Goal: Information Seeking & Learning: Learn about a topic

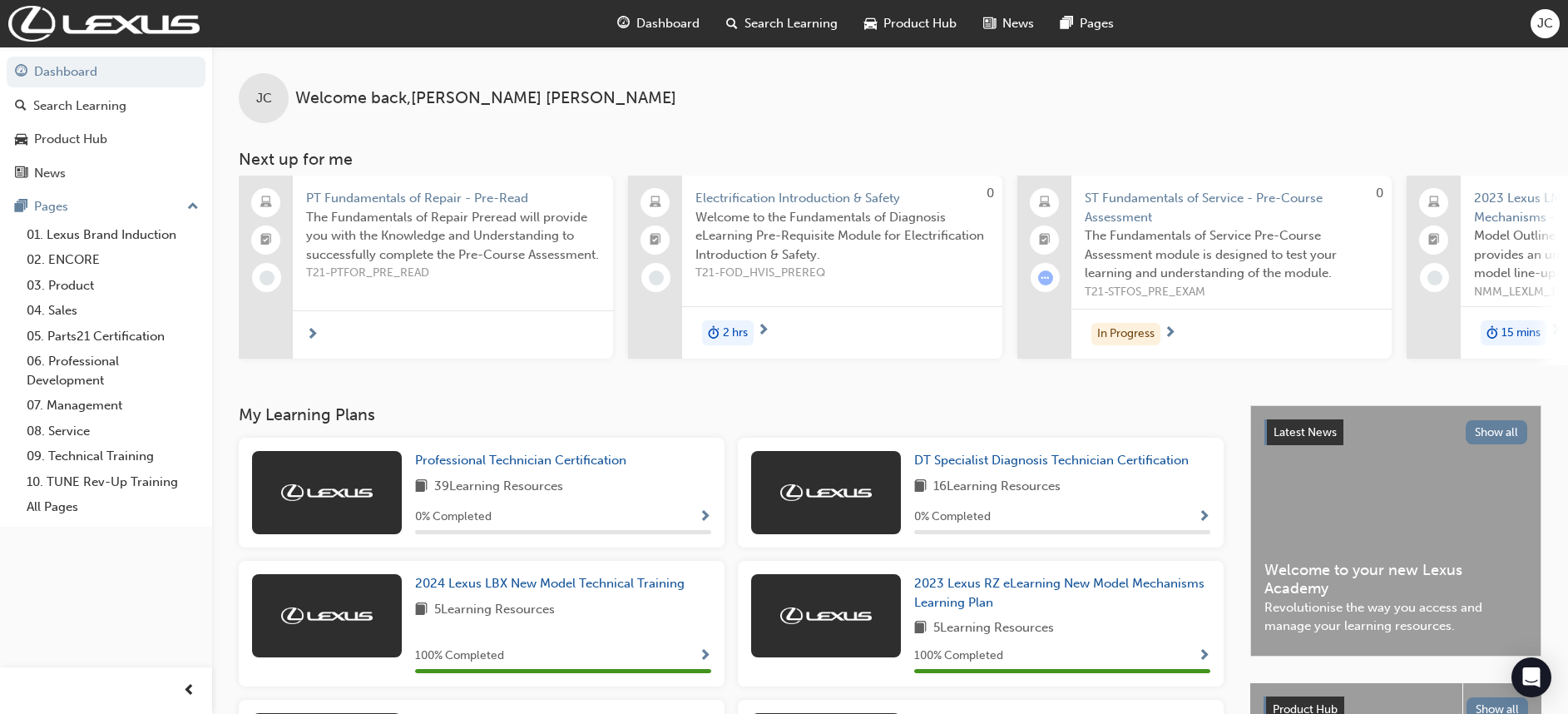
click at [655, 31] on span "Dashboard" at bounding box center [667, 24] width 63 height 19
click at [655, 24] on span "Dashboard" at bounding box center [667, 24] width 63 height 19
click at [655, 24] on span "Dashboard" at bounding box center [667, 24] width 63 height 19
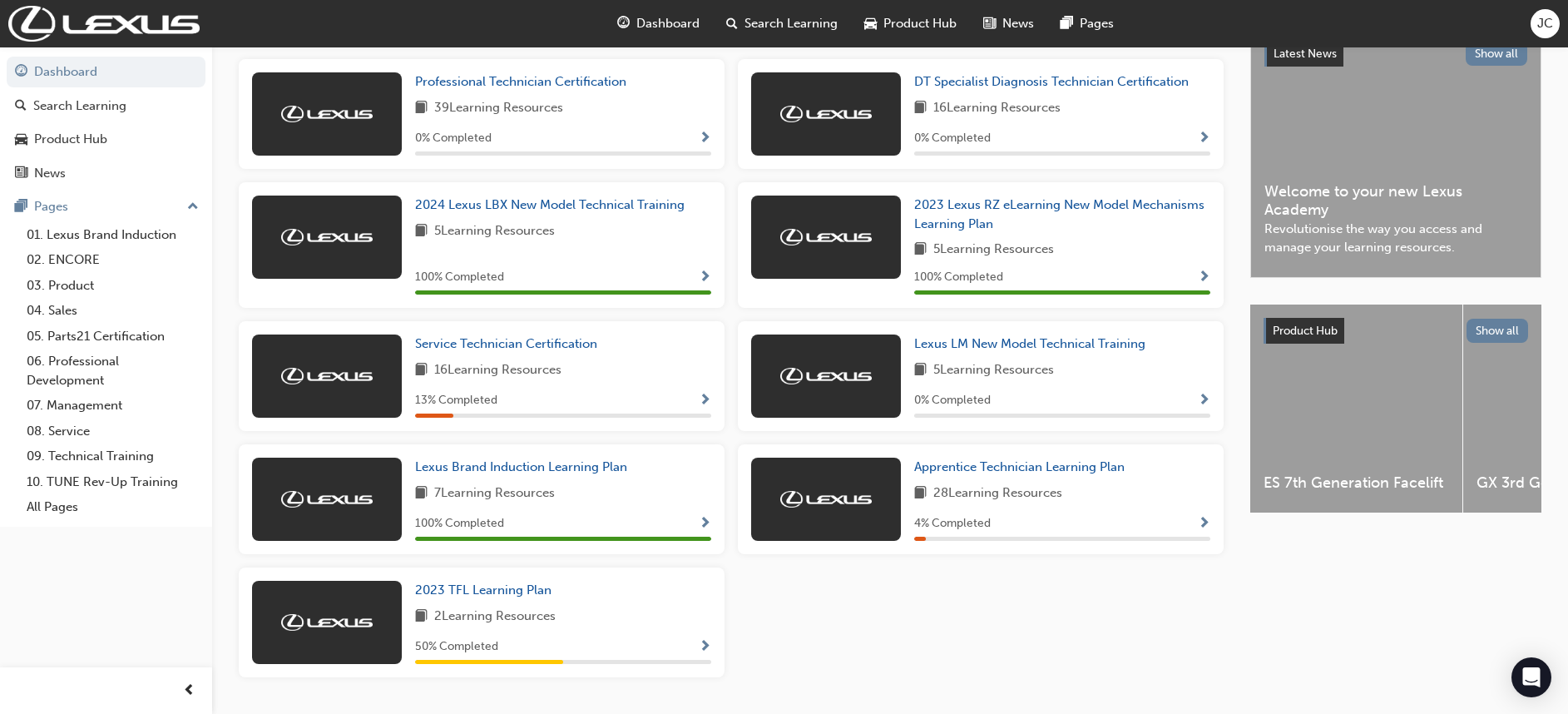
scroll to position [380, 0]
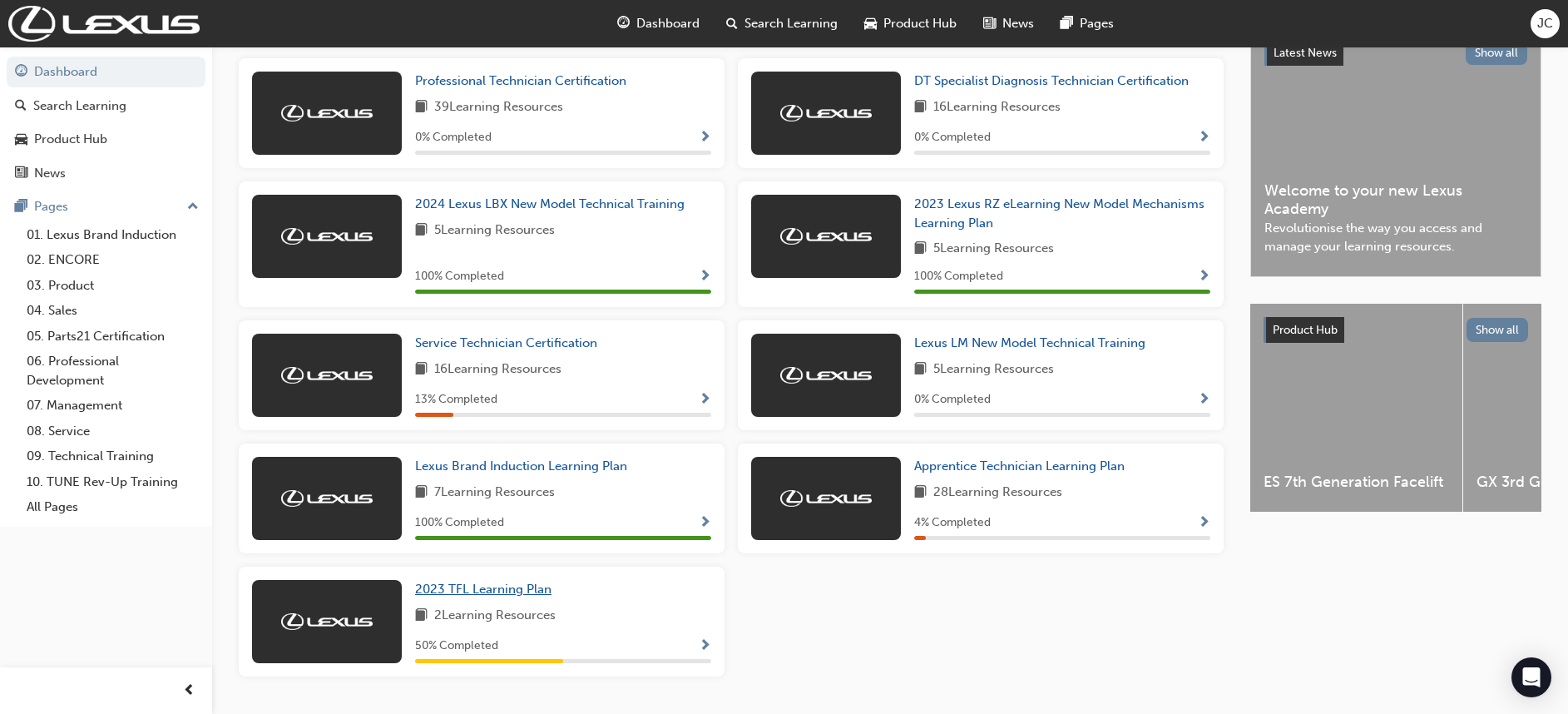
click at [459, 588] on link "2023 TFL Learning Plan" at bounding box center [486, 589] width 143 height 19
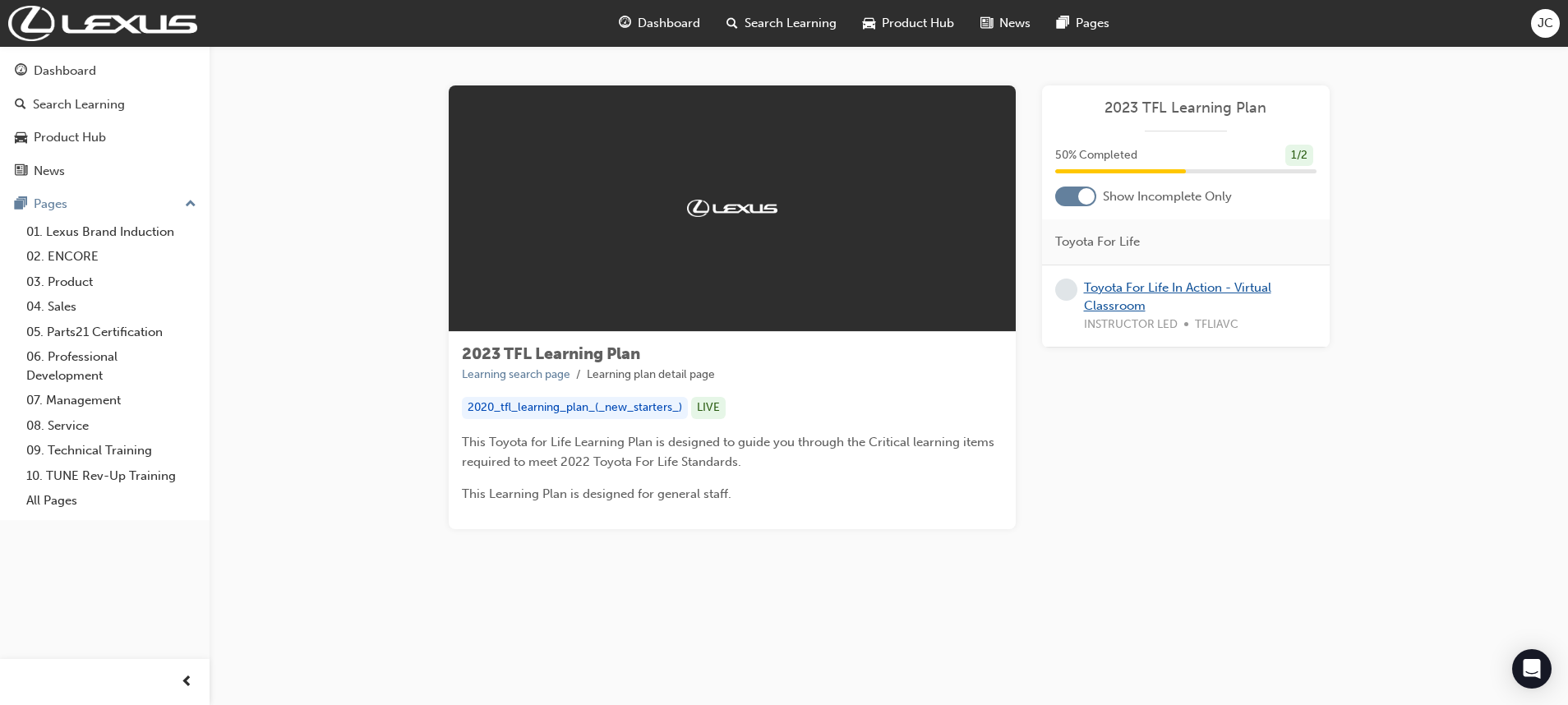
click at [1151, 288] on link "Toyota For Life In Action - Virtual Classroom" at bounding box center [1177, 297] width 187 height 34
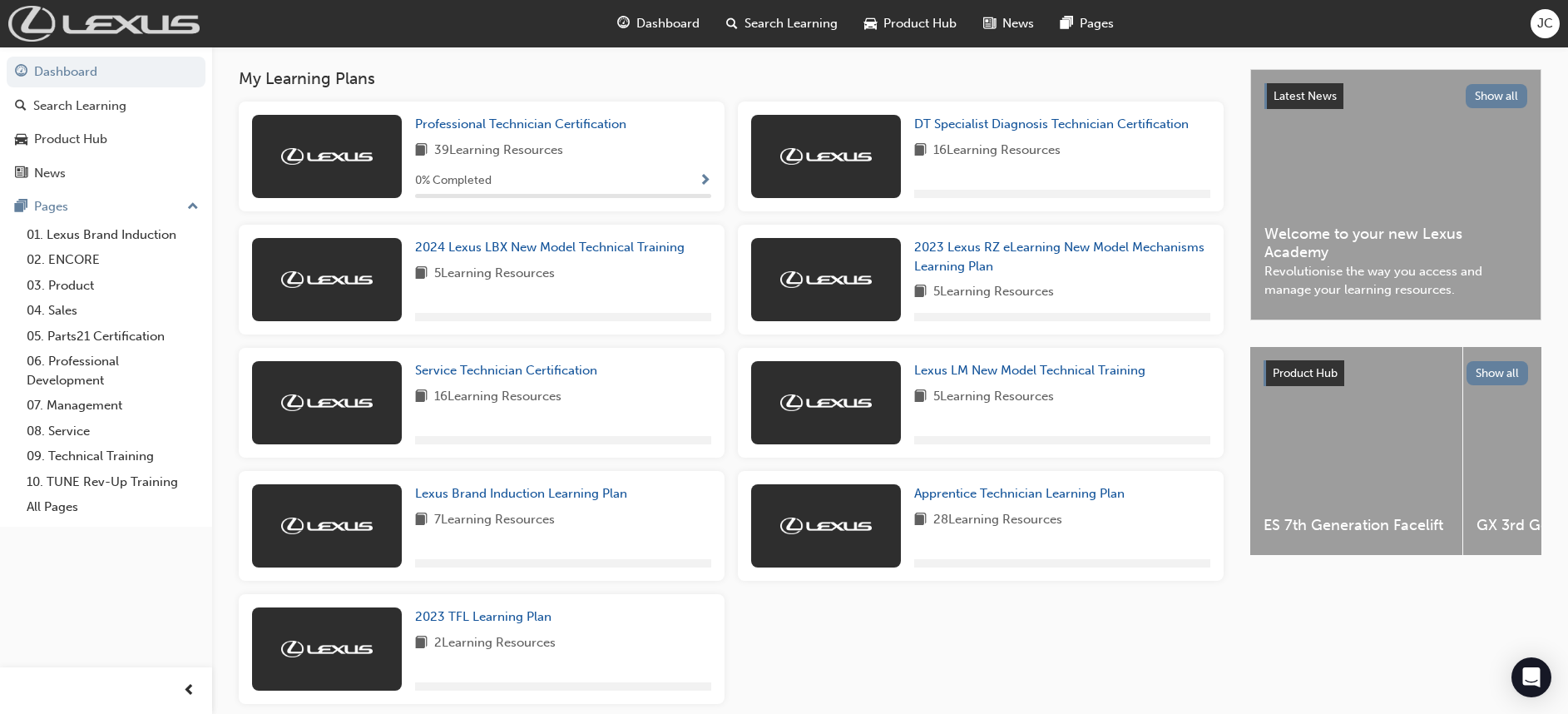
scroll to position [337, 0]
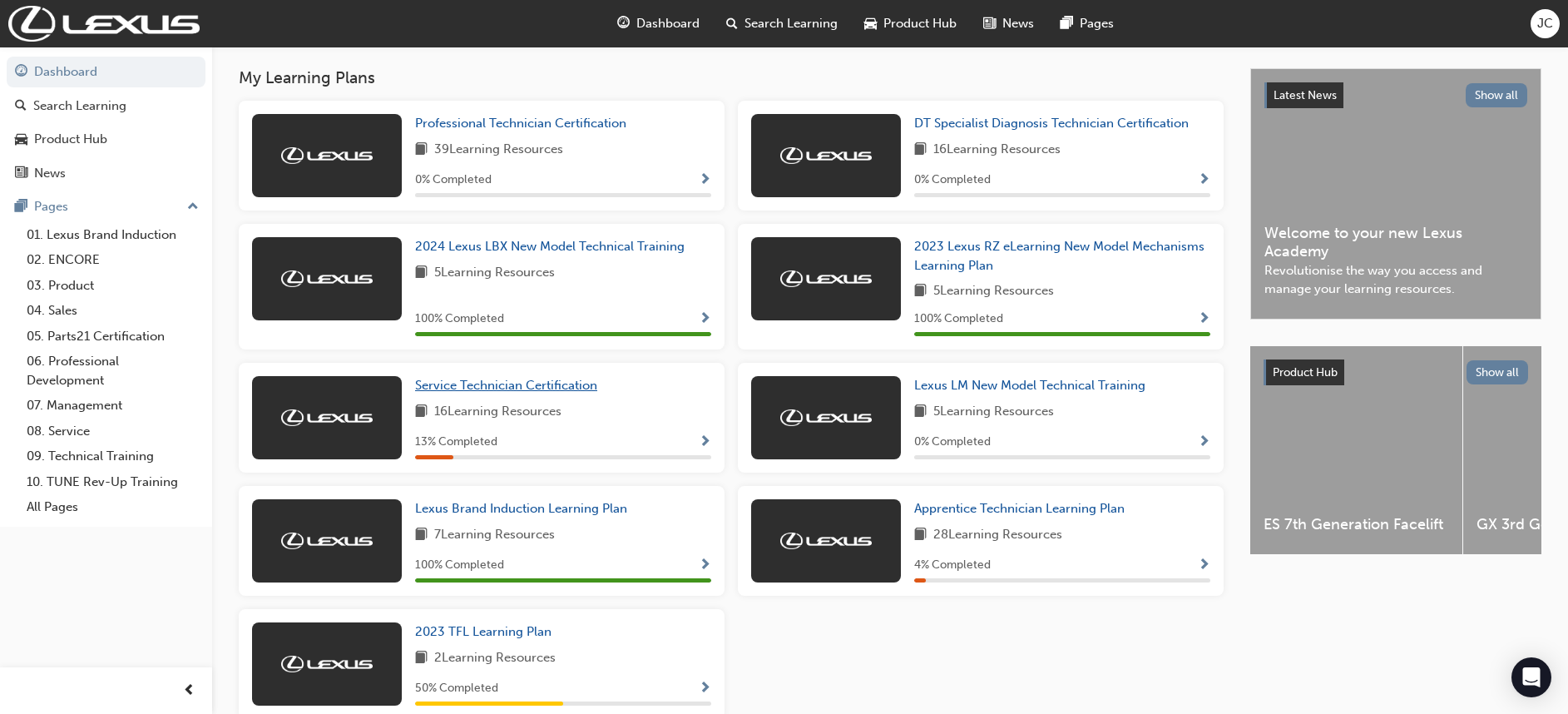
click at [482, 393] on span "Service Technician Certification" at bounding box center [506, 386] width 182 height 15
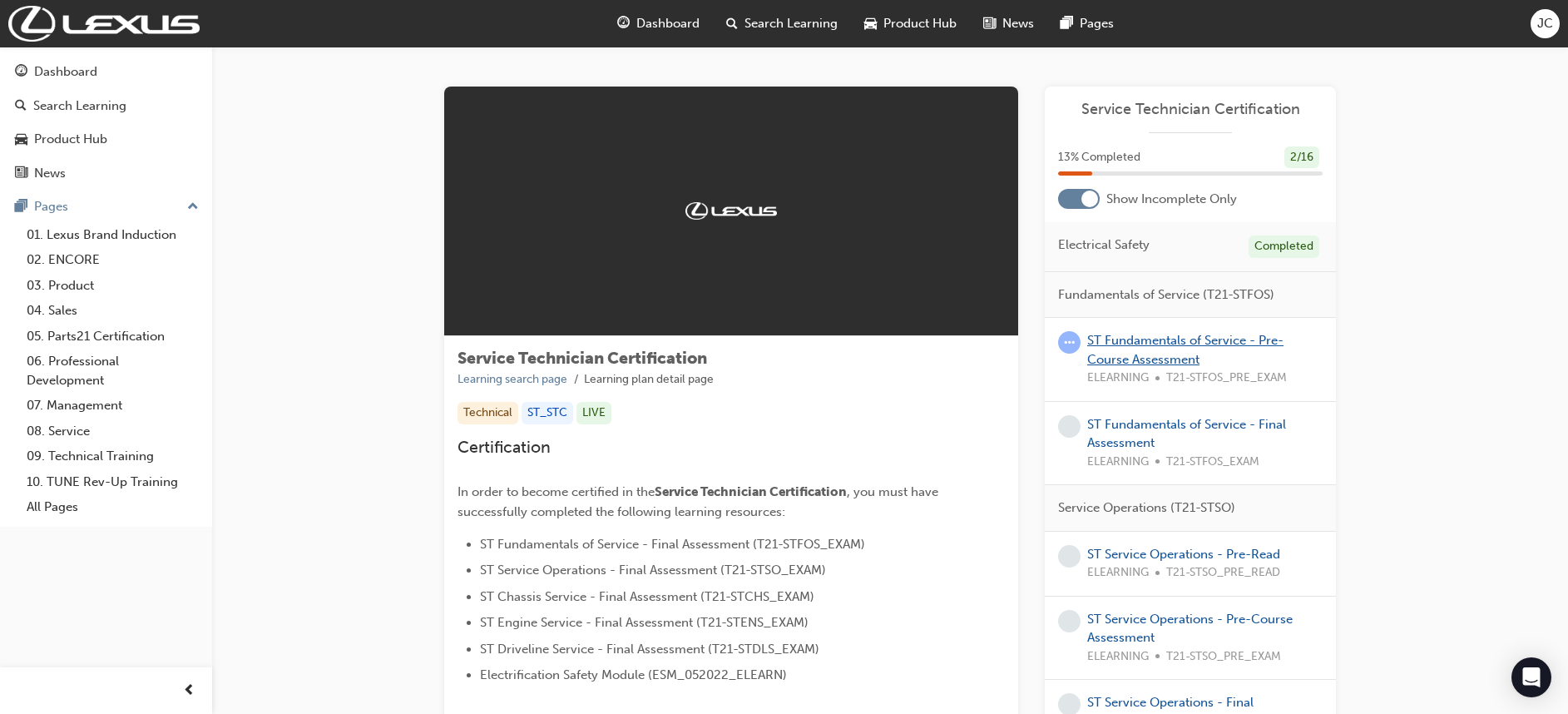
click at [1171, 354] on link "ST Fundamentals of Service - Pre-Course Assessment" at bounding box center [1185, 349] width 196 height 35
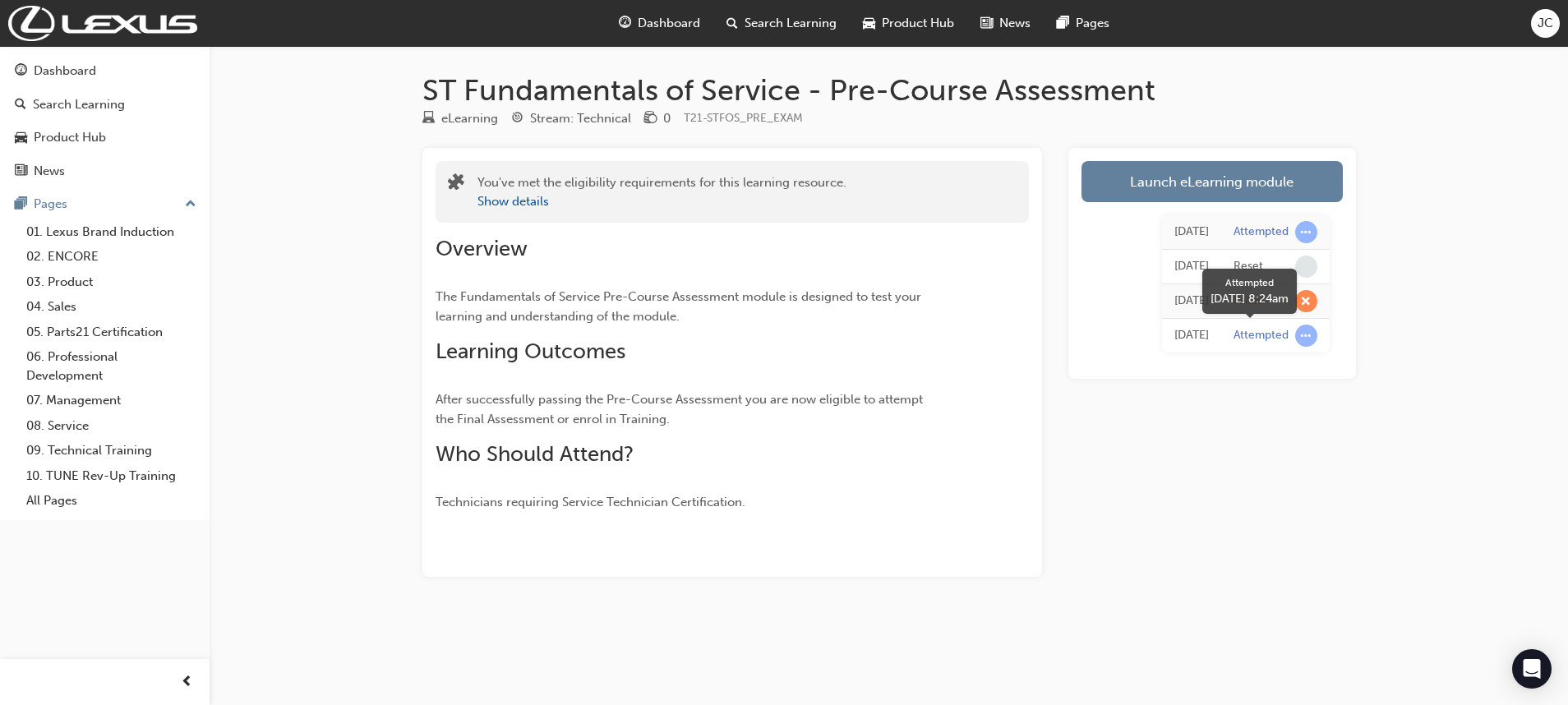
click at [1260, 333] on div "Attempted" at bounding box center [1261, 335] width 55 height 16
drag, startPoint x: 1260, startPoint y: 333, endPoint x: 1303, endPoint y: 331, distance: 43.0
click at [1303, 331] on span "learningRecordVerb_ATTEMPT-icon" at bounding box center [1306, 335] width 22 height 22
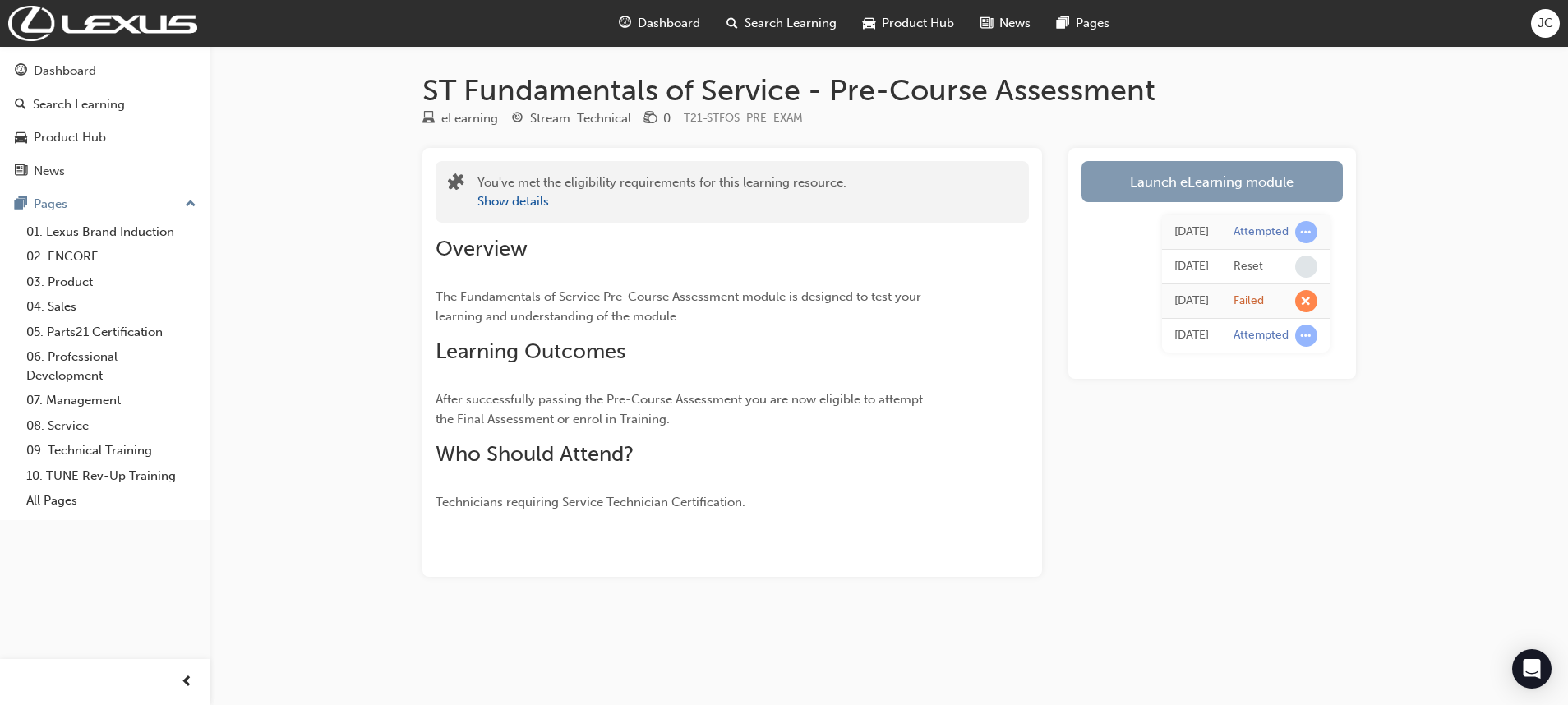
click at [1151, 169] on link "Launch eLearning module" at bounding box center [1212, 181] width 261 height 41
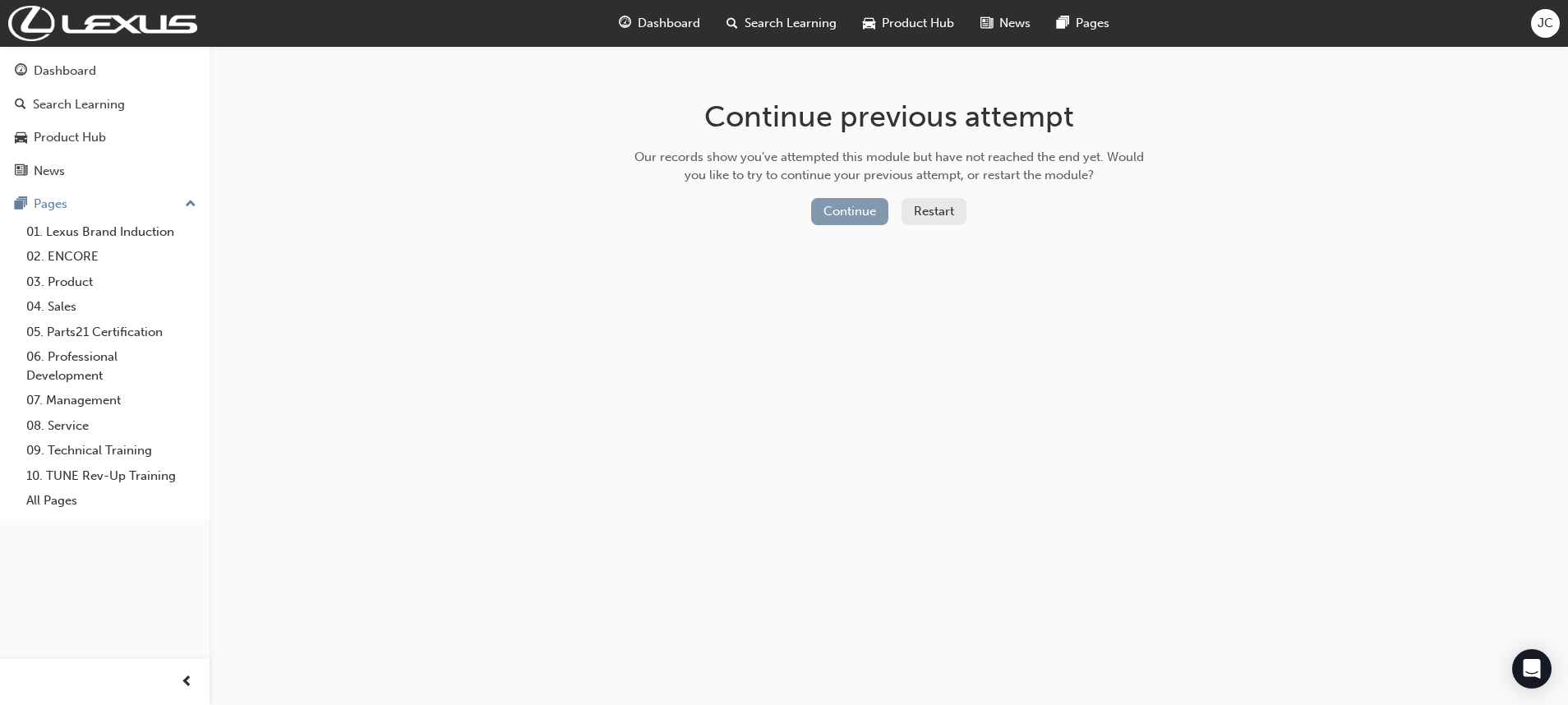
click at [850, 198] on button "Continue" at bounding box center [850, 211] width 77 height 27
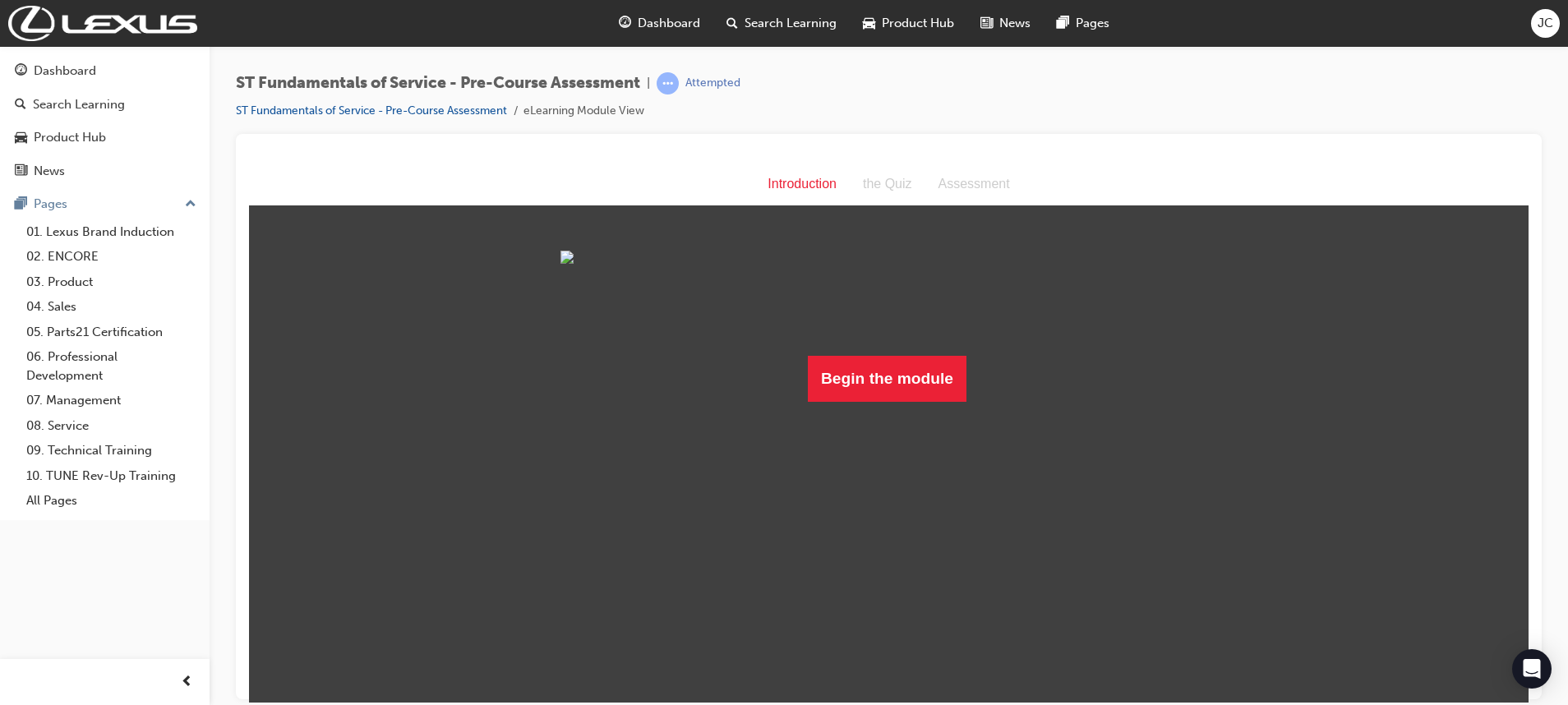
click at [845, 401] on div "Begin the module" at bounding box center [889, 325] width 658 height 151
click at [843, 401] on button "Begin the module" at bounding box center [887, 377] width 159 height 46
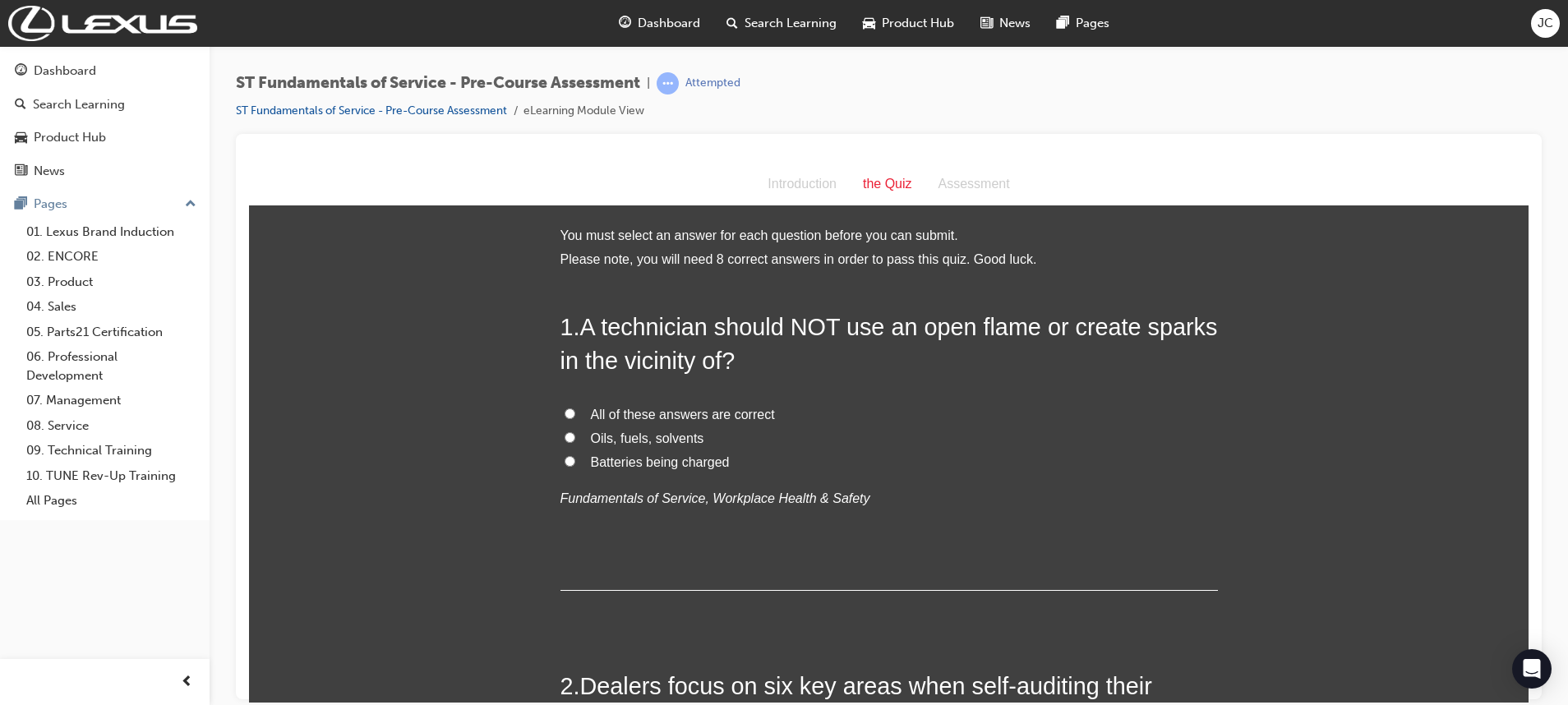
click at [678, 387] on div "1 . A technician should NOT use an open flame or create sparks in the vicinity …" at bounding box center [889, 450] width 658 height 280
click at [565, 409] on input "All of these answers are correct" at bounding box center [570, 412] width 11 height 11
radio input "true"
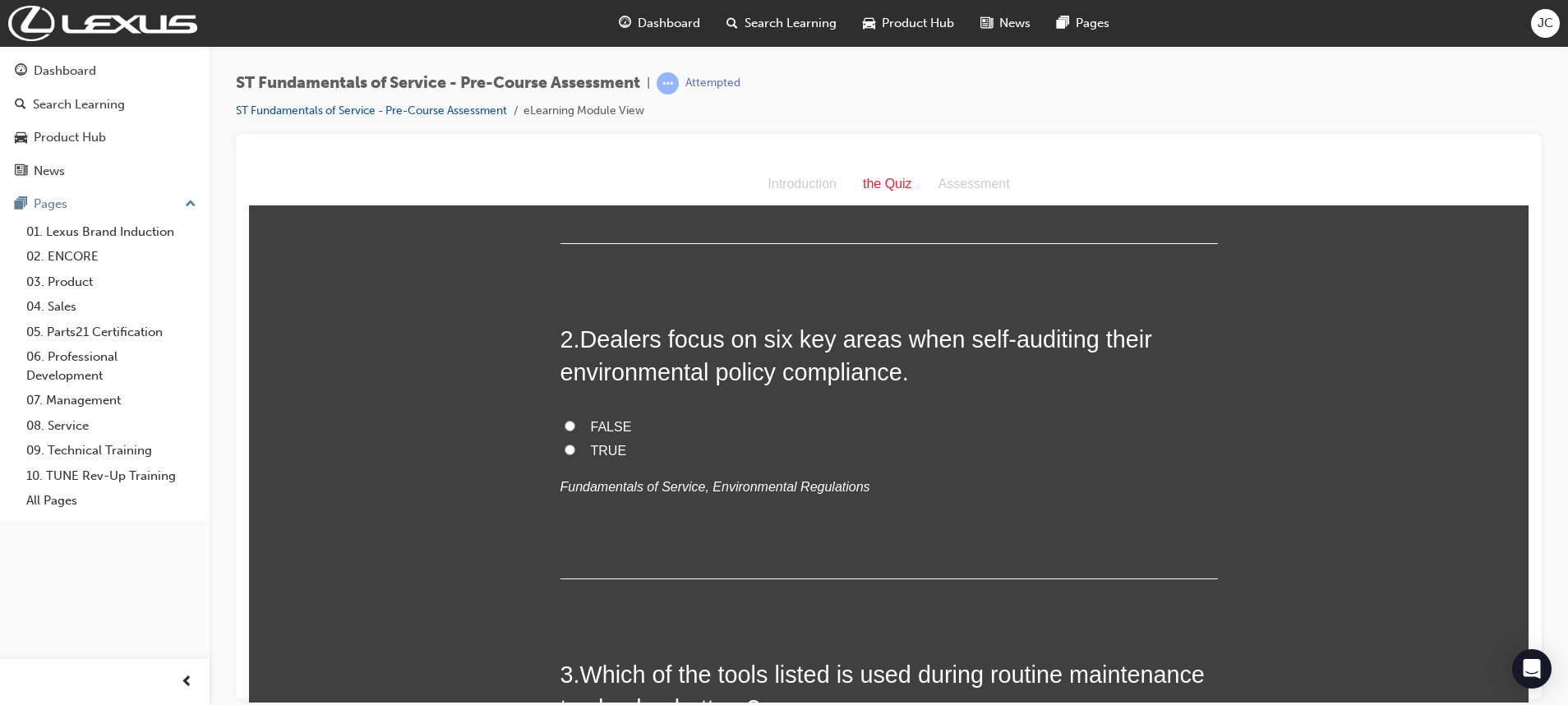
scroll to position [348, 0]
click at [565, 449] on input "TRUE" at bounding box center [570, 448] width 11 height 11
radio input "true"
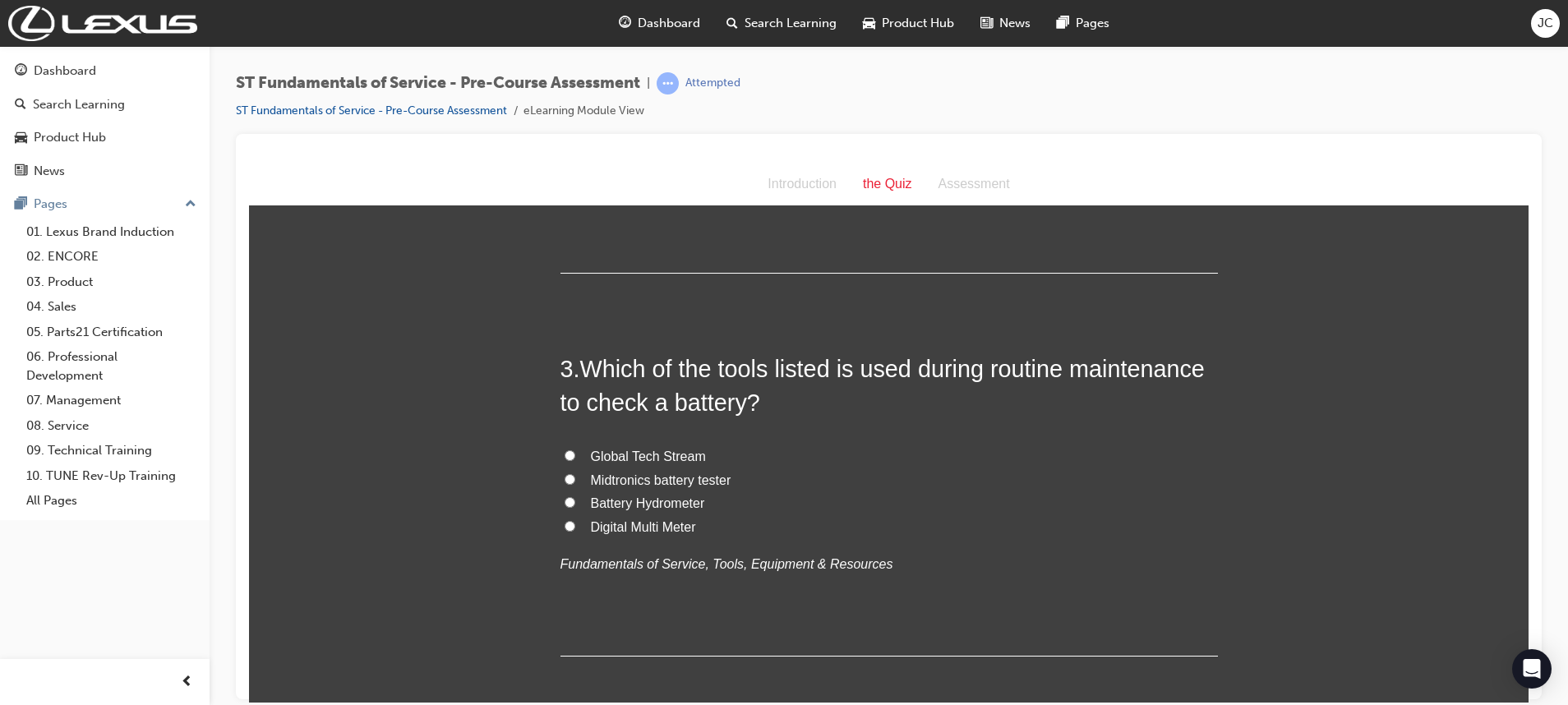
scroll to position [653, 0]
click at [619, 480] on span "Midtronics battery tester" at bounding box center [661, 478] width 141 height 14
click at [575, 480] on input "Midtronics battery tester" at bounding box center [570, 477] width 11 height 11
radio input "true"
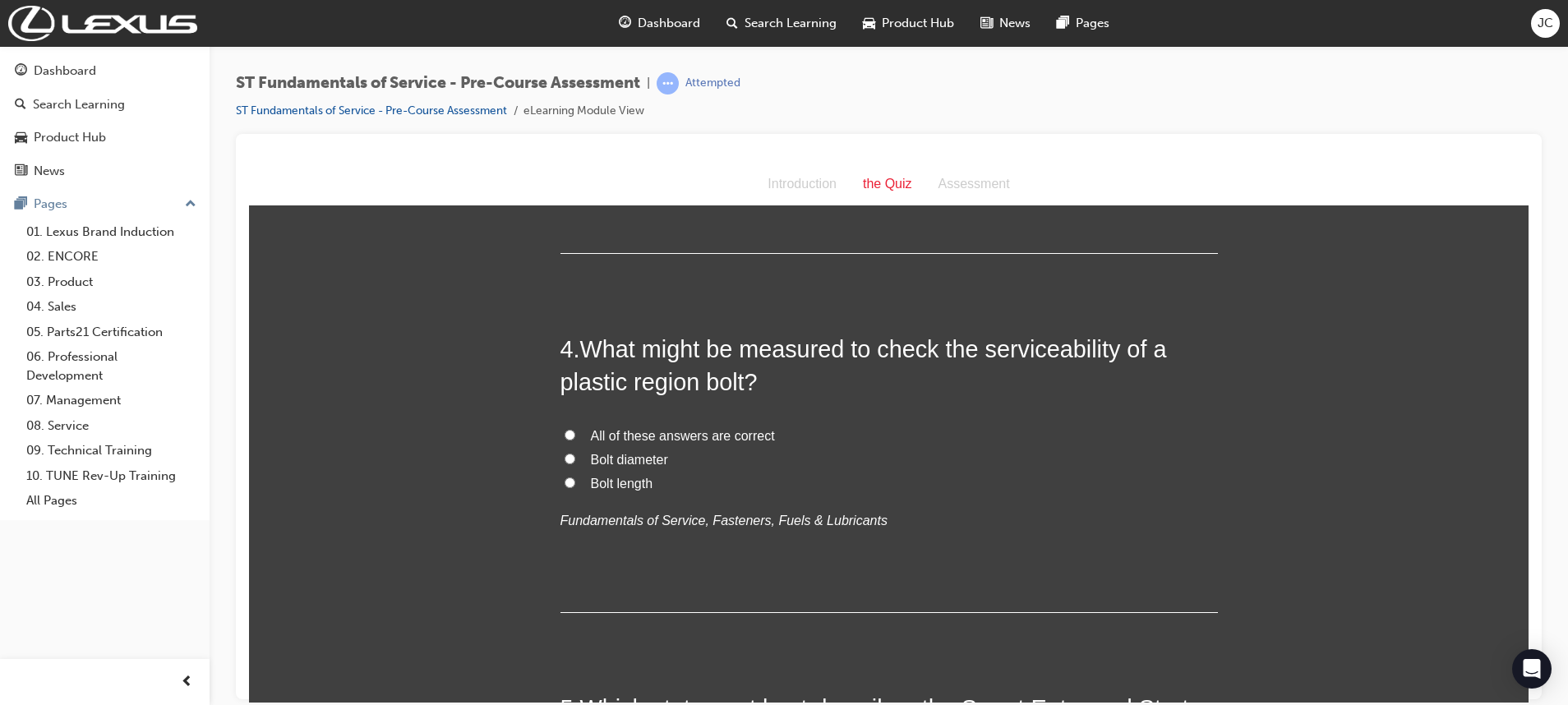
scroll to position [1055, 0]
click at [605, 436] on span "All of these answers are correct" at bounding box center [683, 435] width 184 height 14
click at [575, 436] on input "All of these answers are correct" at bounding box center [570, 434] width 11 height 11
radio input "true"
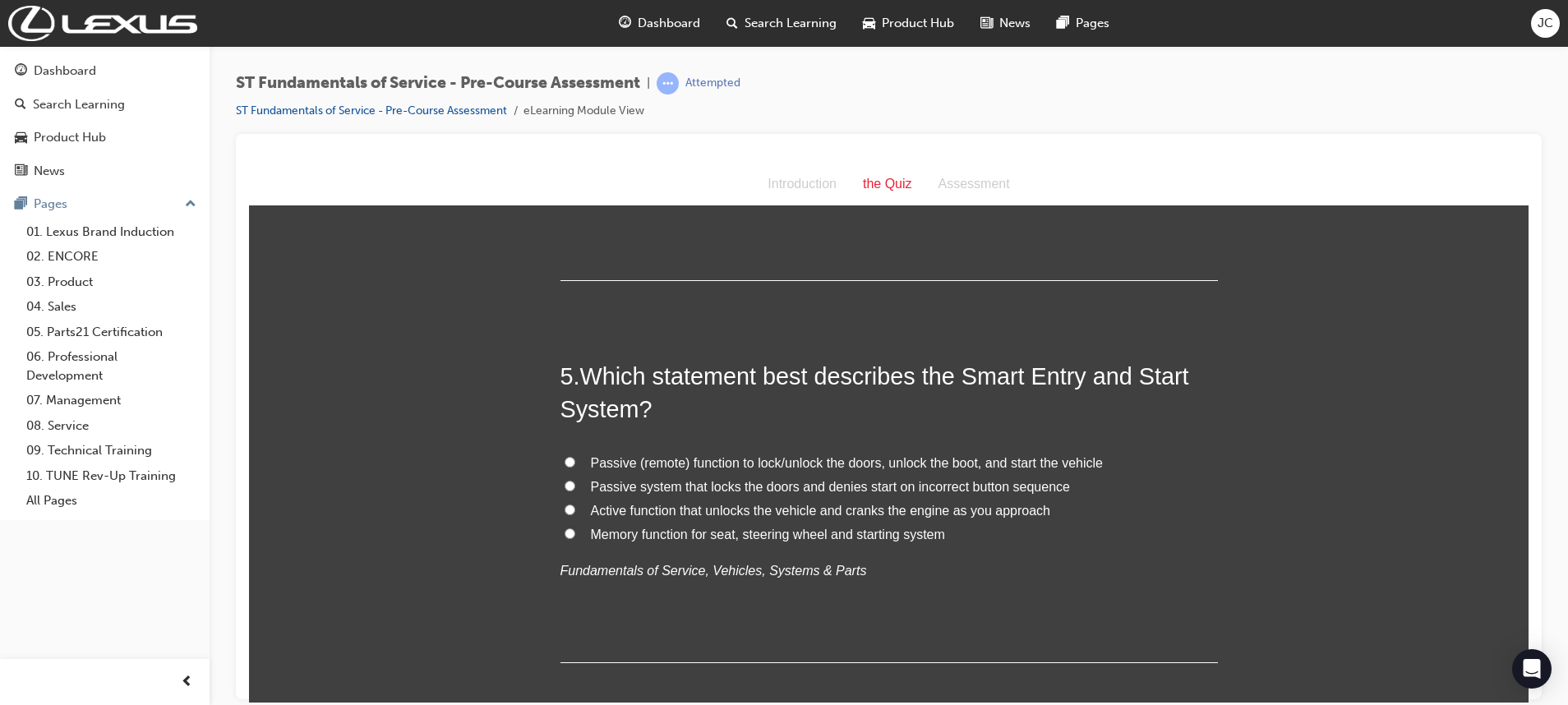
scroll to position [1420, 0]
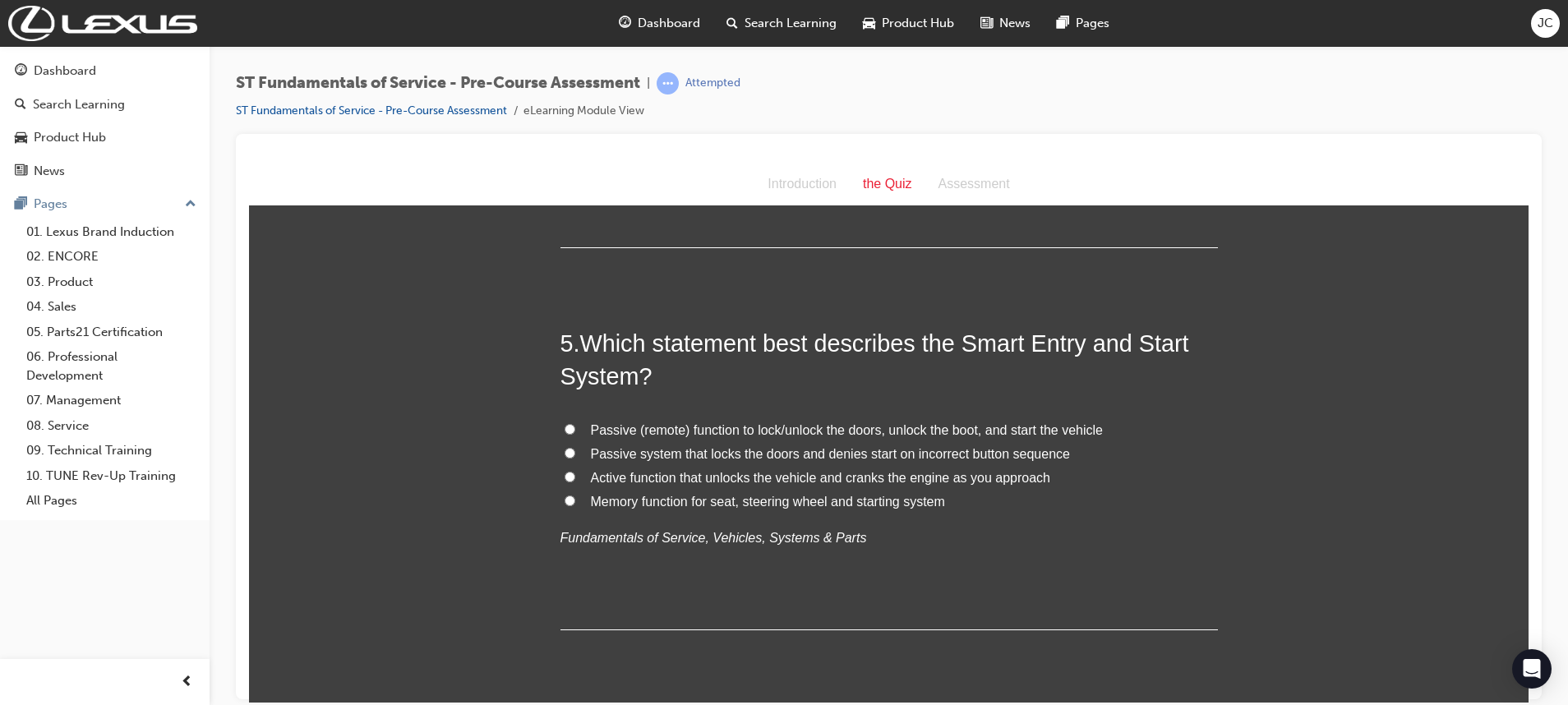
click at [605, 426] on span "Passive (remote) function to lock/unlock the doors, unlock the boot, and start …" at bounding box center [847, 429] width 512 height 14
click at [575, 426] on input "Passive (remote) function to lock/unlock the doors, unlock the boot, and start …" at bounding box center [570, 428] width 11 height 11
radio input "true"
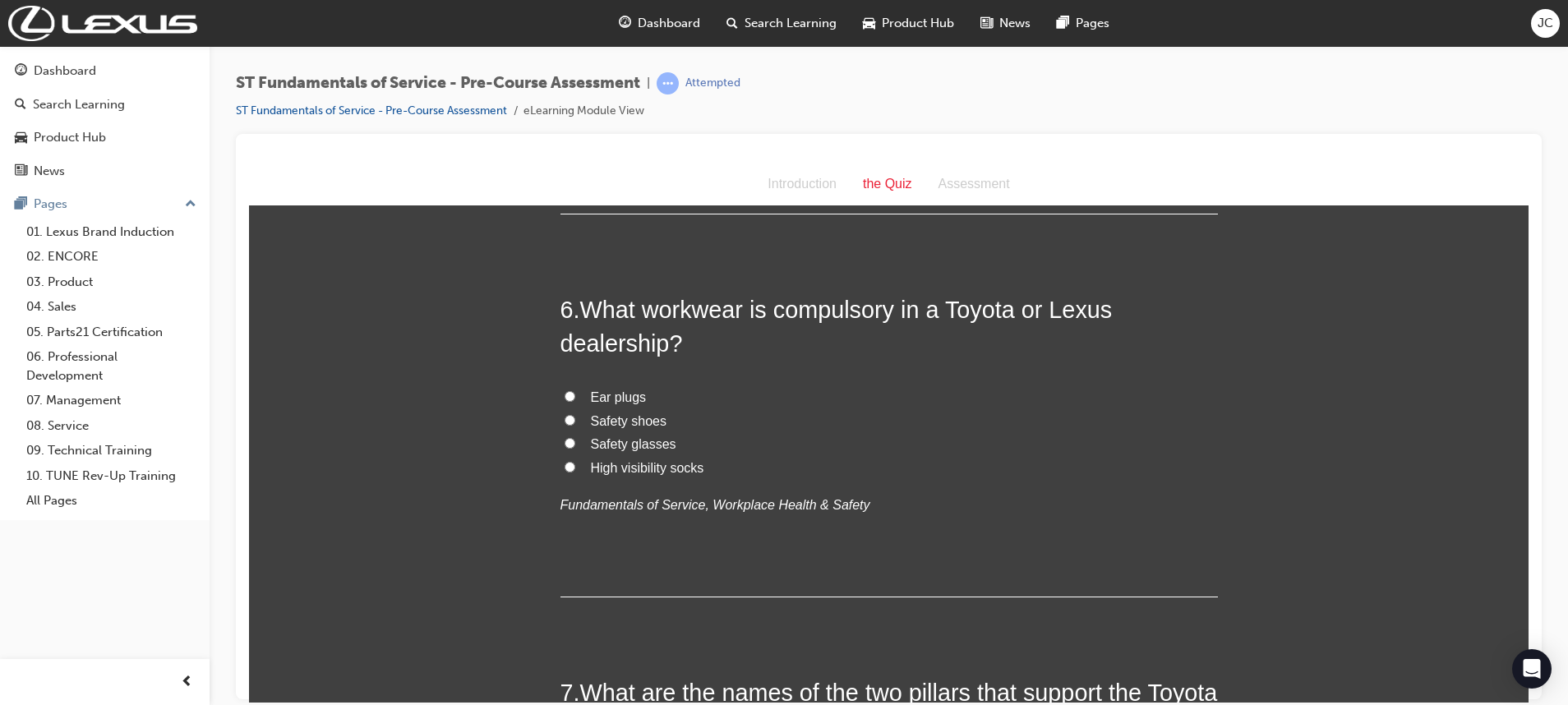
scroll to position [1839, 0]
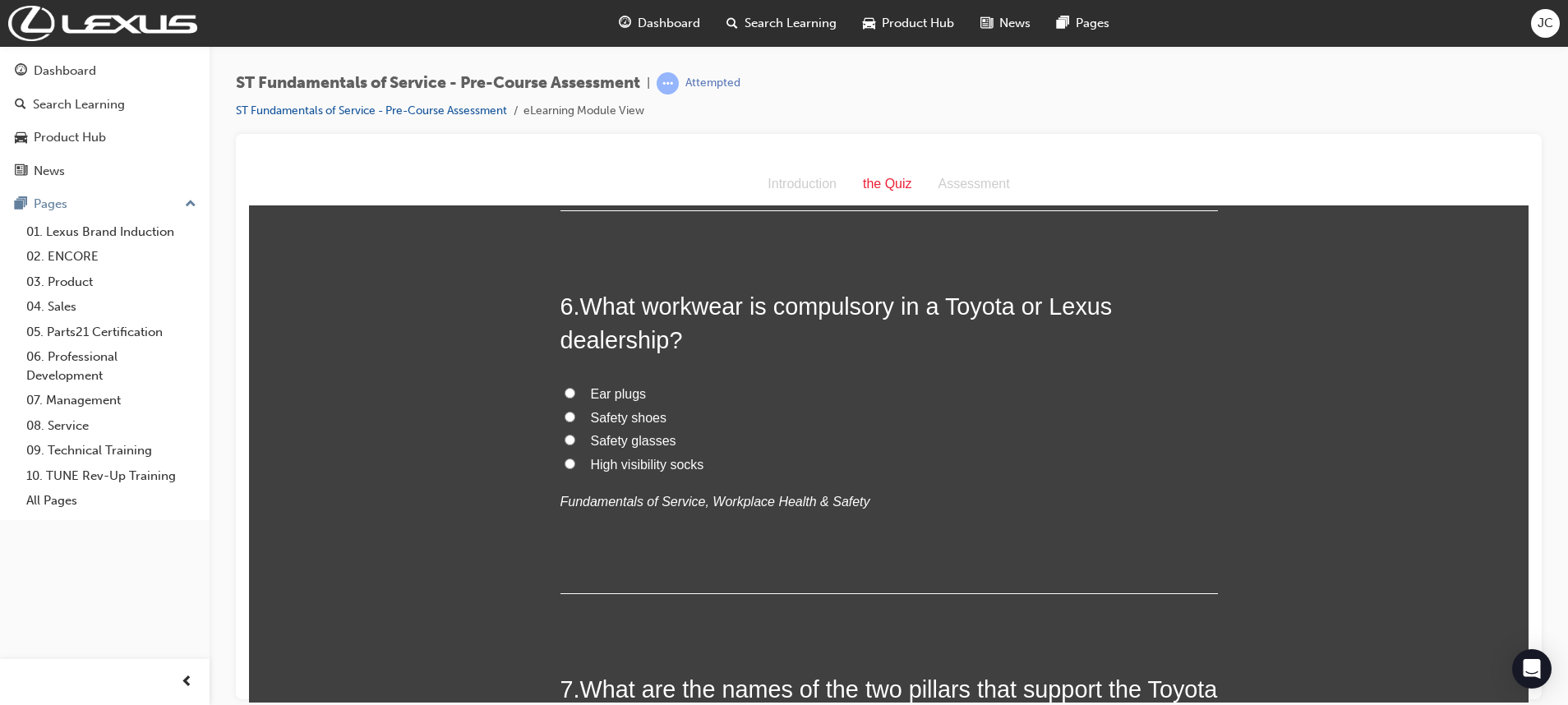
click at [609, 416] on span "Safety shoes" at bounding box center [629, 417] width 76 height 14
click at [575, 416] on input "Safety shoes" at bounding box center [570, 416] width 11 height 11
radio input "true"
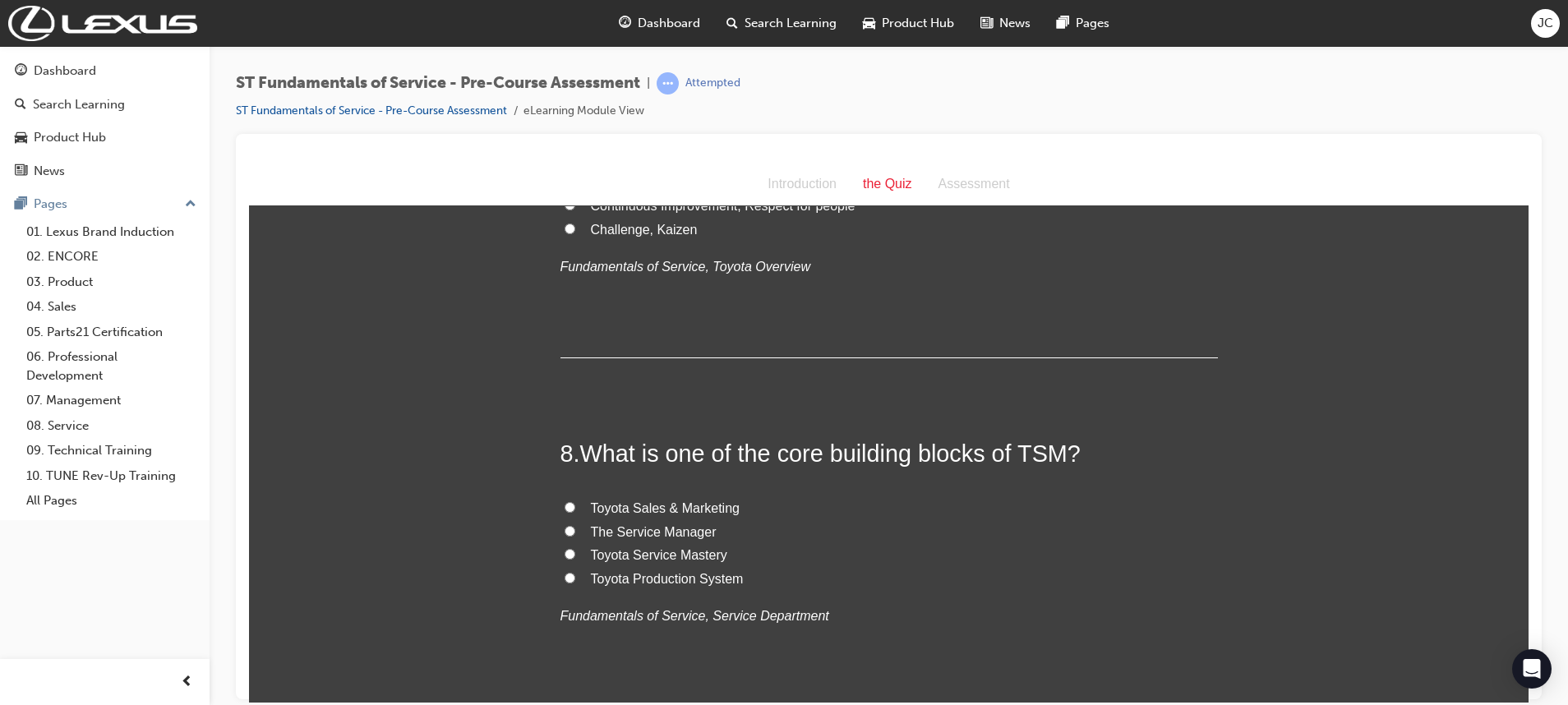
scroll to position [2458, 0]
click at [663, 552] on span "Toyota Service Mastery" at bounding box center [659, 553] width 136 height 14
click at [575, 552] on input "Toyota Service Mastery" at bounding box center [570, 552] width 11 height 11
radio input "true"
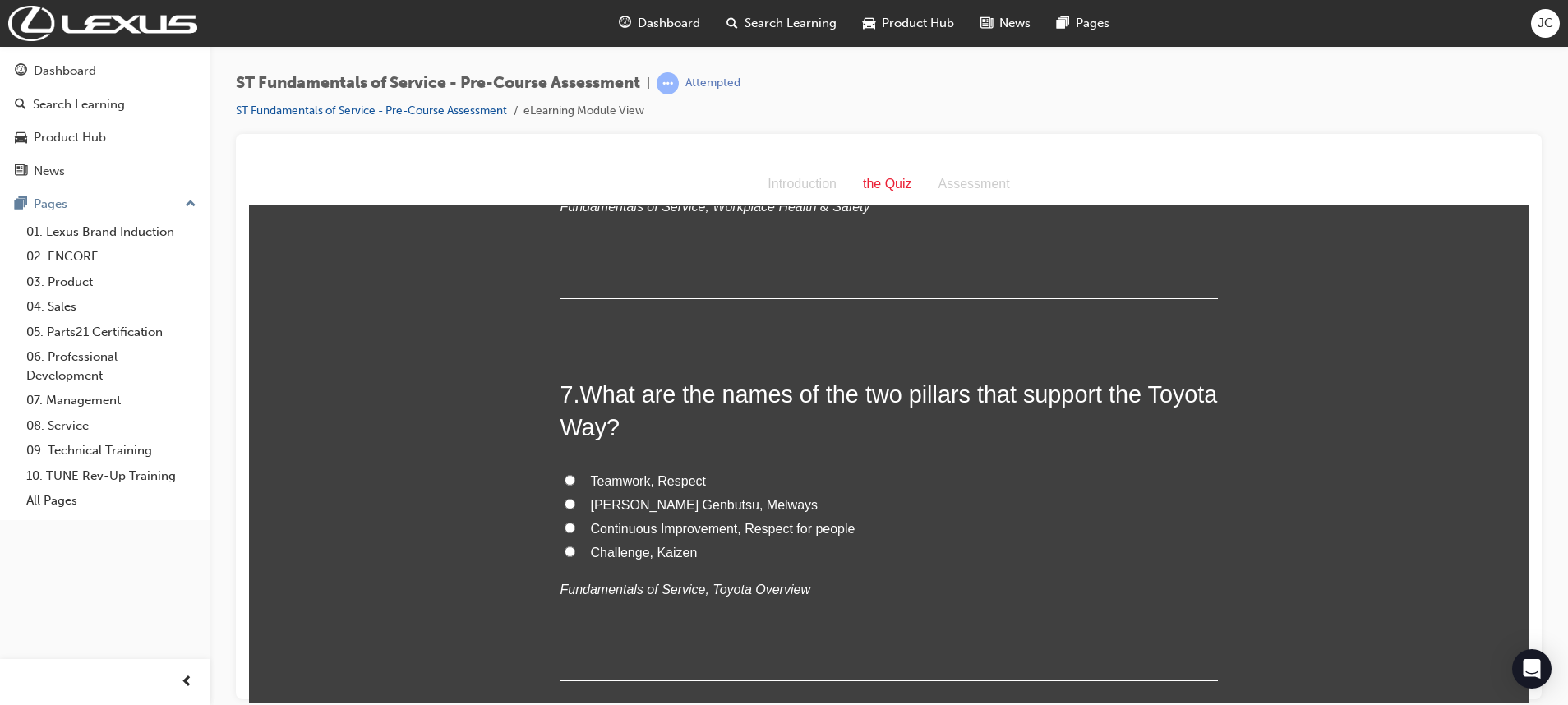
scroll to position [2132, 0]
click at [663, 530] on span "Continuous Improvement, Respect for people" at bounding box center [723, 530] width 264 height 14
click at [575, 530] on input "Continuous Improvement, Respect for people" at bounding box center [570, 529] width 11 height 11
radio input "true"
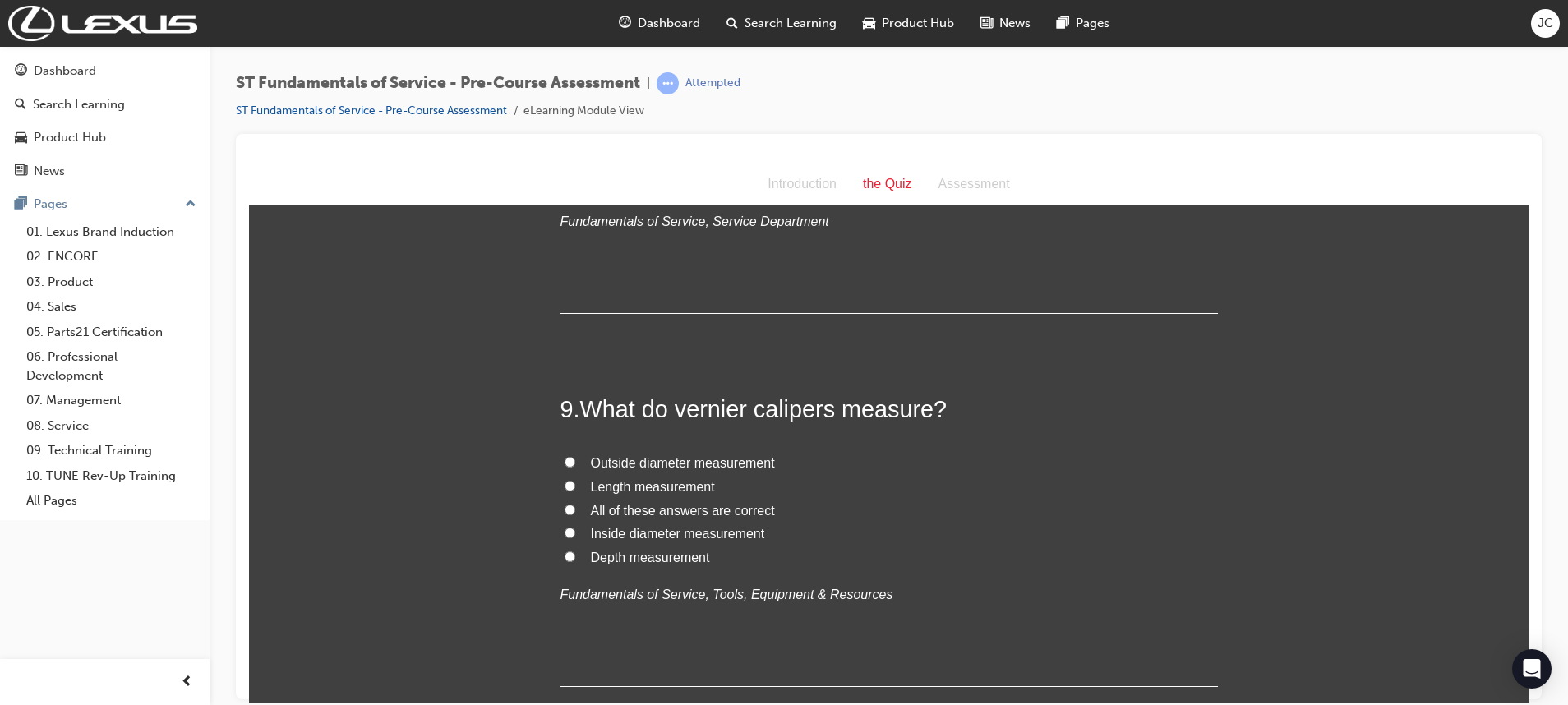
scroll to position [2852, 0]
click at [648, 515] on span "All of these answers are correct" at bounding box center [683, 509] width 184 height 14
click at [575, 514] on input "All of these answers are correct" at bounding box center [570, 508] width 11 height 11
radio input "true"
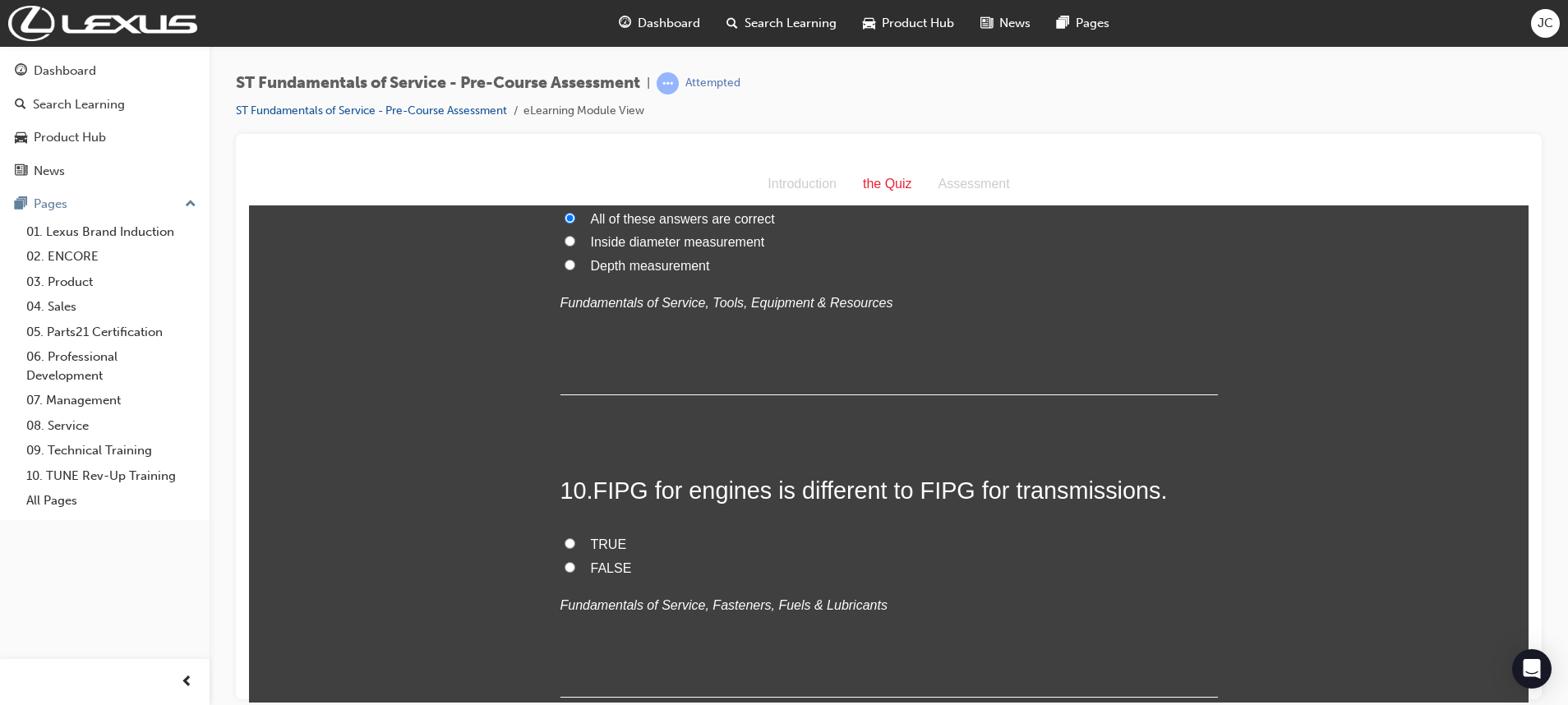
scroll to position [3177, 0]
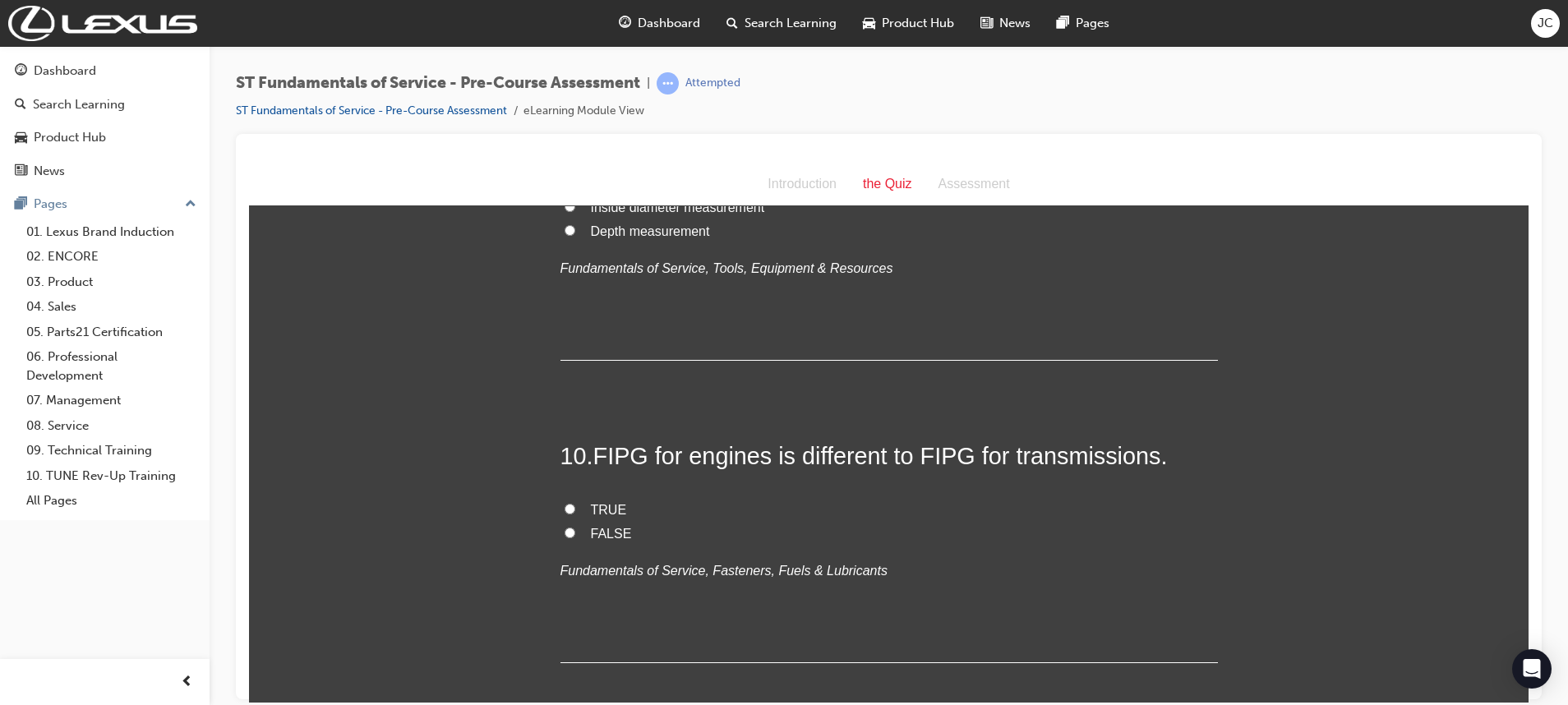
click at [578, 510] on label "TRUE" at bounding box center [889, 510] width 658 height 24
click at [575, 510] on input "TRUE" at bounding box center [570, 508] width 11 height 11
radio input "true"
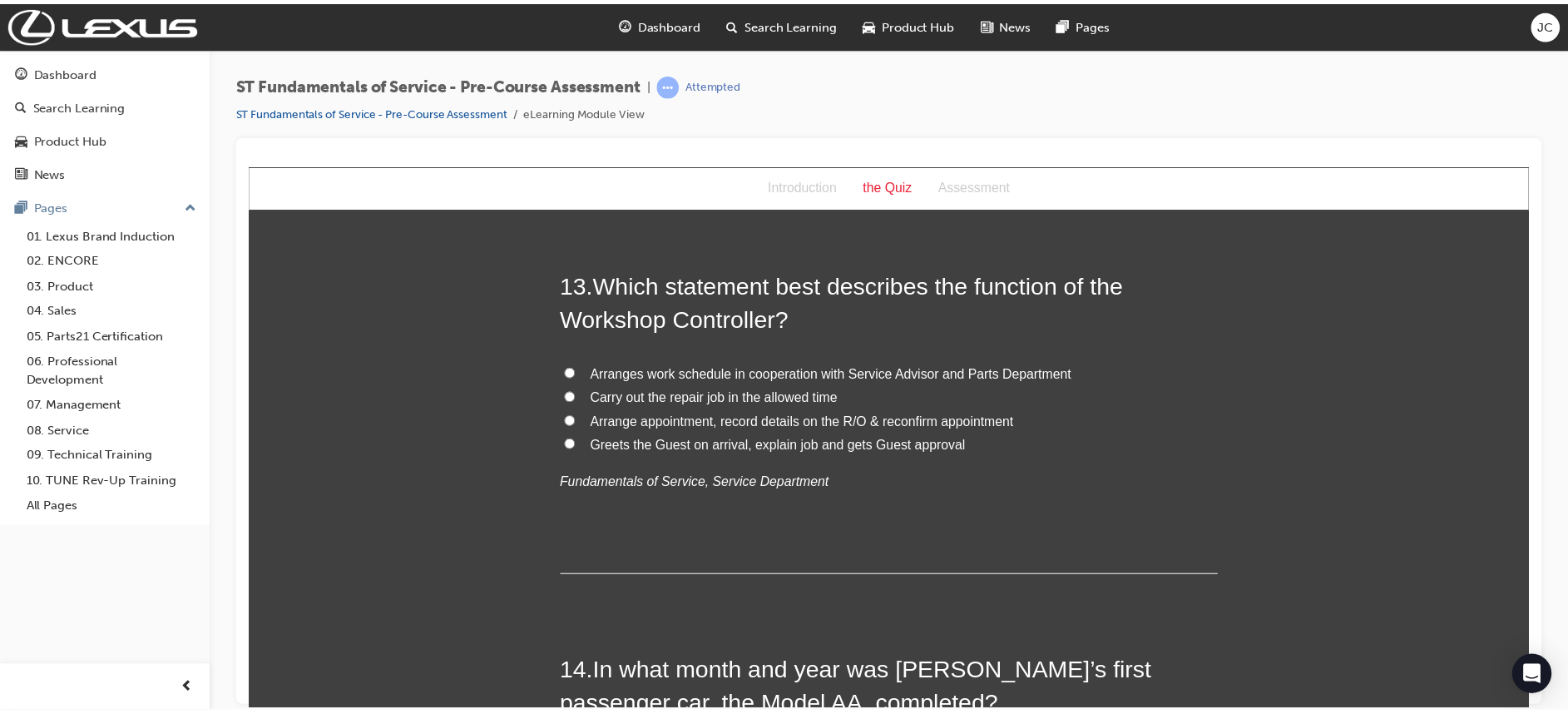
scroll to position [4820, 0]
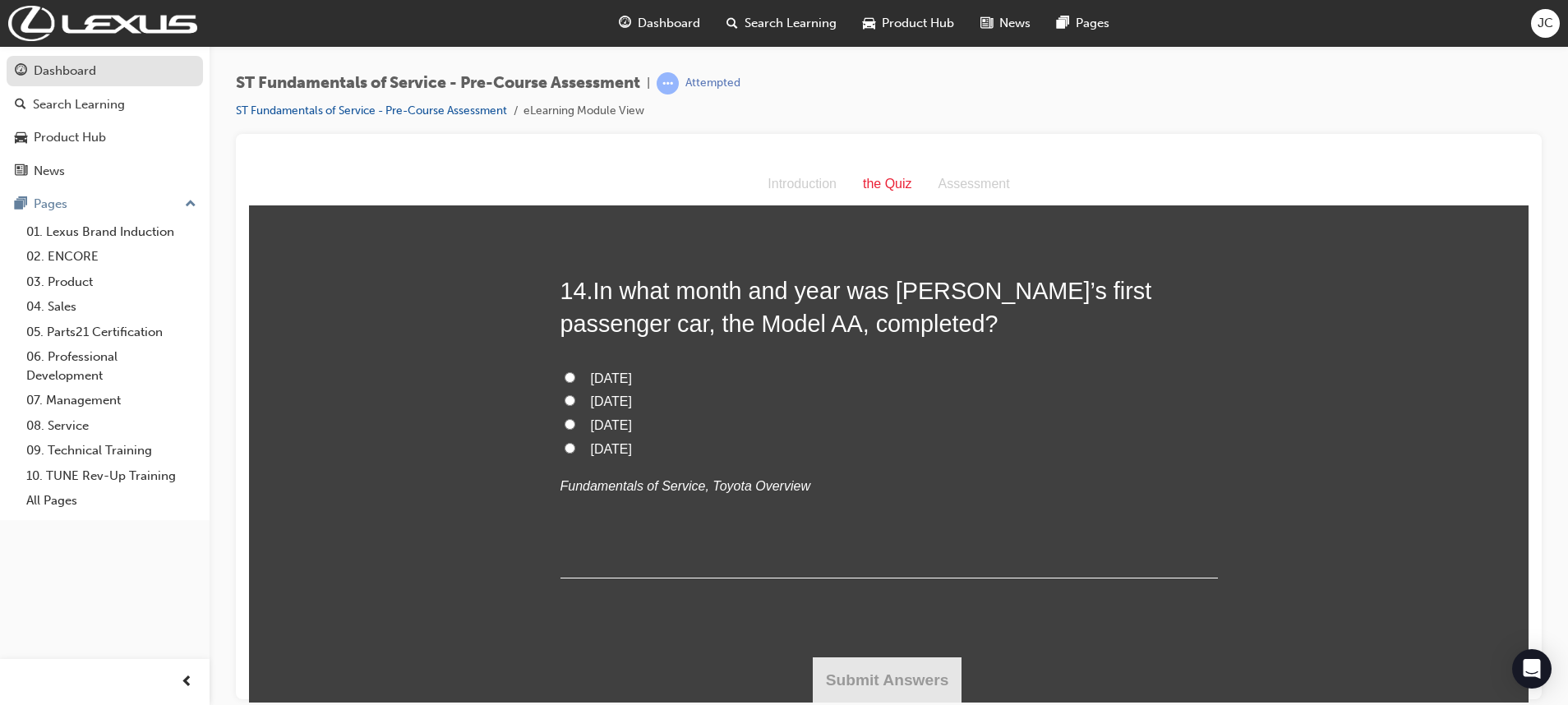
click at [65, 85] on link "Dashboard" at bounding box center [105, 71] width 196 height 31
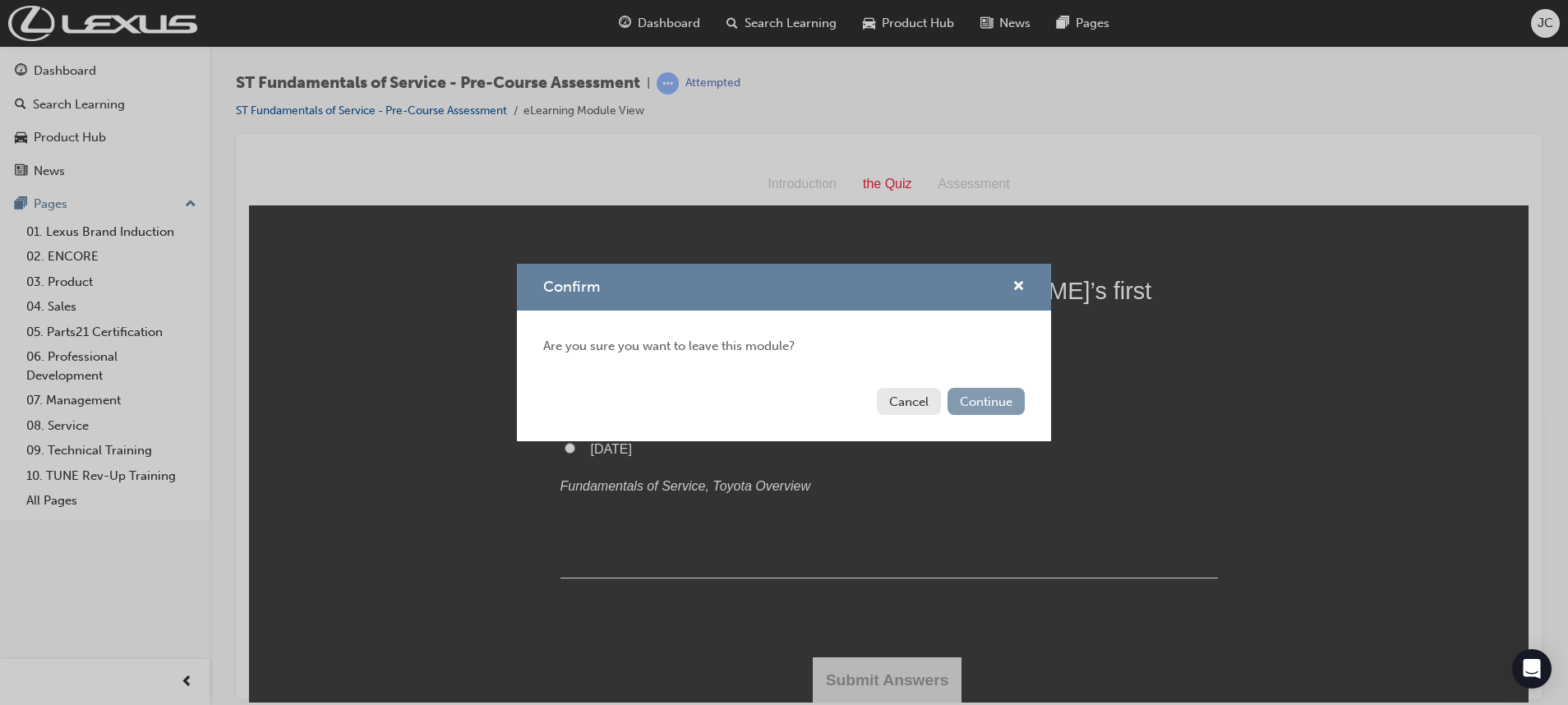
click at [959, 410] on button "Continue" at bounding box center [986, 402] width 77 height 27
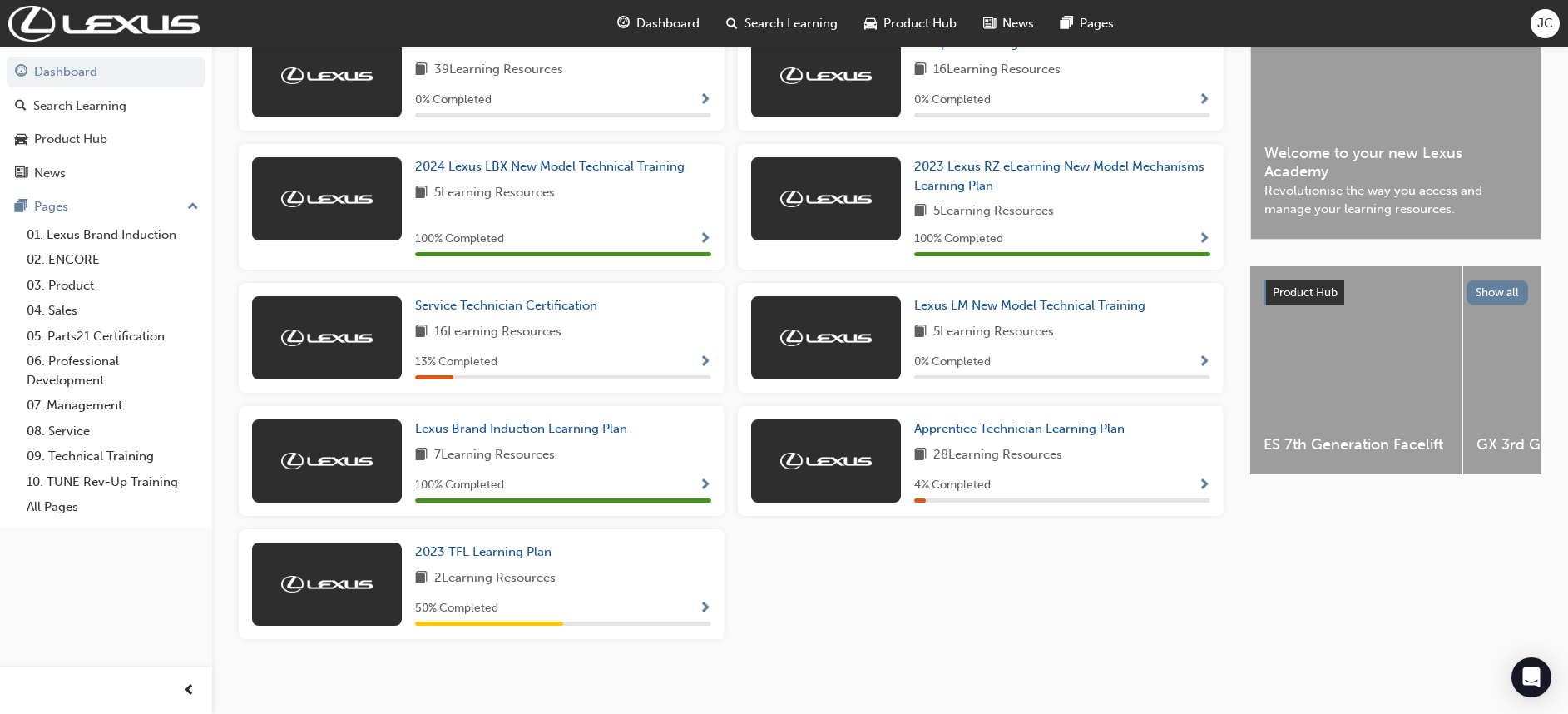
scroll to position [430, 0]
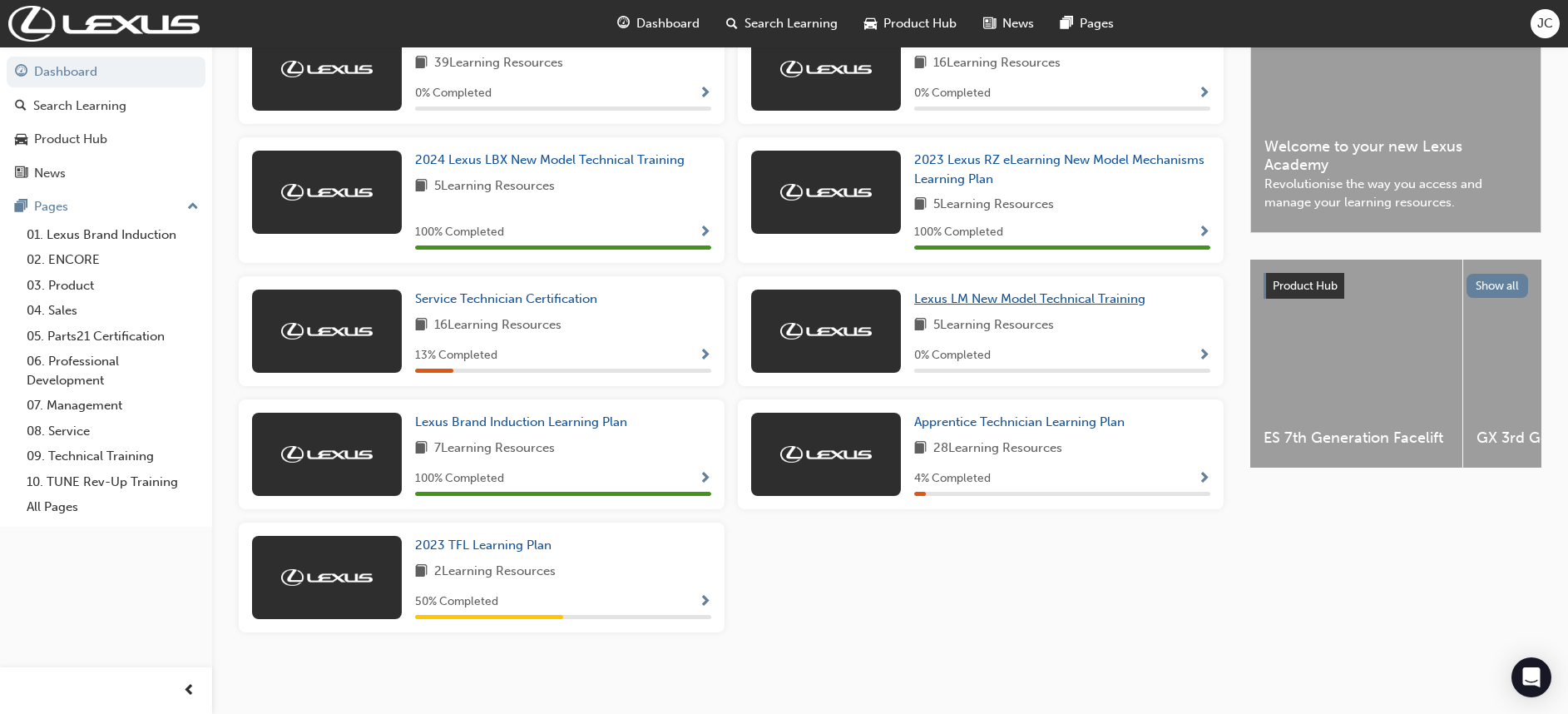
click at [1001, 297] on span "Lexus LM New Model Technical Training" at bounding box center [1029, 299] width 231 height 15
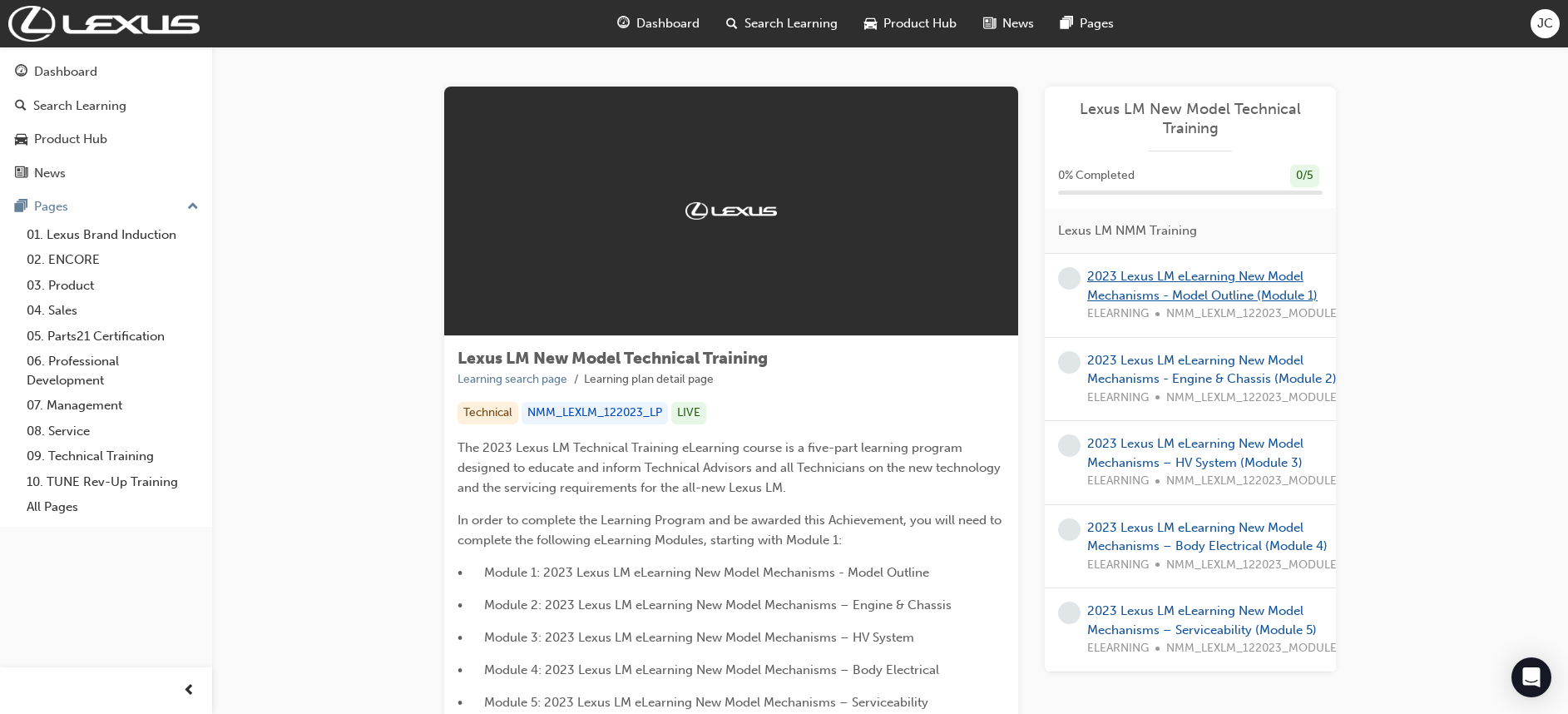
click at [1199, 273] on link "2023 Lexus LM eLearning New Model Mechanisms - Model Outline (Module 1)" at bounding box center [1203, 285] width 231 height 35
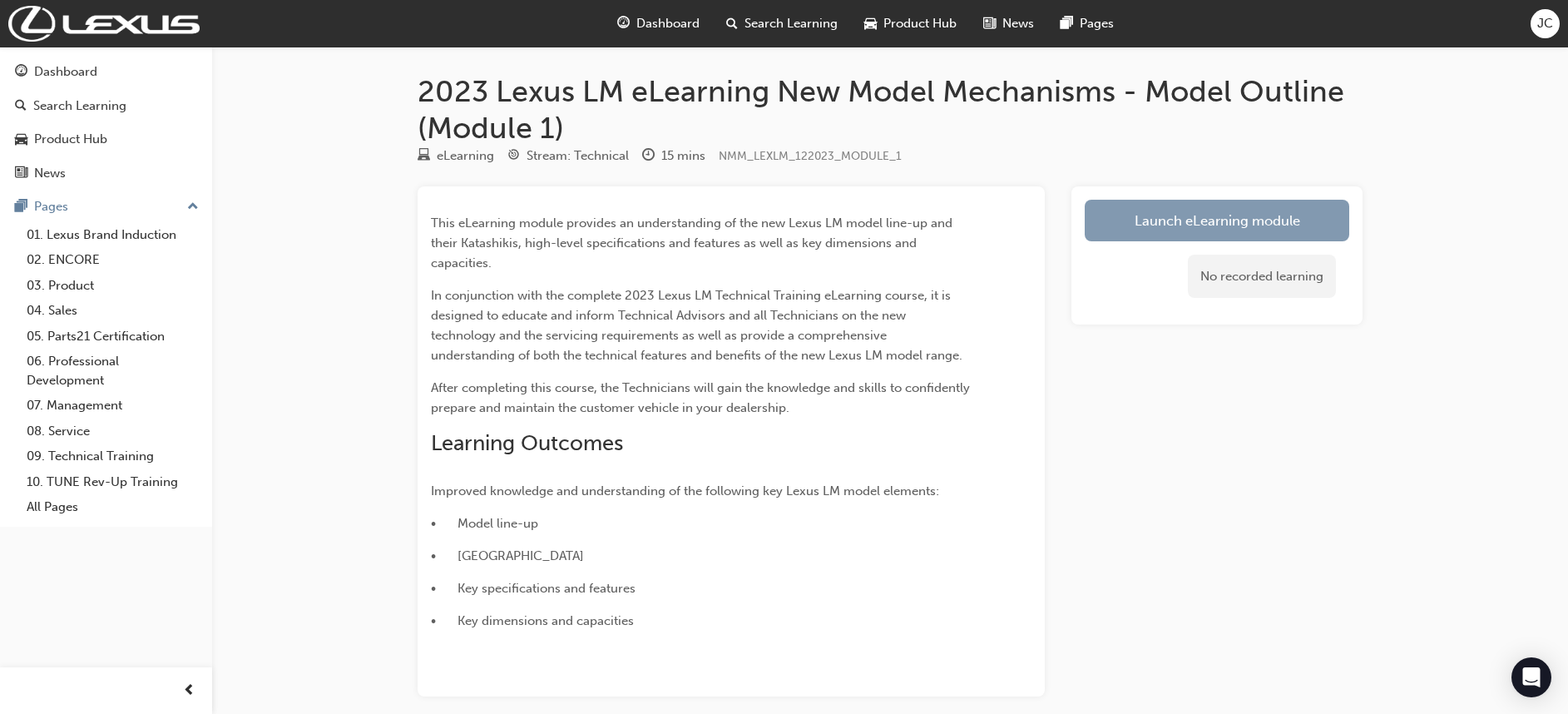
click at [1167, 206] on link "Launch eLearning module" at bounding box center [1217, 220] width 264 height 41
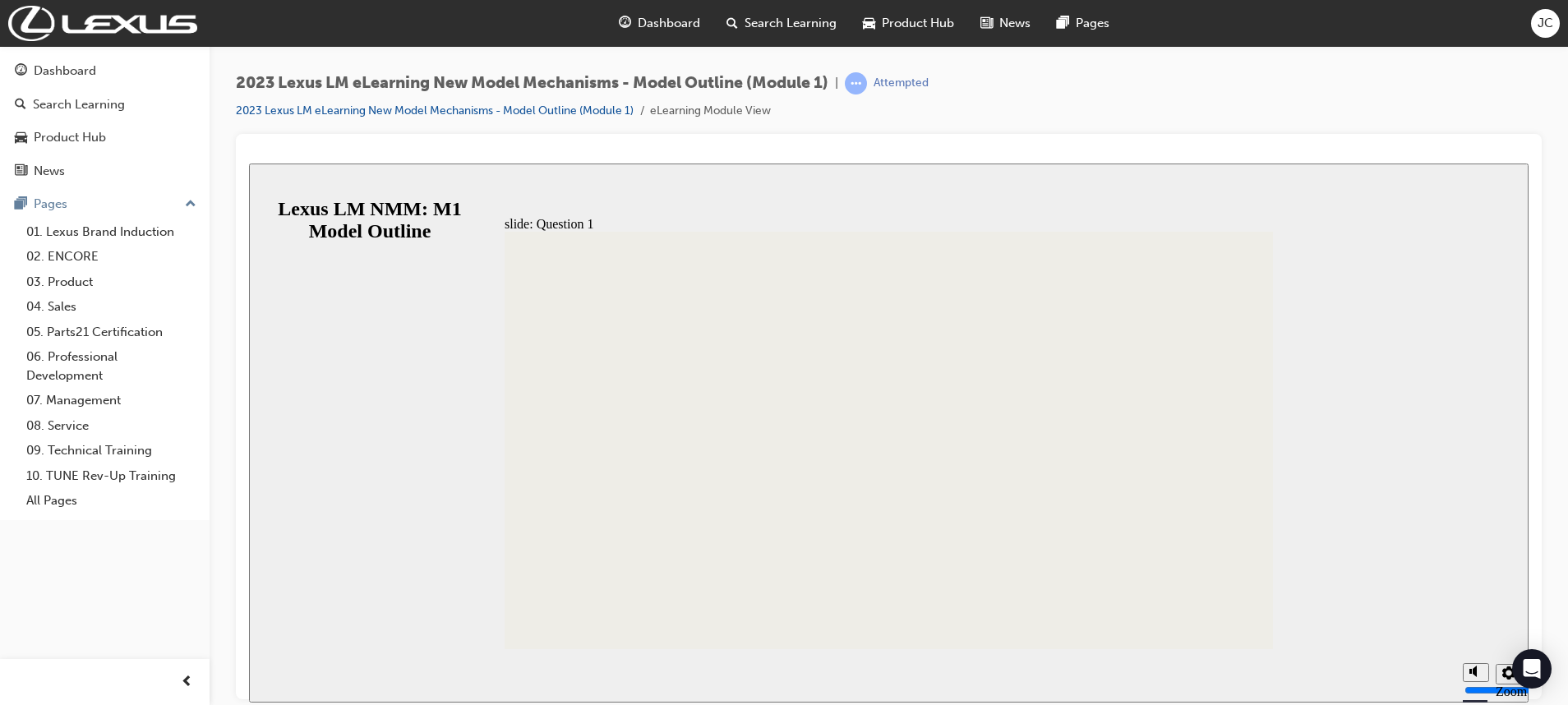
radio input "true"
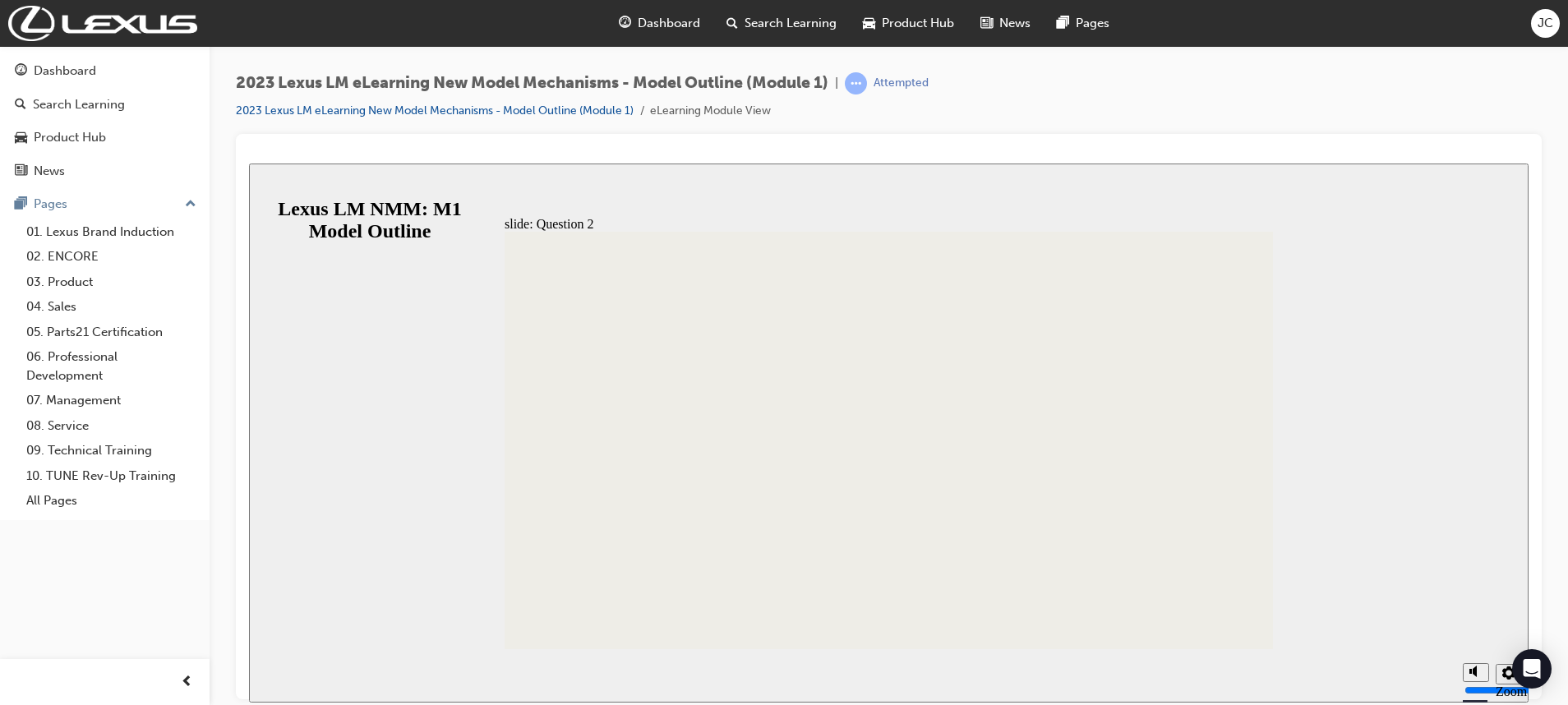
radio input "true"
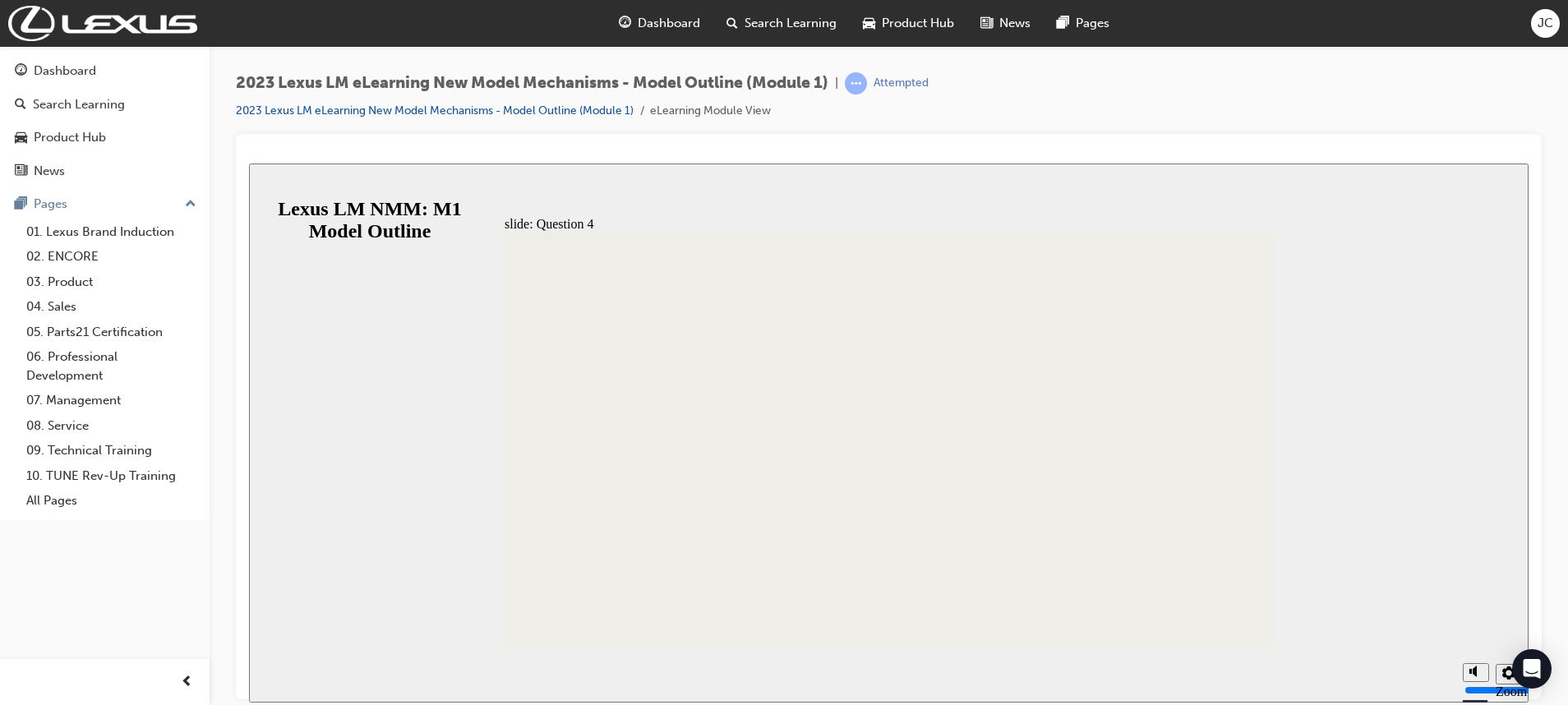
radio input "true"
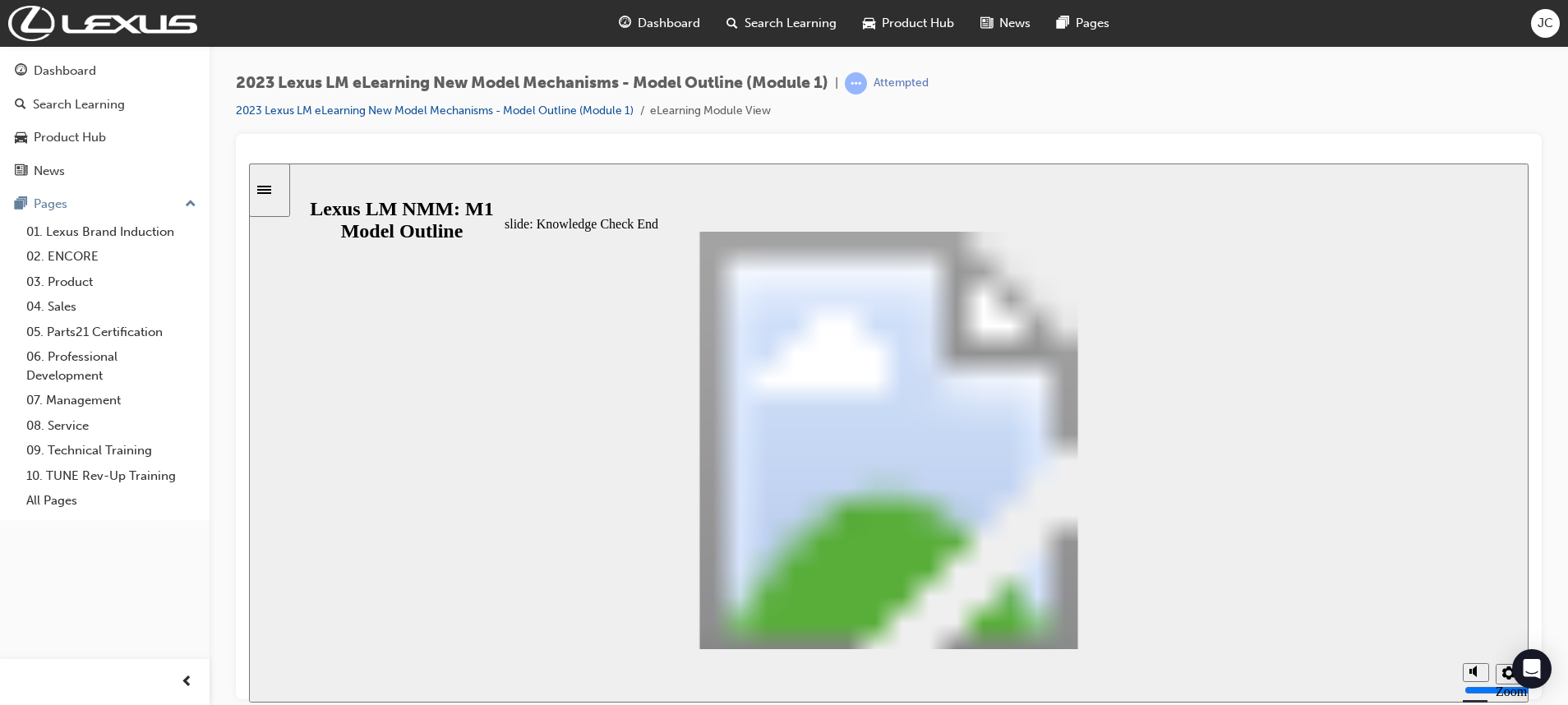
click at [271, 185] on icon "Sidebar Toggle" at bounding box center [264, 189] width 14 height 8
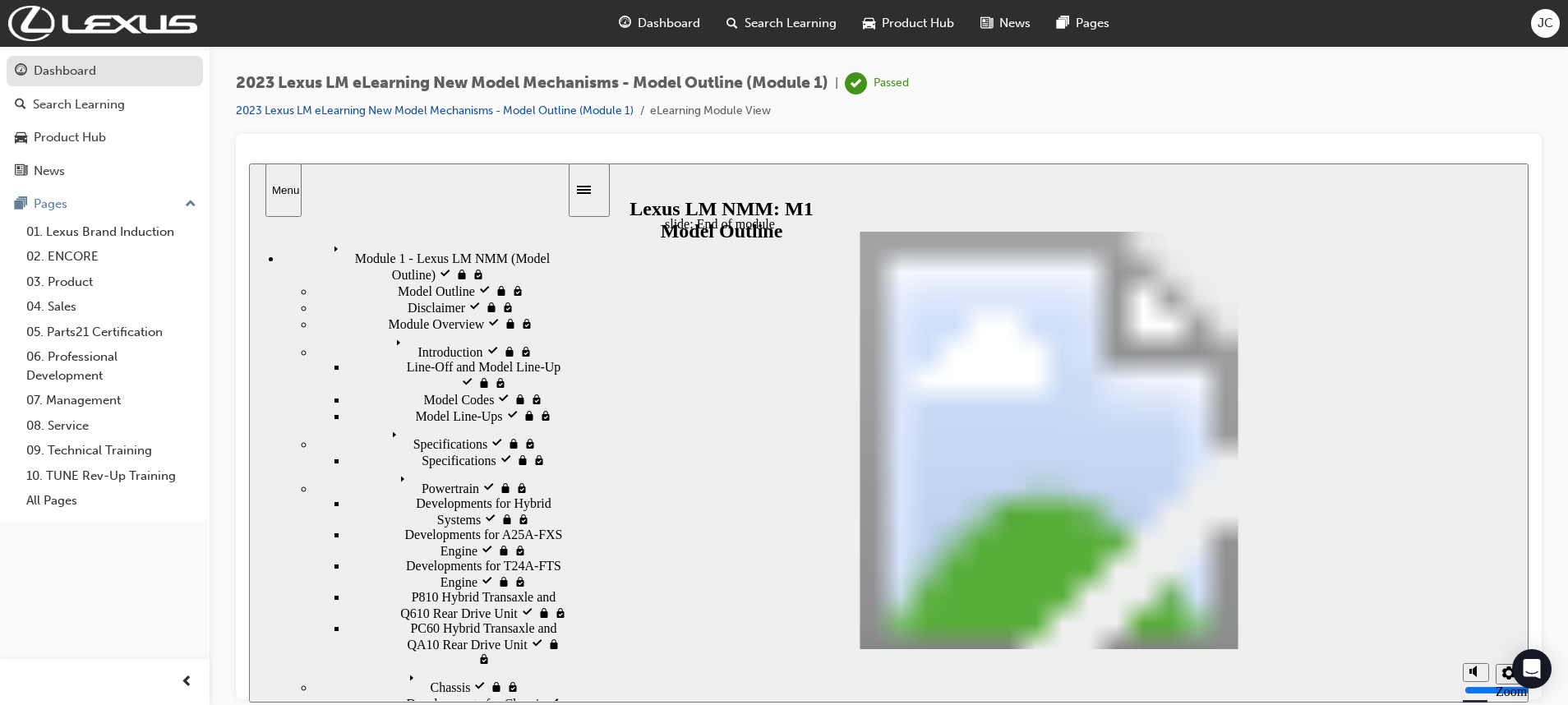
click at [123, 61] on div "Dashboard" at bounding box center [105, 71] width 180 height 21
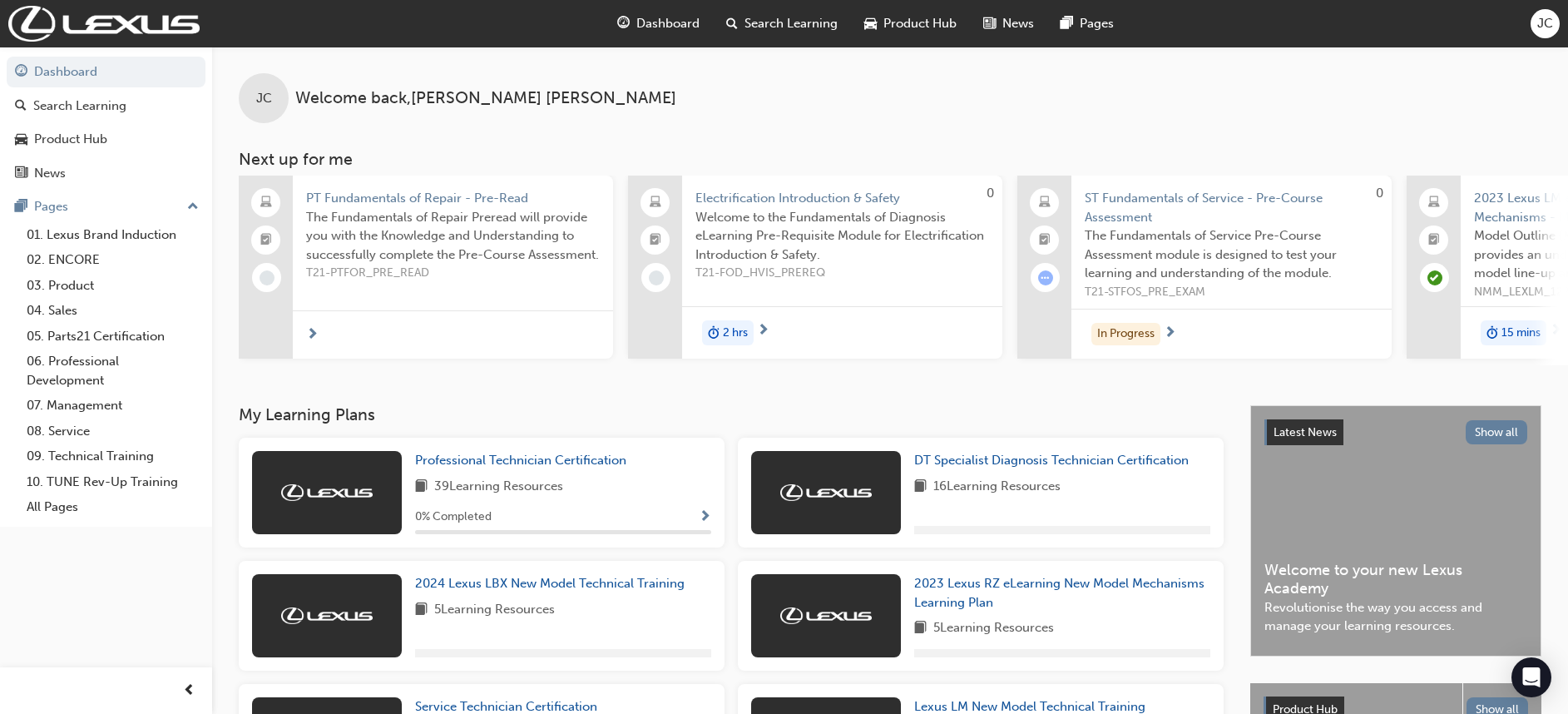
click at [1379, 690] on div "Product Hub Show all" at bounding box center [1396, 709] width 291 height 53
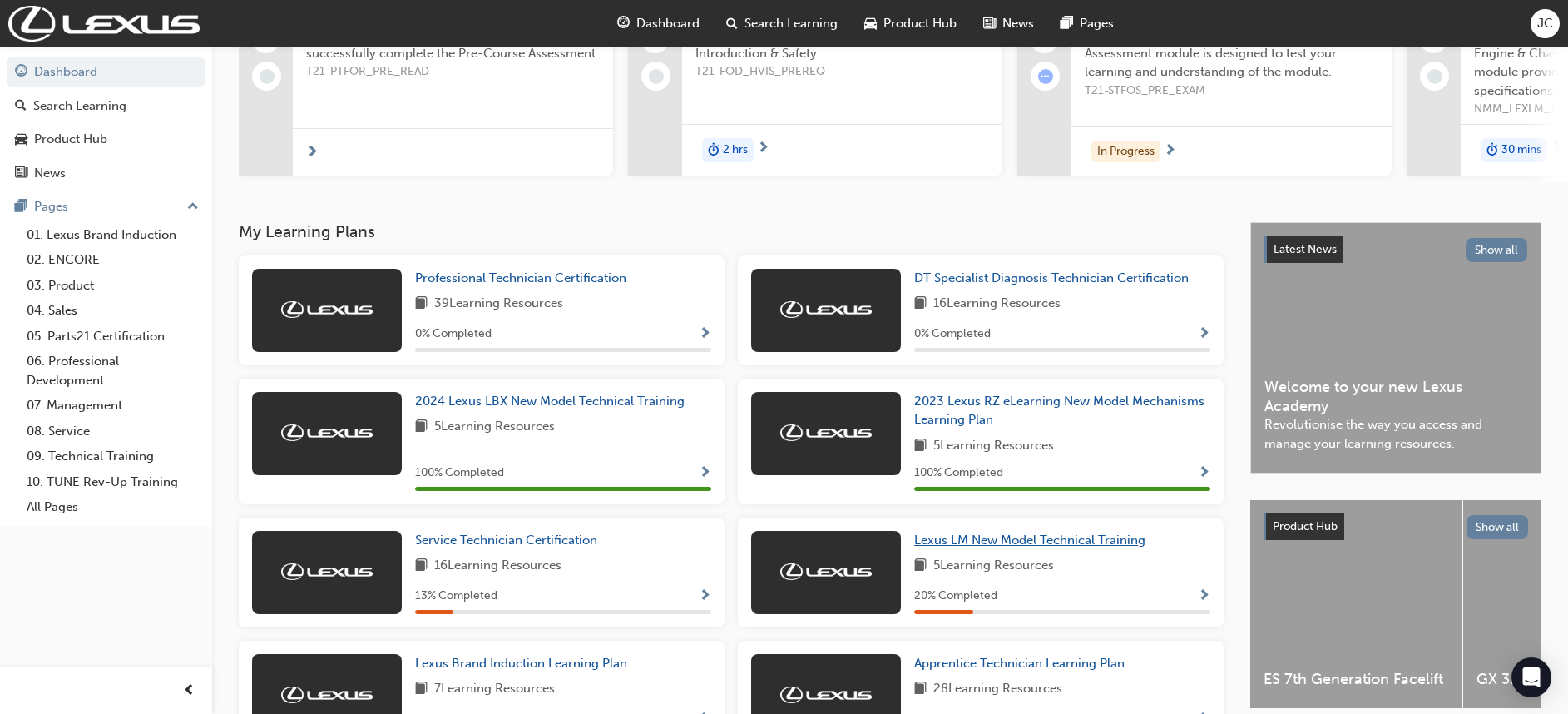
click at [1075, 547] on span "Lexus LM New Model Technical Training" at bounding box center [1029, 541] width 231 height 15
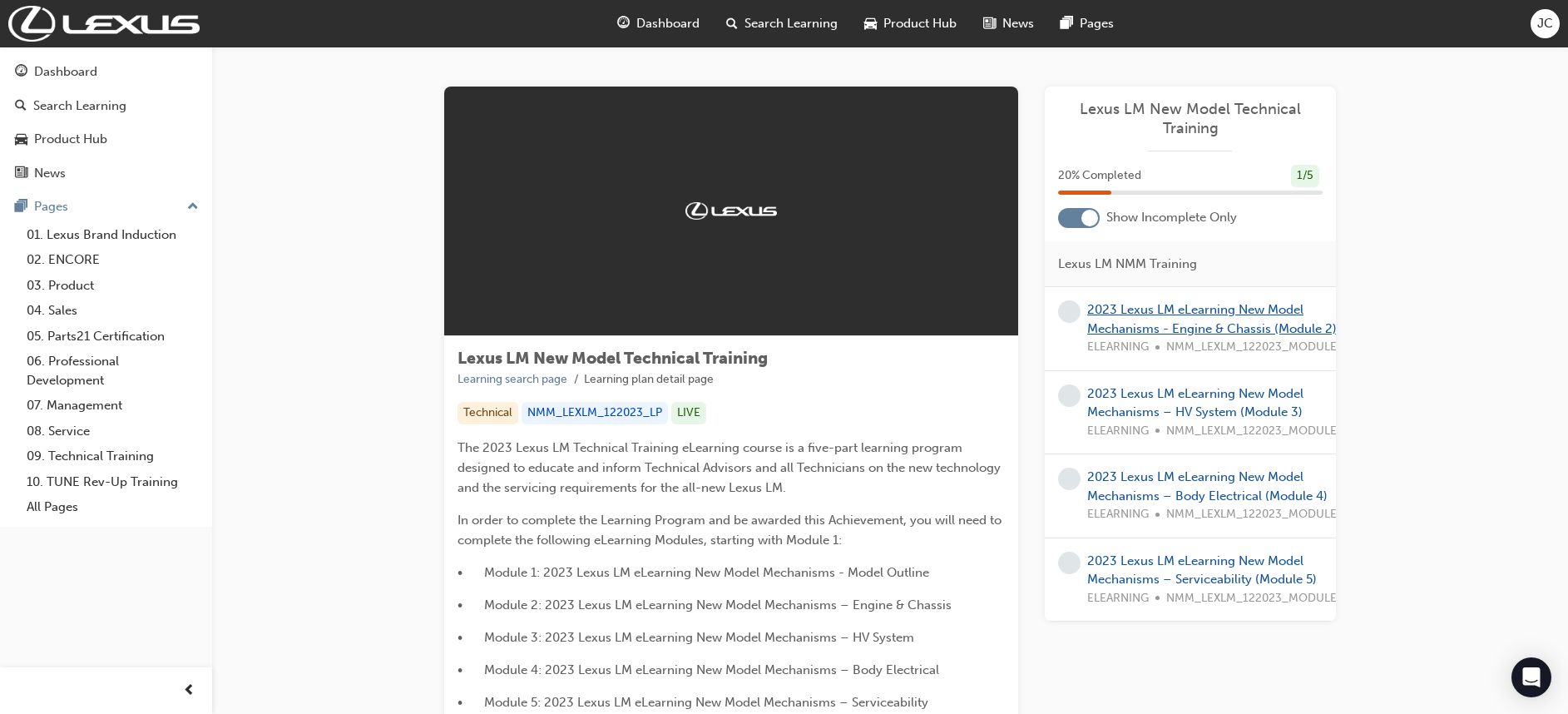
click at [1117, 305] on link "2023 Lexus LM eLearning New Model Mechanisms - Engine & Chassis (Module 2)" at bounding box center [1212, 319] width 250 height 35
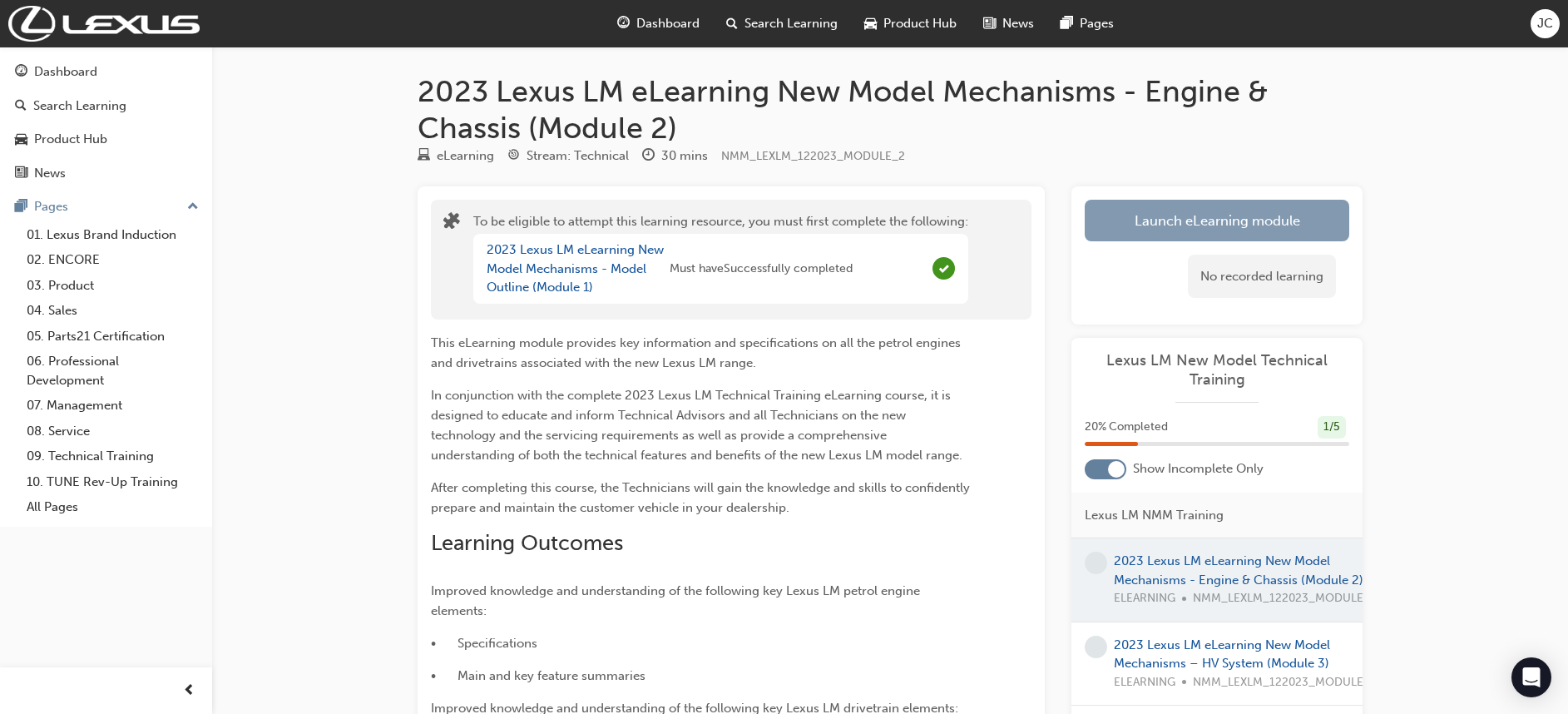
click at [1151, 212] on button "Launch eLearning module" at bounding box center [1217, 220] width 264 height 41
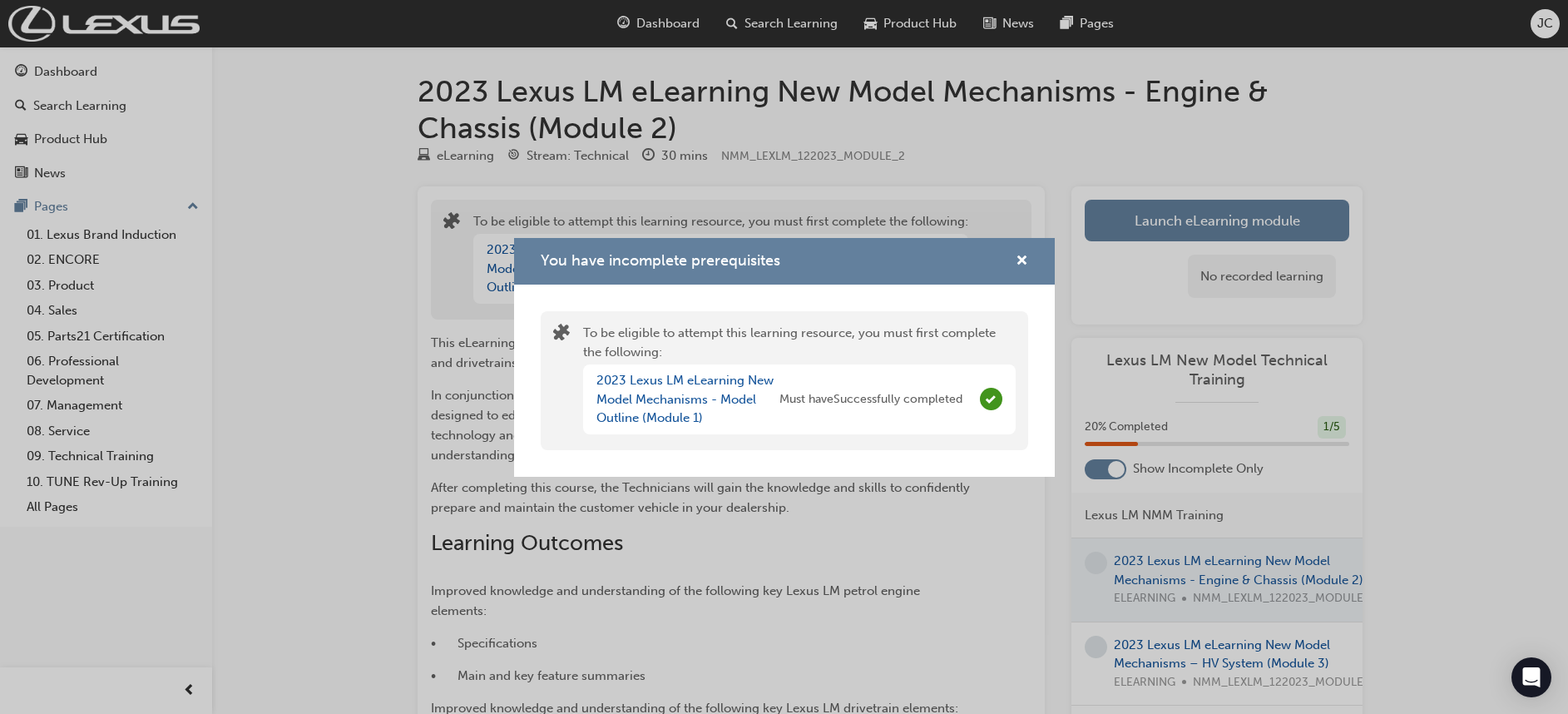
click at [1029, 251] on div "You have incomplete prerequisites" at bounding box center [784, 262] width 540 height 47
click at [1013, 252] on div "You have incomplete prerequisites" at bounding box center [1015, 261] width 26 height 21
click at [1023, 264] on span "cross-icon" at bounding box center [1022, 262] width 13 height 15
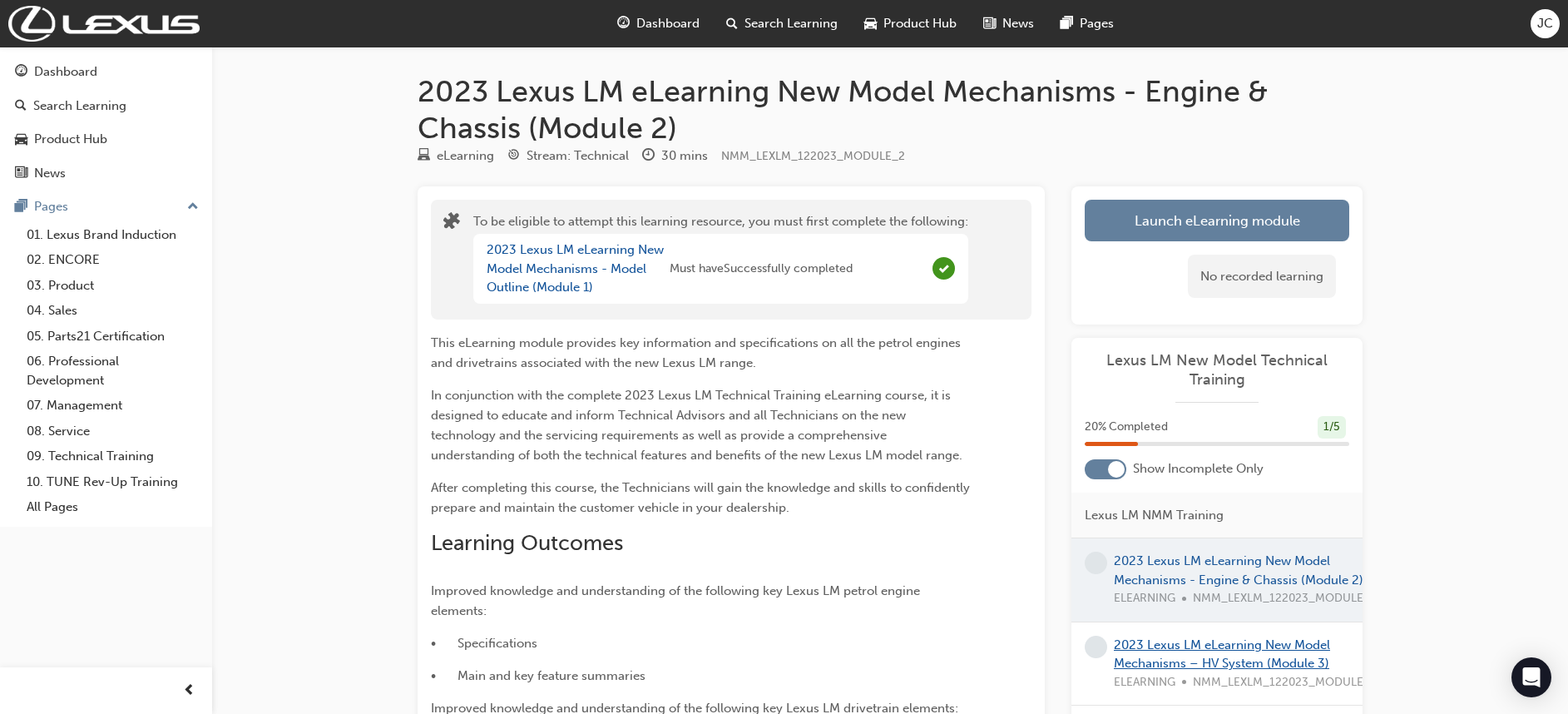
click at [1204, 642] on link "2023 Lexus LM eLearning New Model Mechanisms – HV System (Module 3)" at bounding box center [1221, 654] width 216 height 35
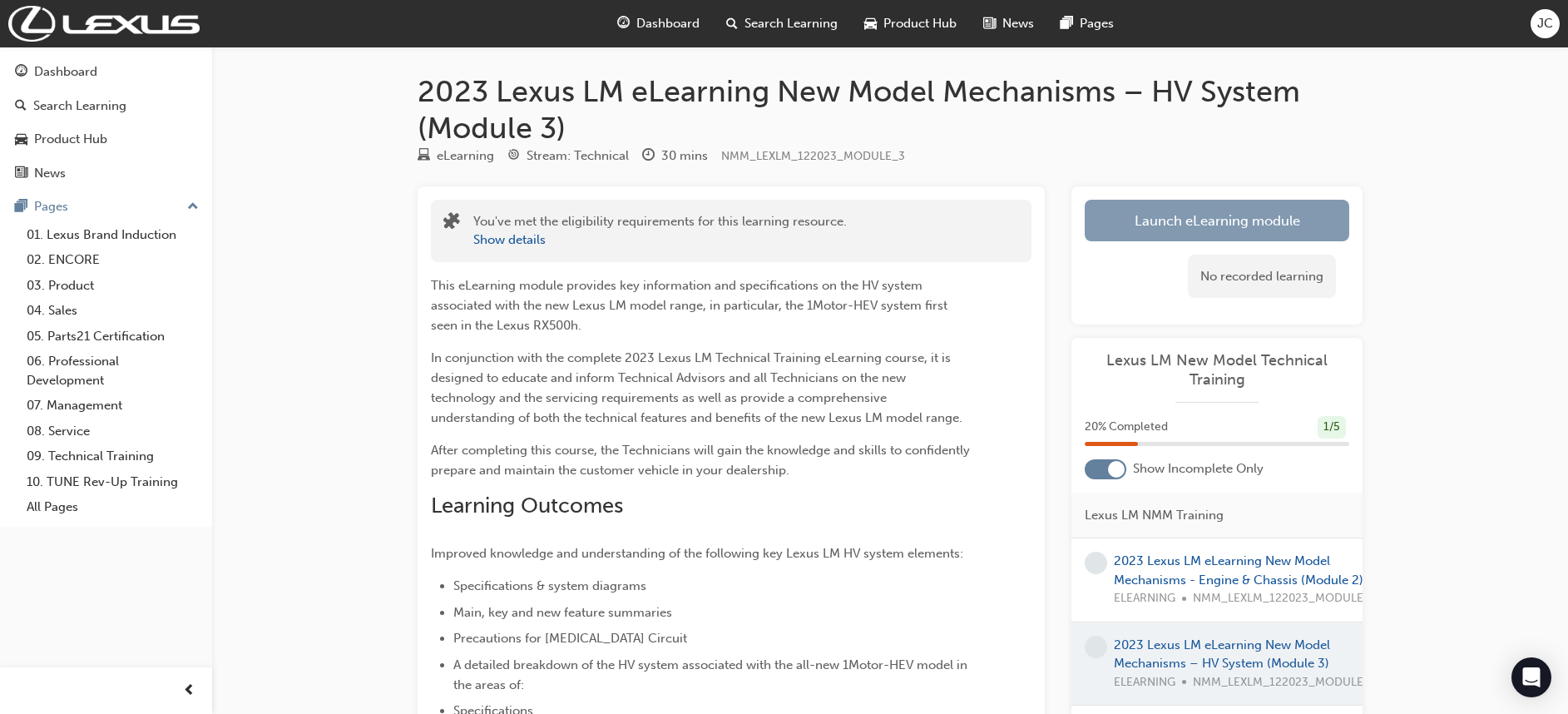
click at [1095, 230] on link "Launch eLearning module" at bounding box center [1217, 220] width 264 height 41
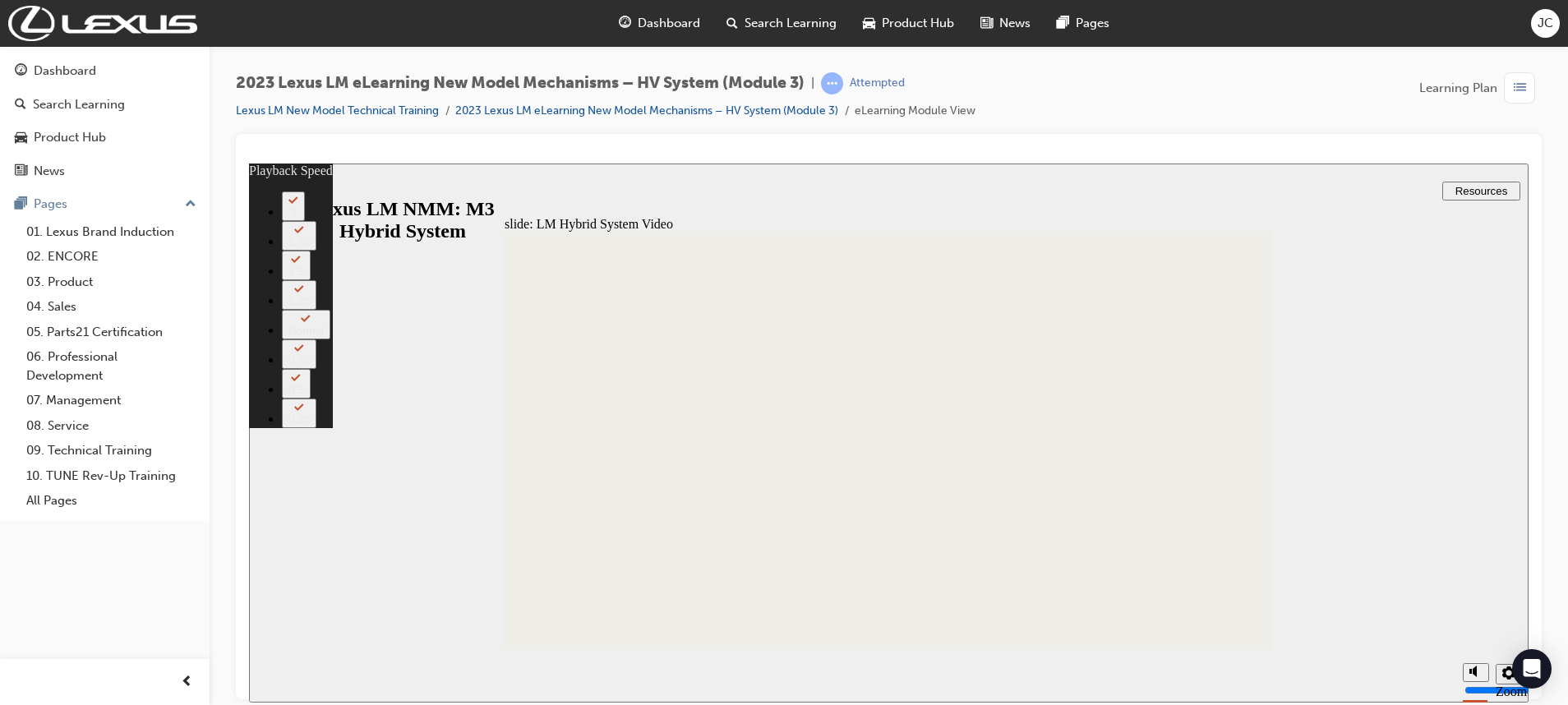
type input "387"
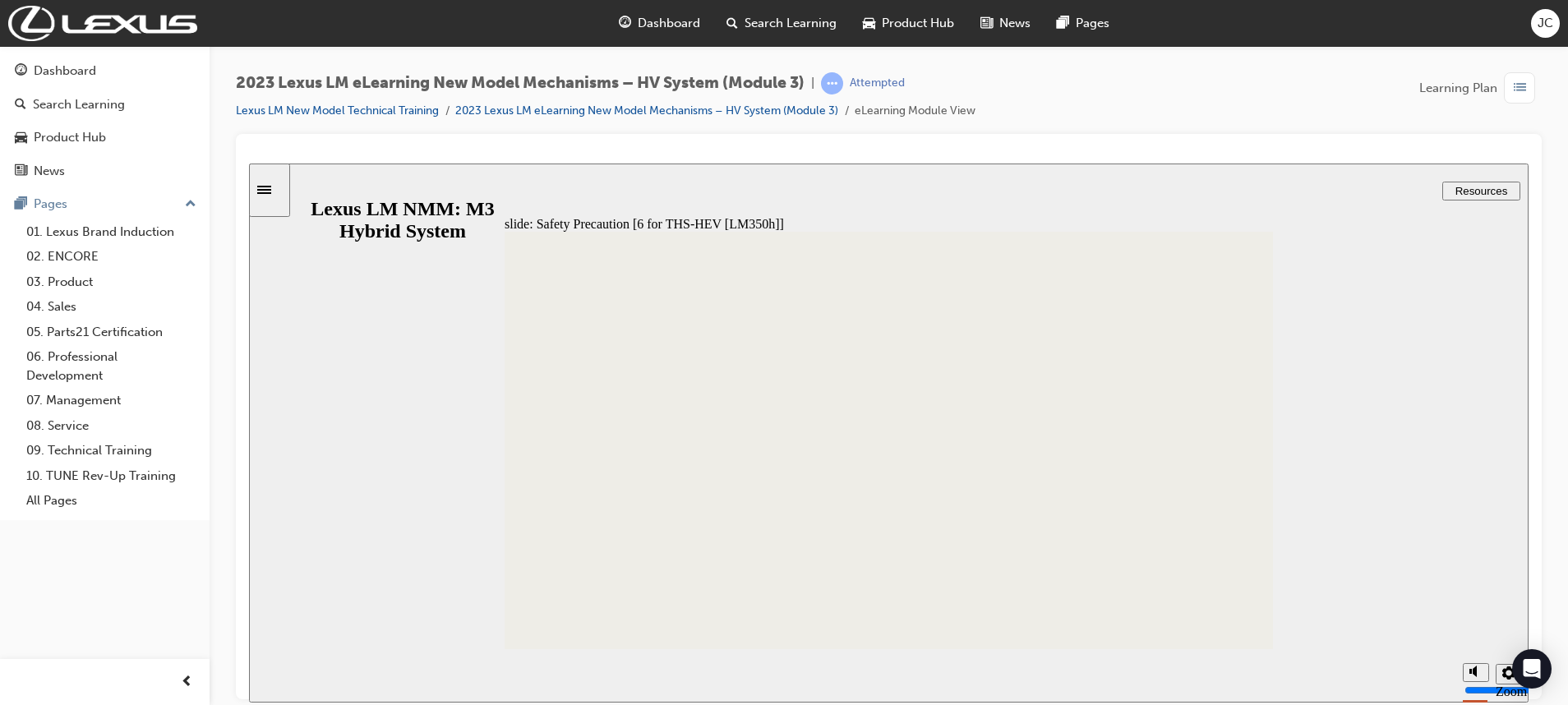
click at [1237, 633] on div "Group 1 Oval 2 Group 6 Group 1 magnify glass icon 1 Oval 1 1 Group 7 Bolt a Arr…" at bounding box center [889, 447] width 768 height 432
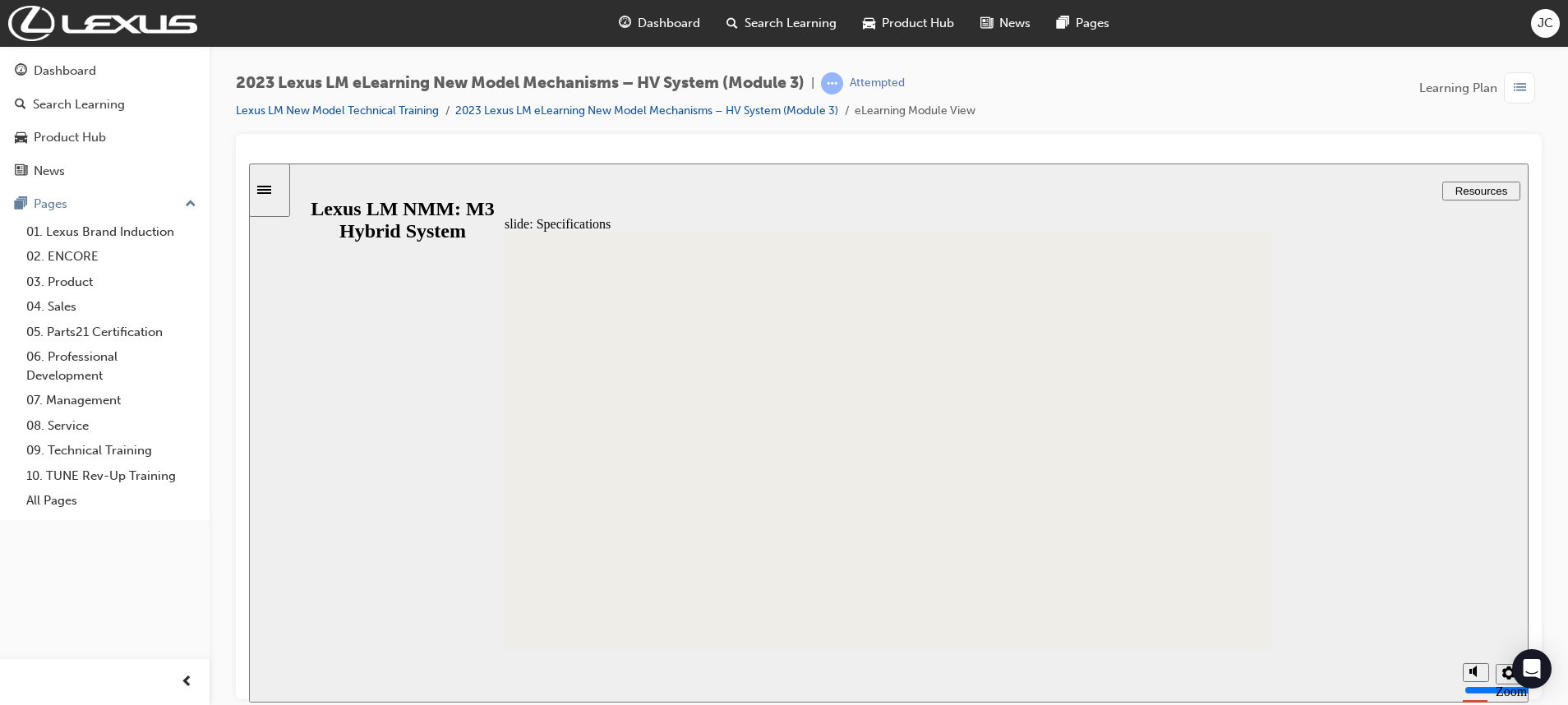
click at [1237, 633] on div "INTRO Rectangle 1 Cooling System – Air Intake Vent Additional information is av…" at bounding box center [889, 447] width 768 height 432
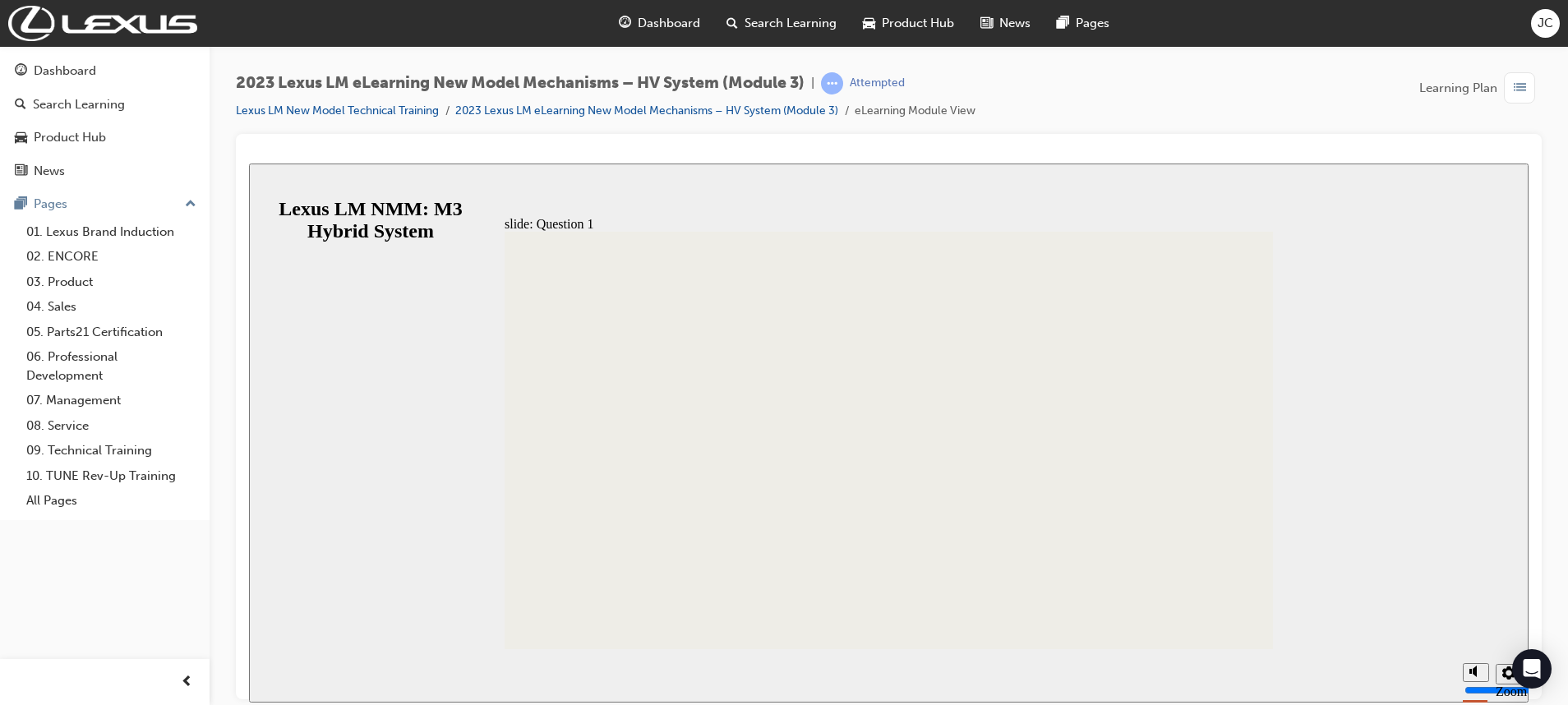
radio input "true"
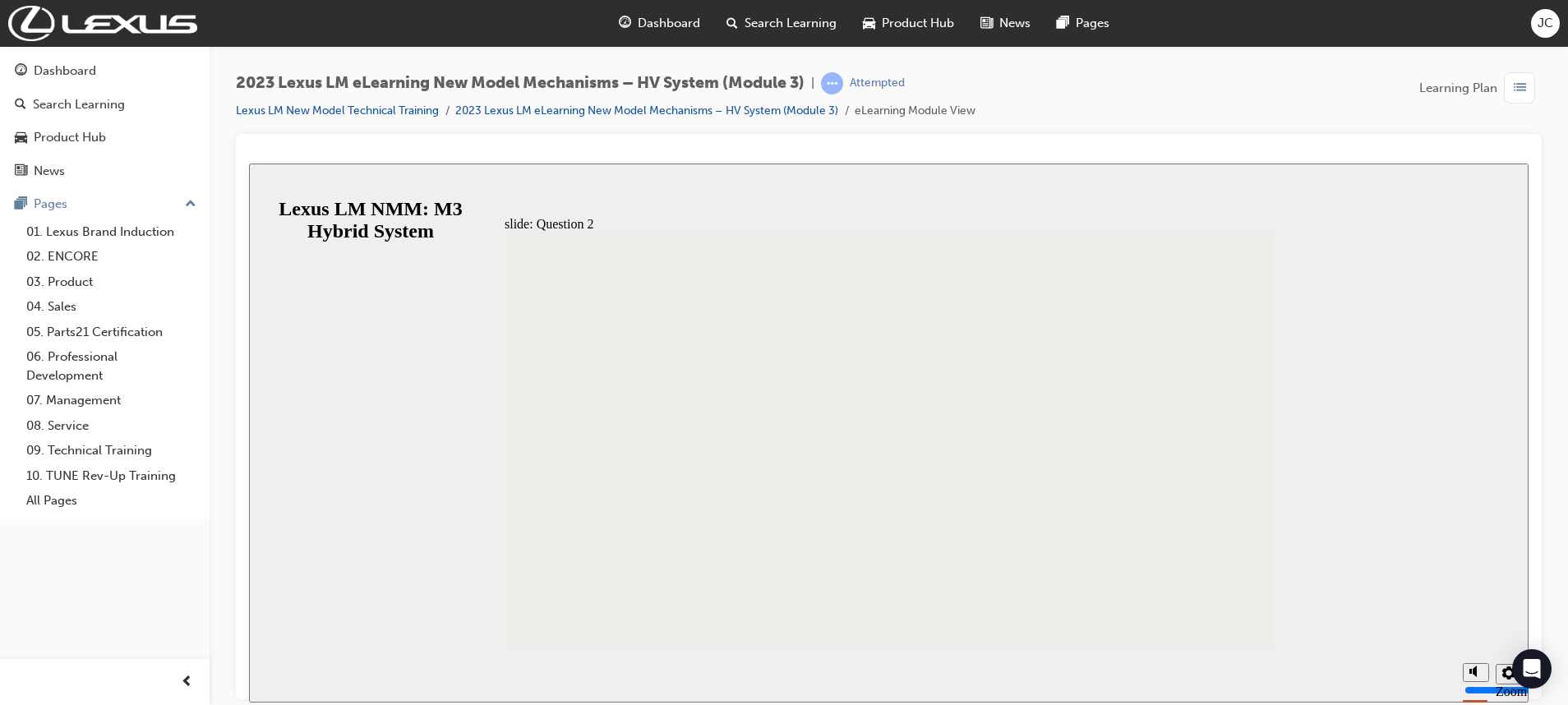
radio input "true"
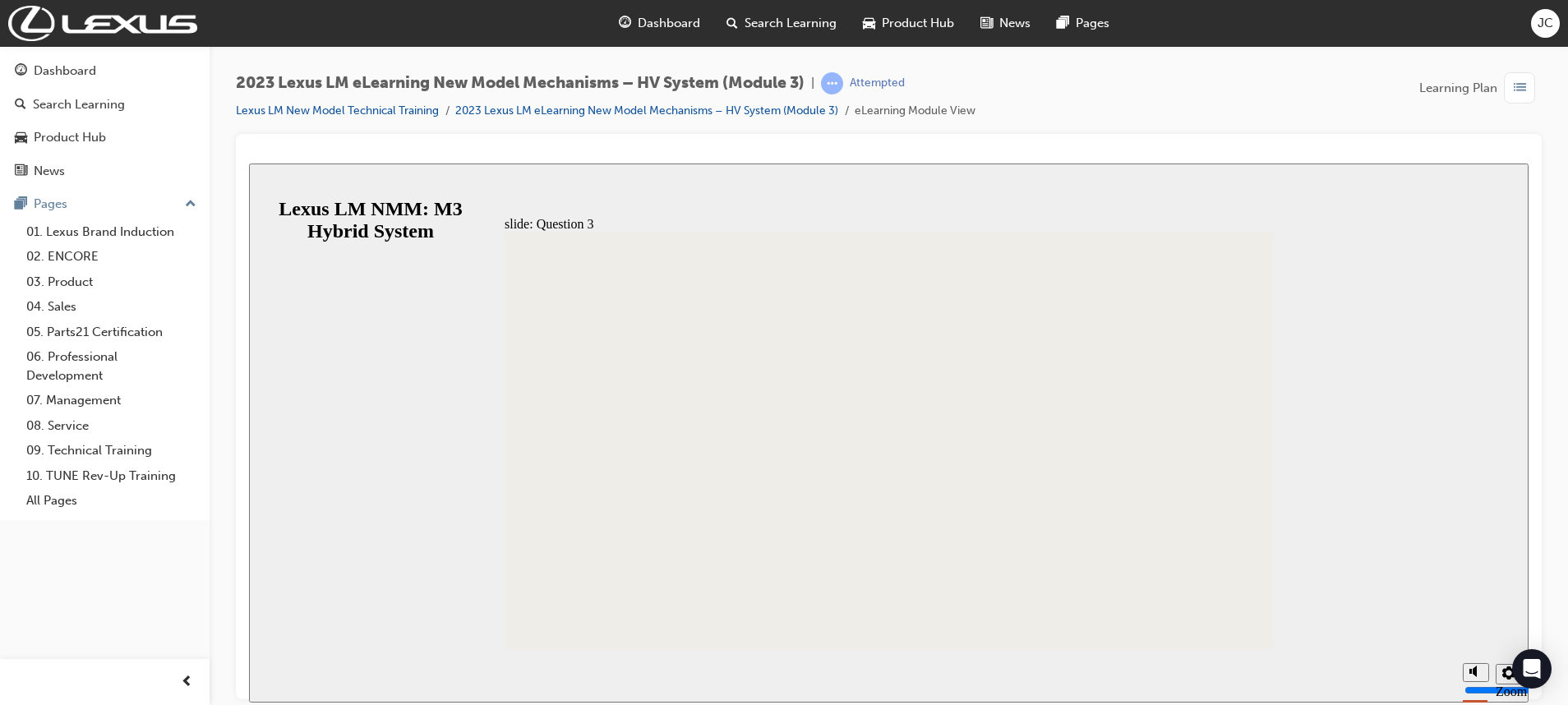
radio input "false"
radio input "true"
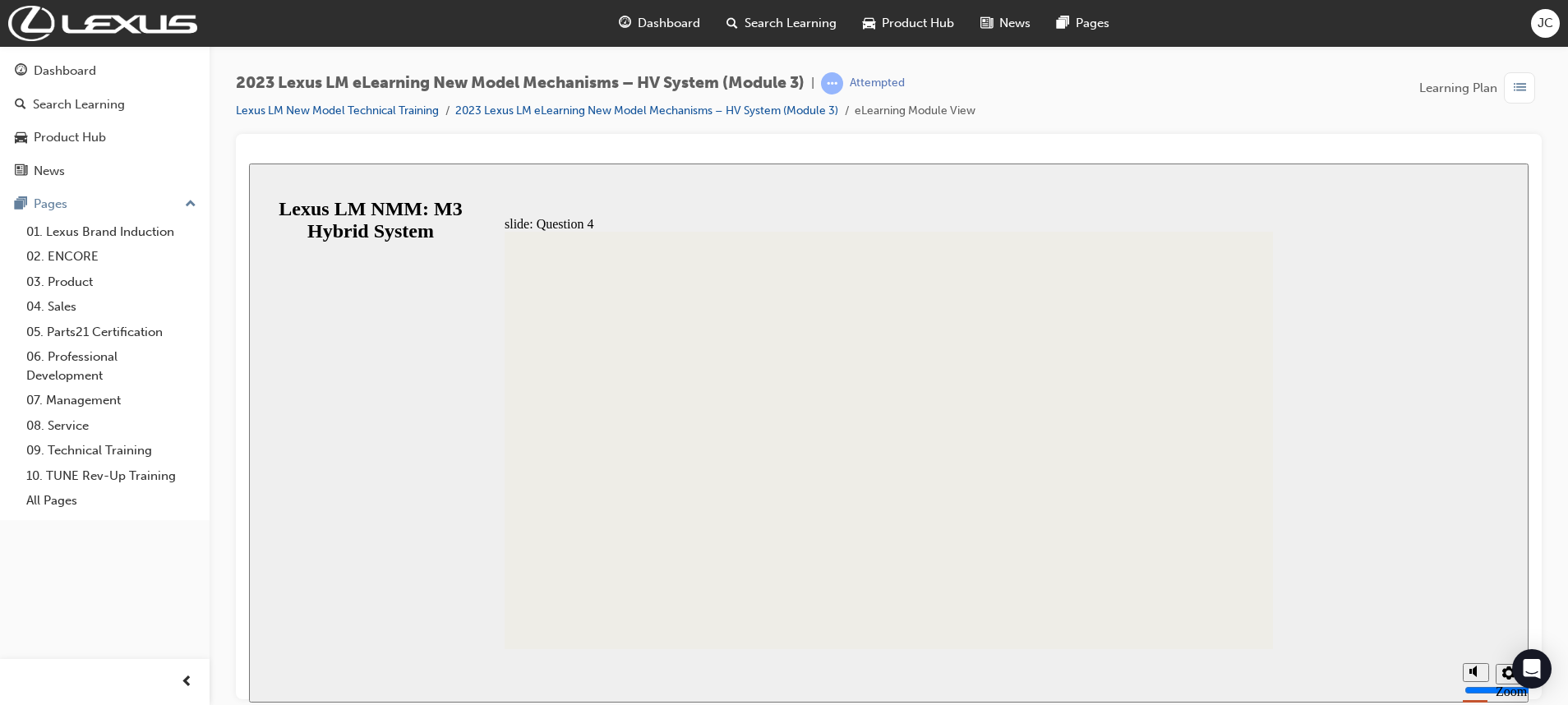
radio input "false"
radio input "true"
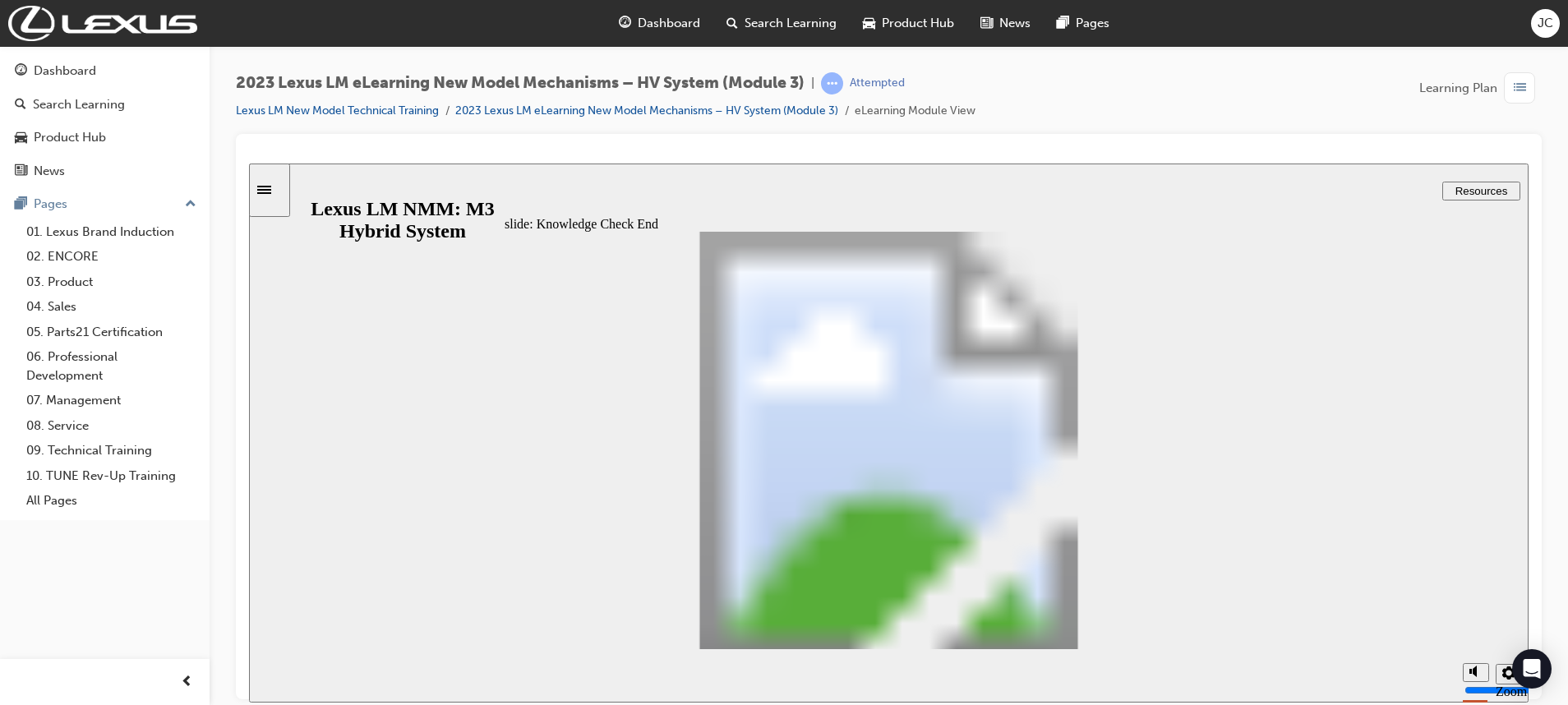
click at [282, 183] on div "Sidebar Toggle" at bounding box center [269, 189] width 28 height 12
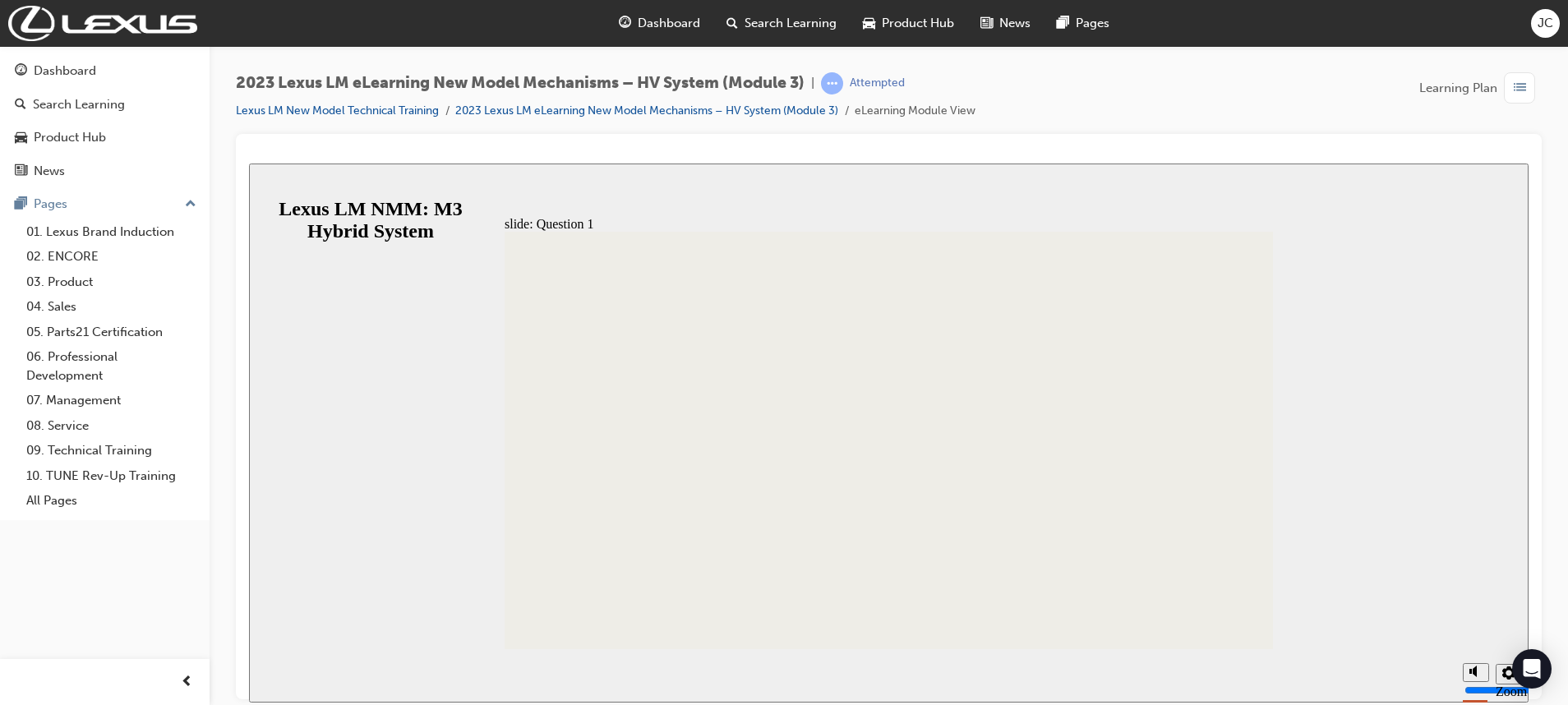
radio input "true"
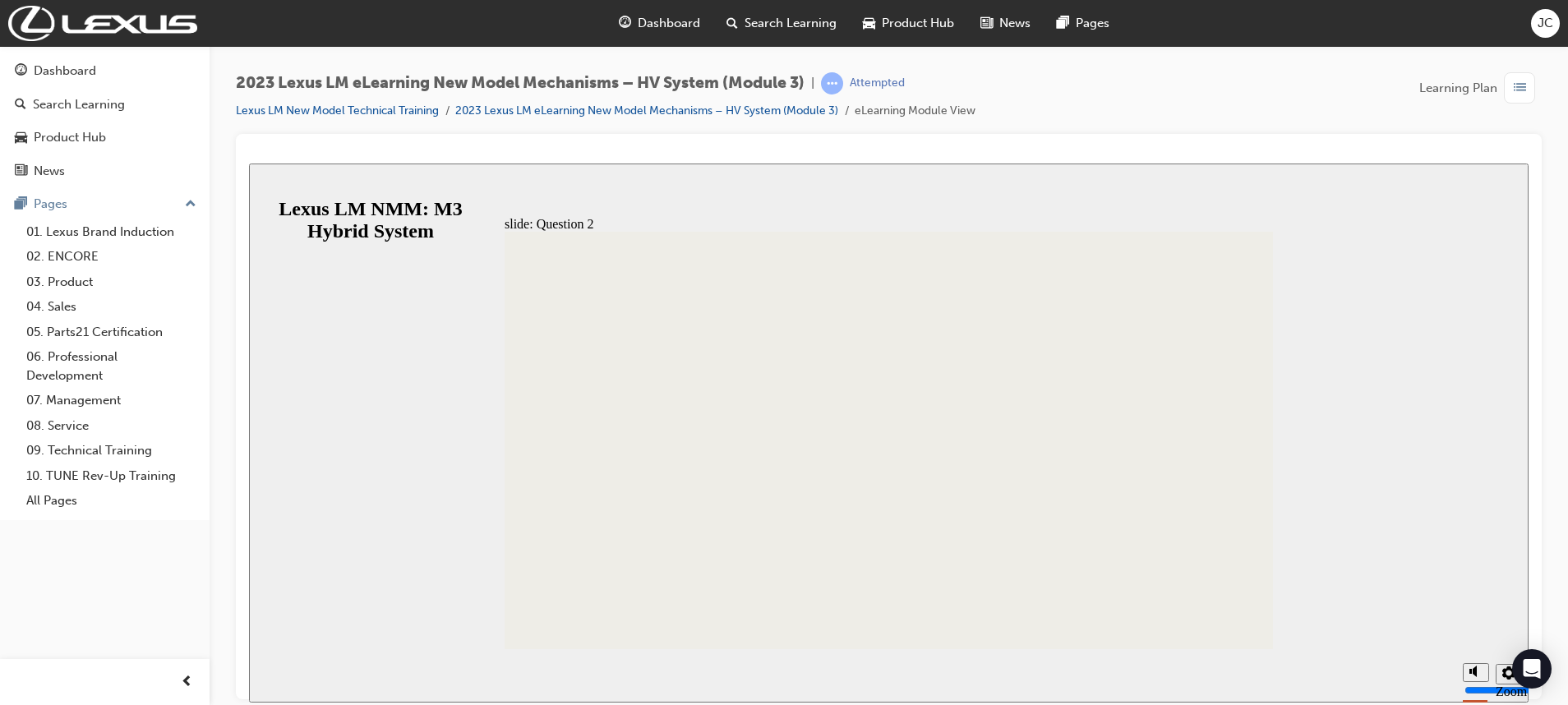
radio input "true"
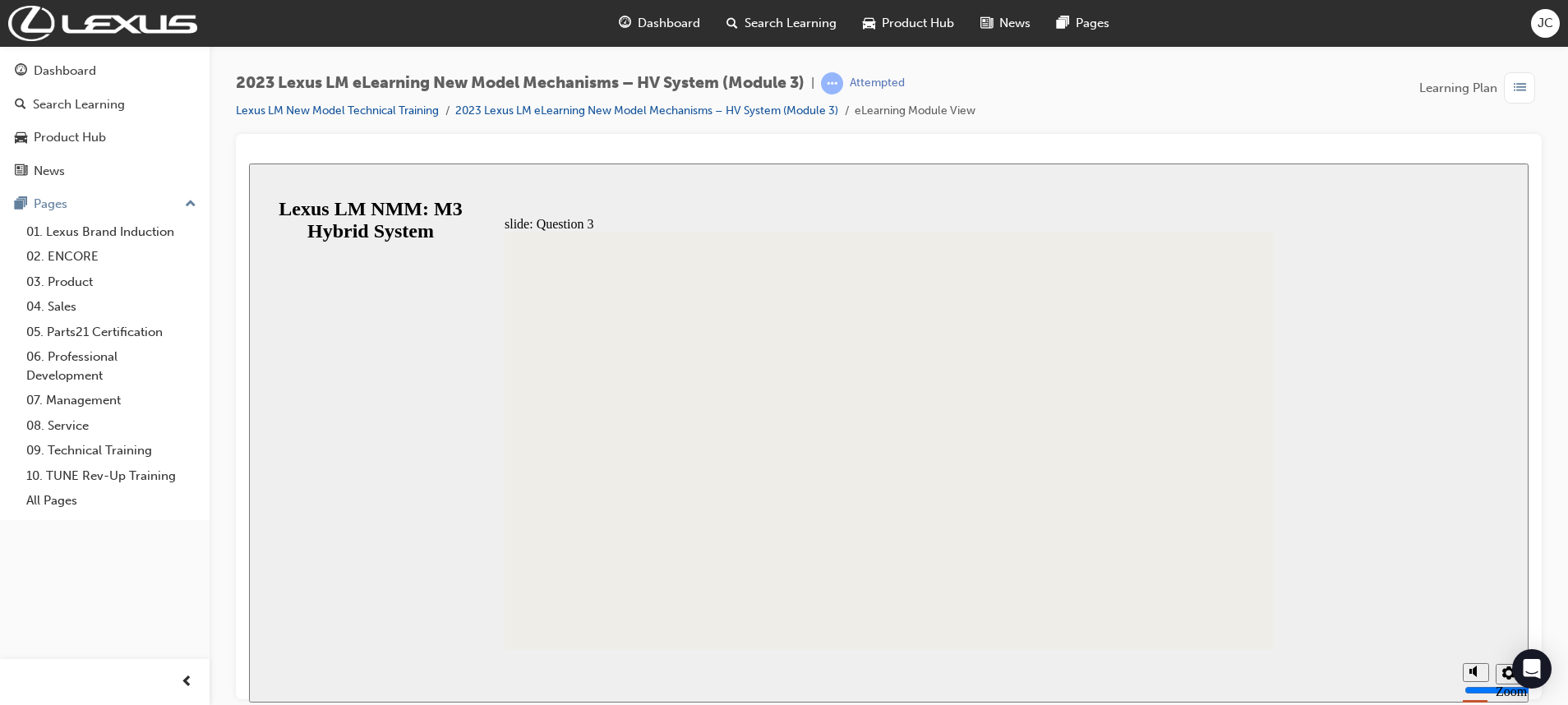
radio input "true"
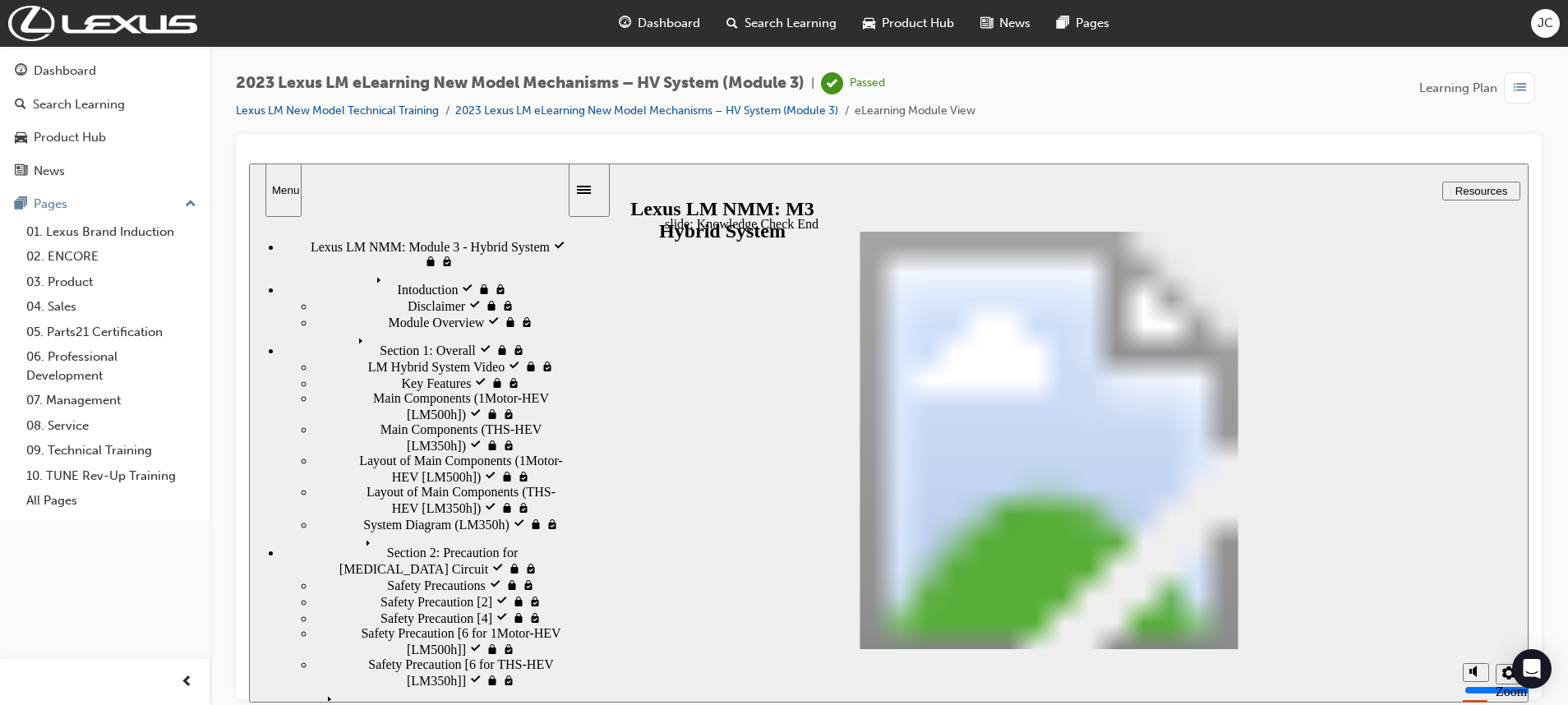
click at [81, 69] on div "Dashboard" at bounding box center [65, 71] width 62 height 19
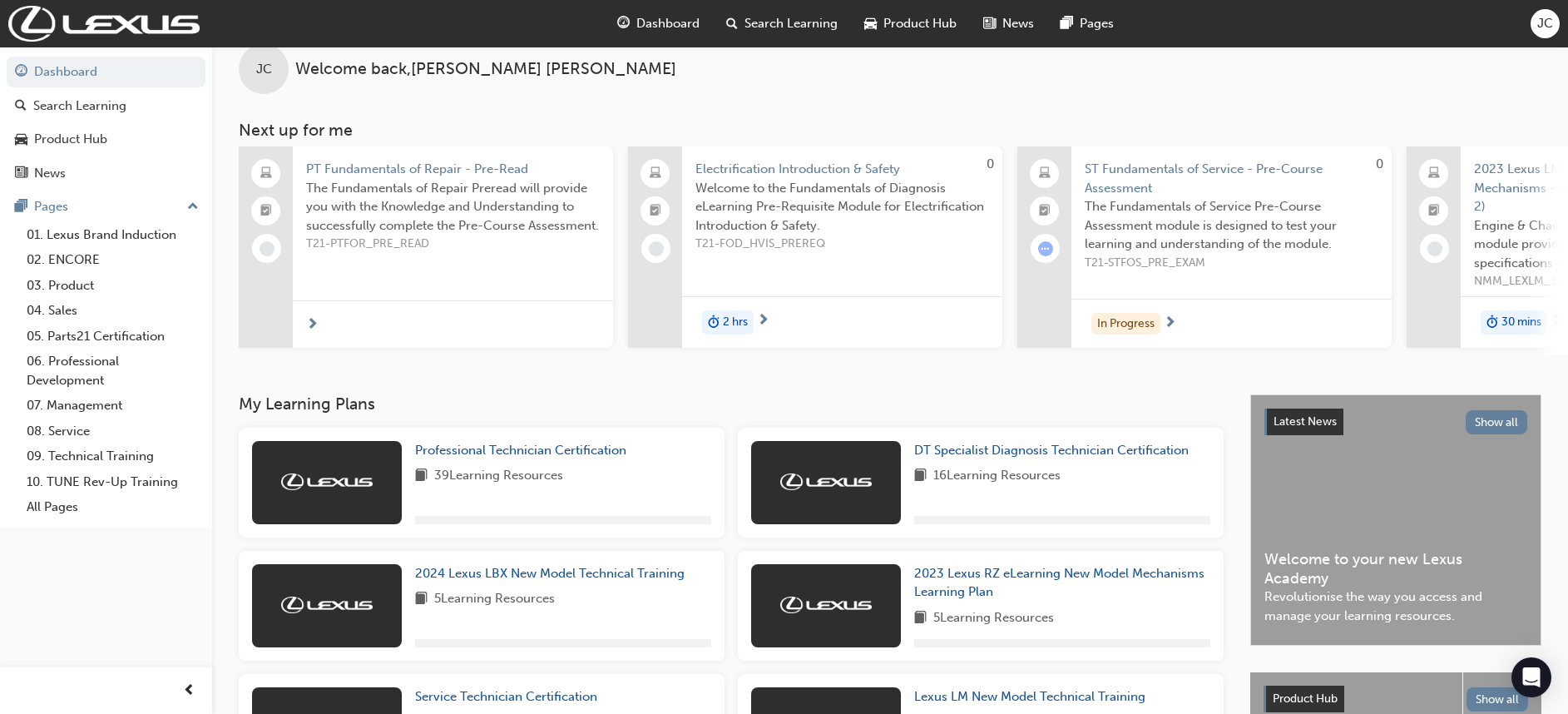
scroll to position [434, 0]
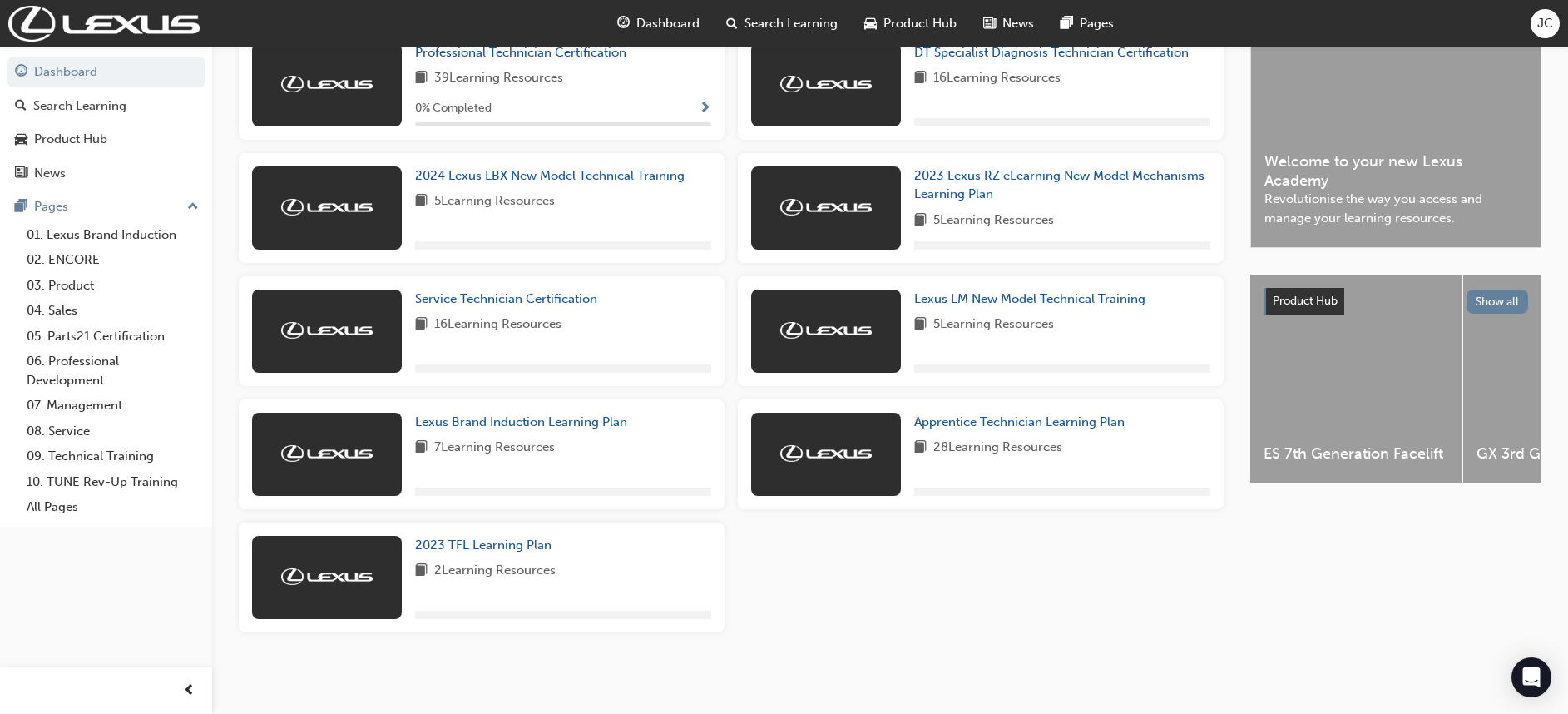
click at [1002, 260] on div "2023 Lexus RZ eLearning New Model Mechanisms Learning Plan 5 Learning Resources" at bounding box center [981, 208] width 486 height 109
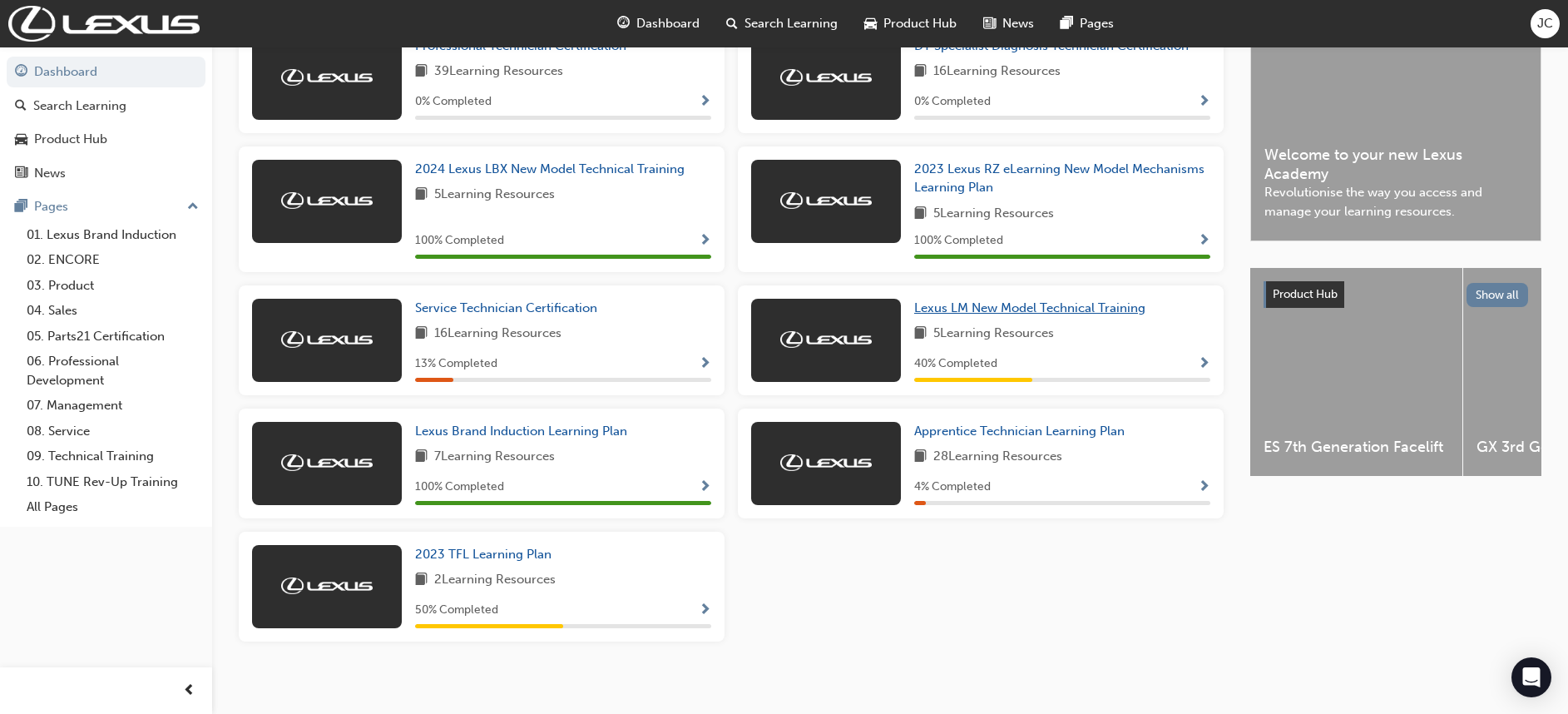
click at [962, 307] on span "Lexus LM New Model Technical Training" at bounding box center [1029, 308] width 231 height 15
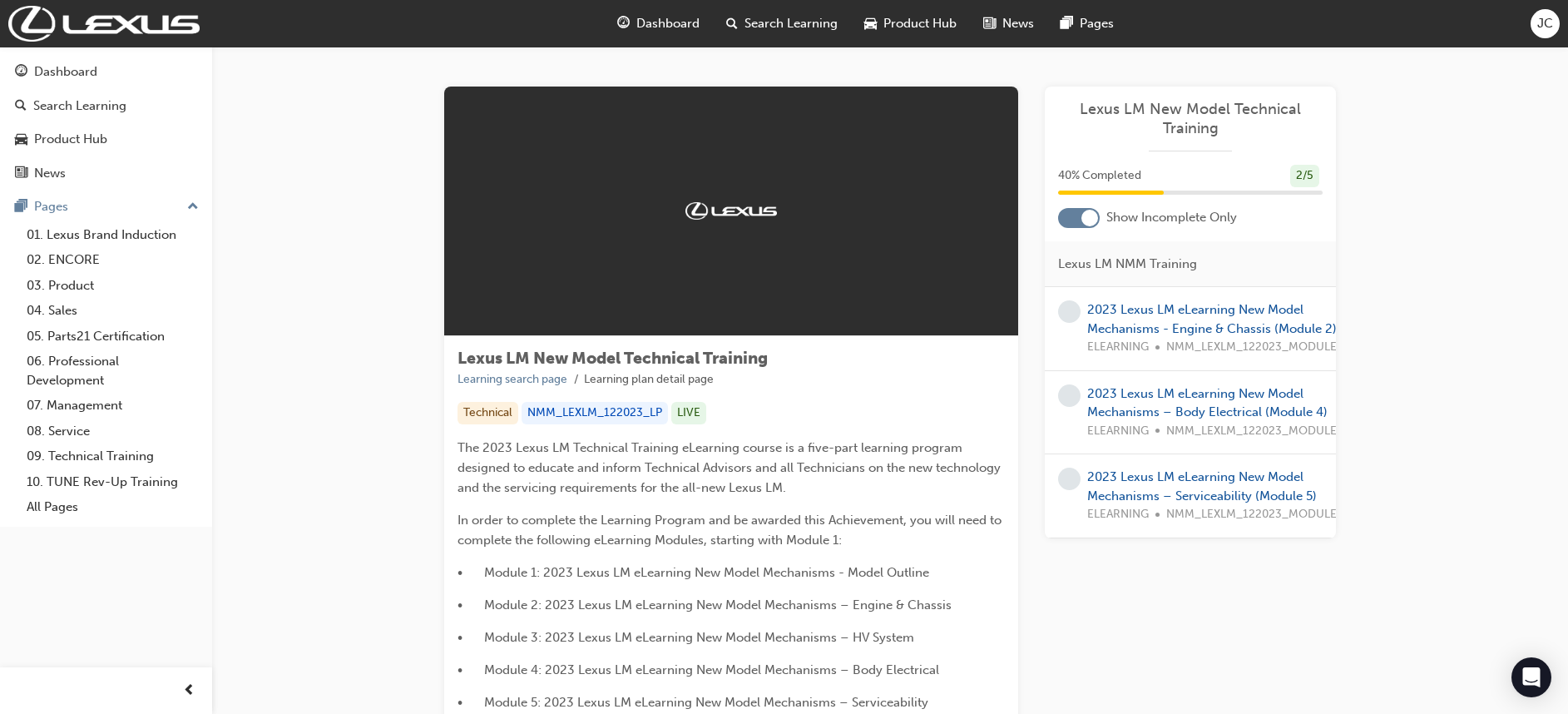
scroll to position [2, 0]
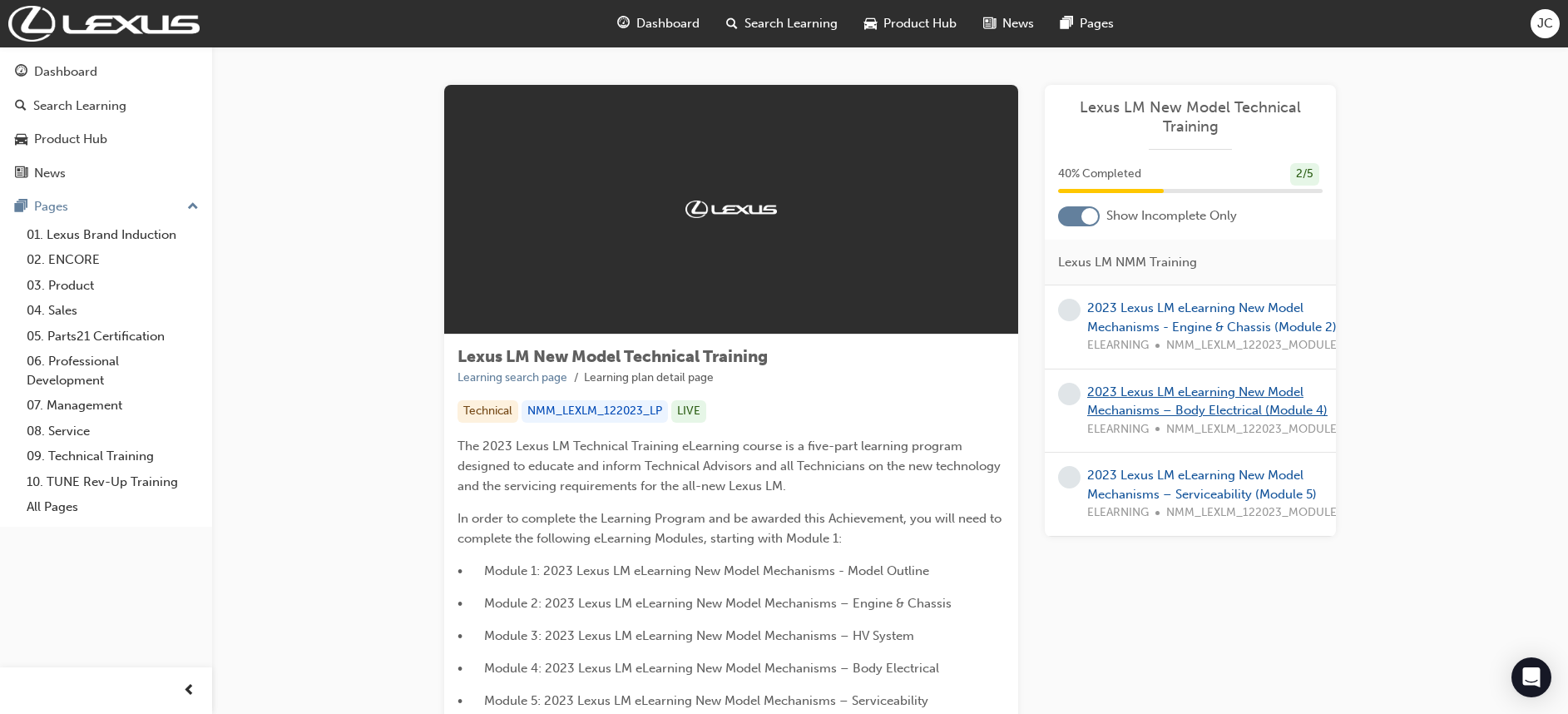
click at [1142, 392] on link "2023 Lexus LM eLearning New Model Mechanisms – Body Electrical (Module 4)" at bounding box center [1208, 402] width 241 height 35
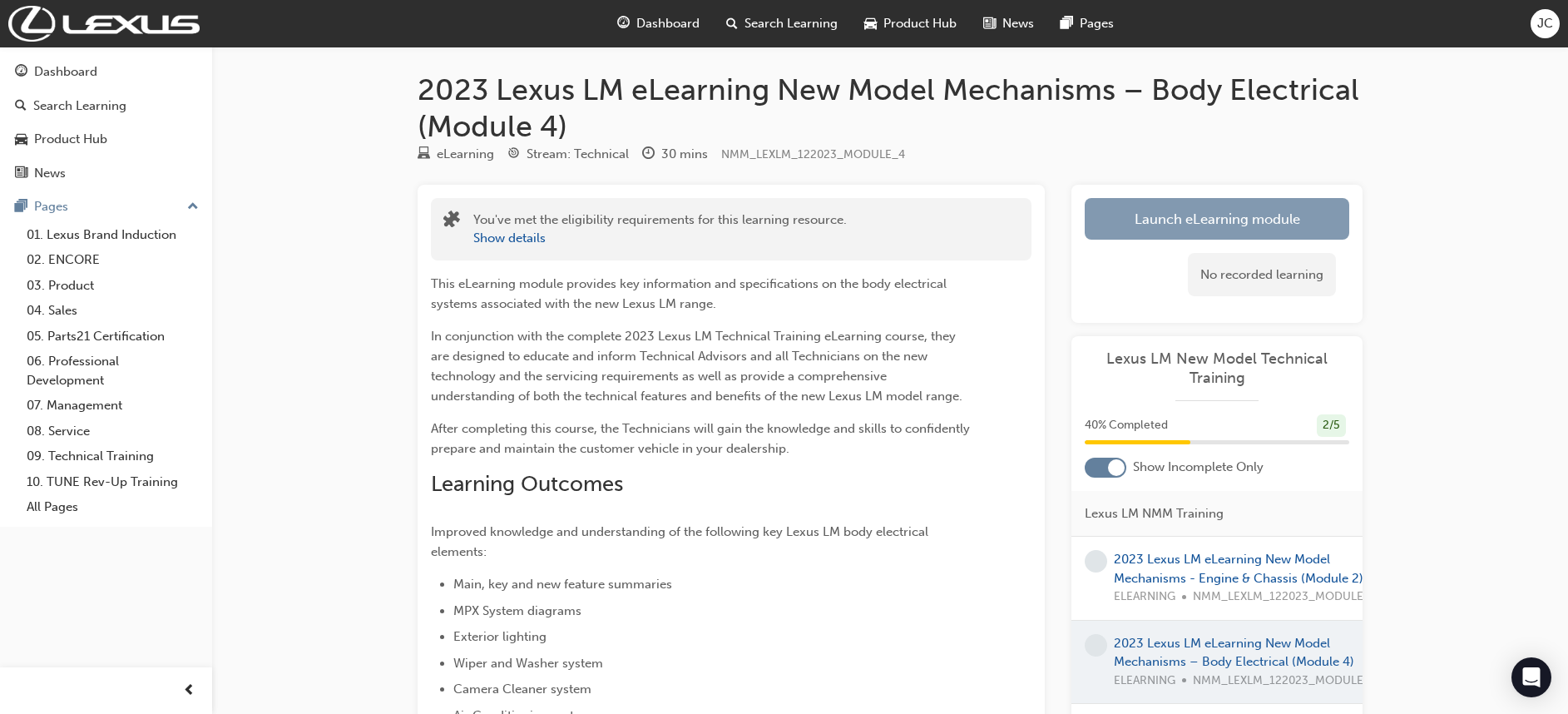
click at [1105, 205] on link "Launch eLearning module" at bounding box center [1217, 218] width 264 height 41
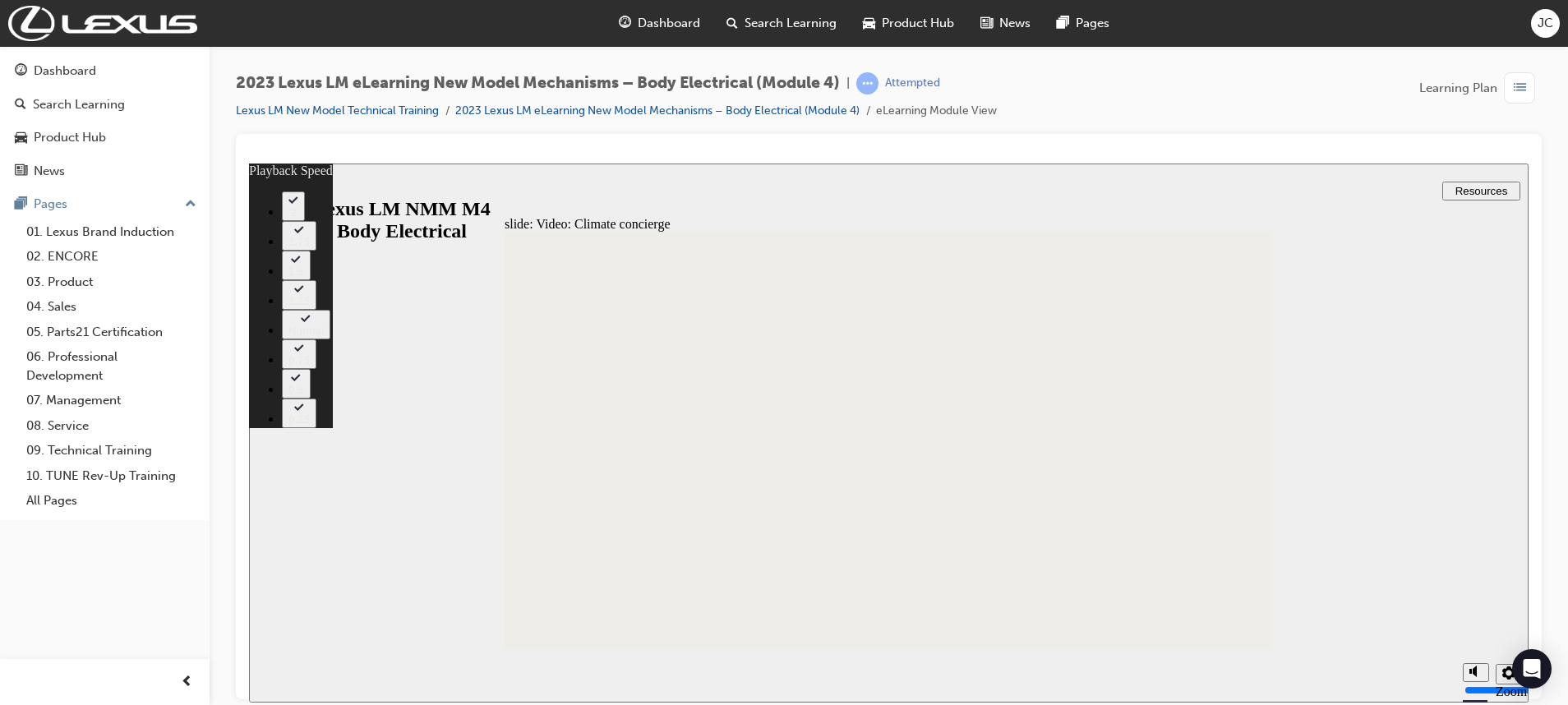
type input "39"
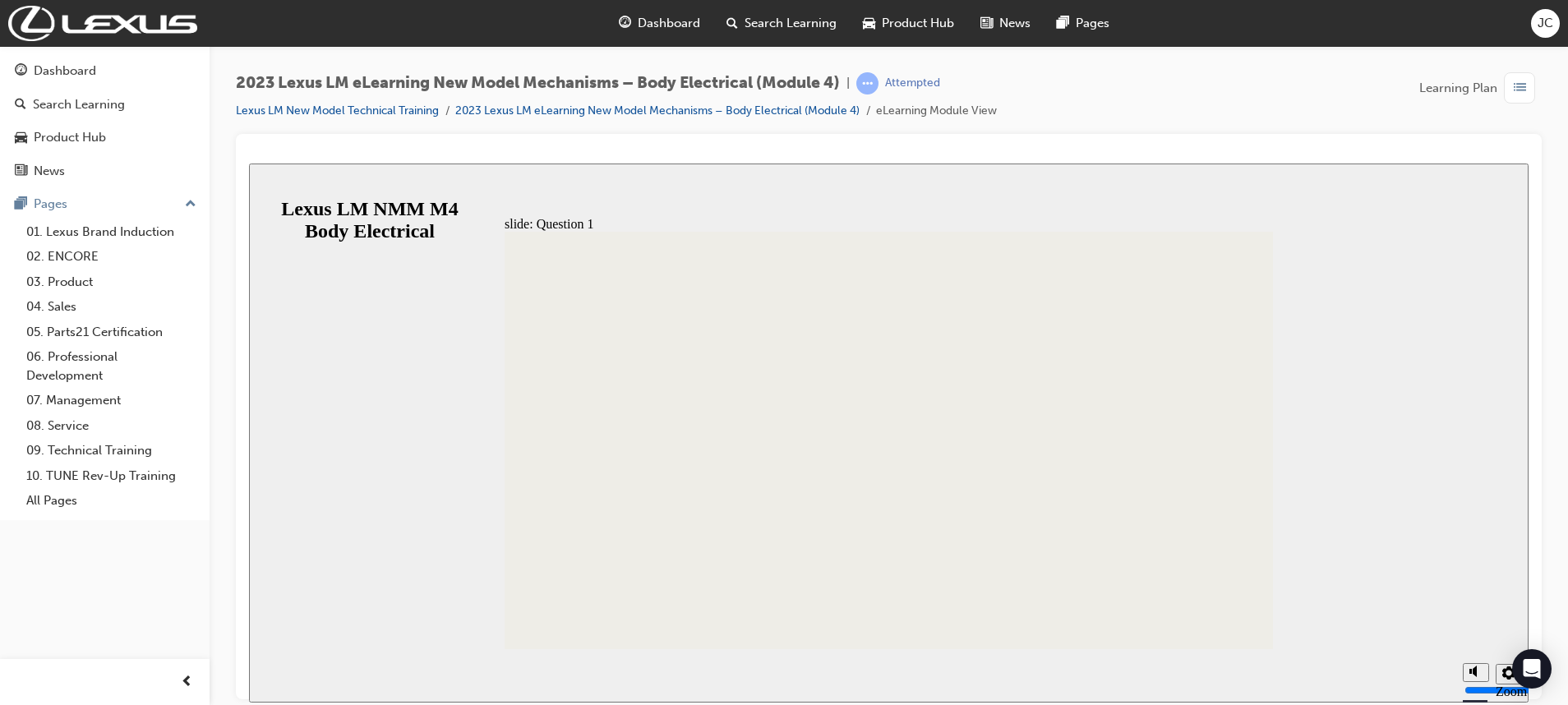
radio input "true"
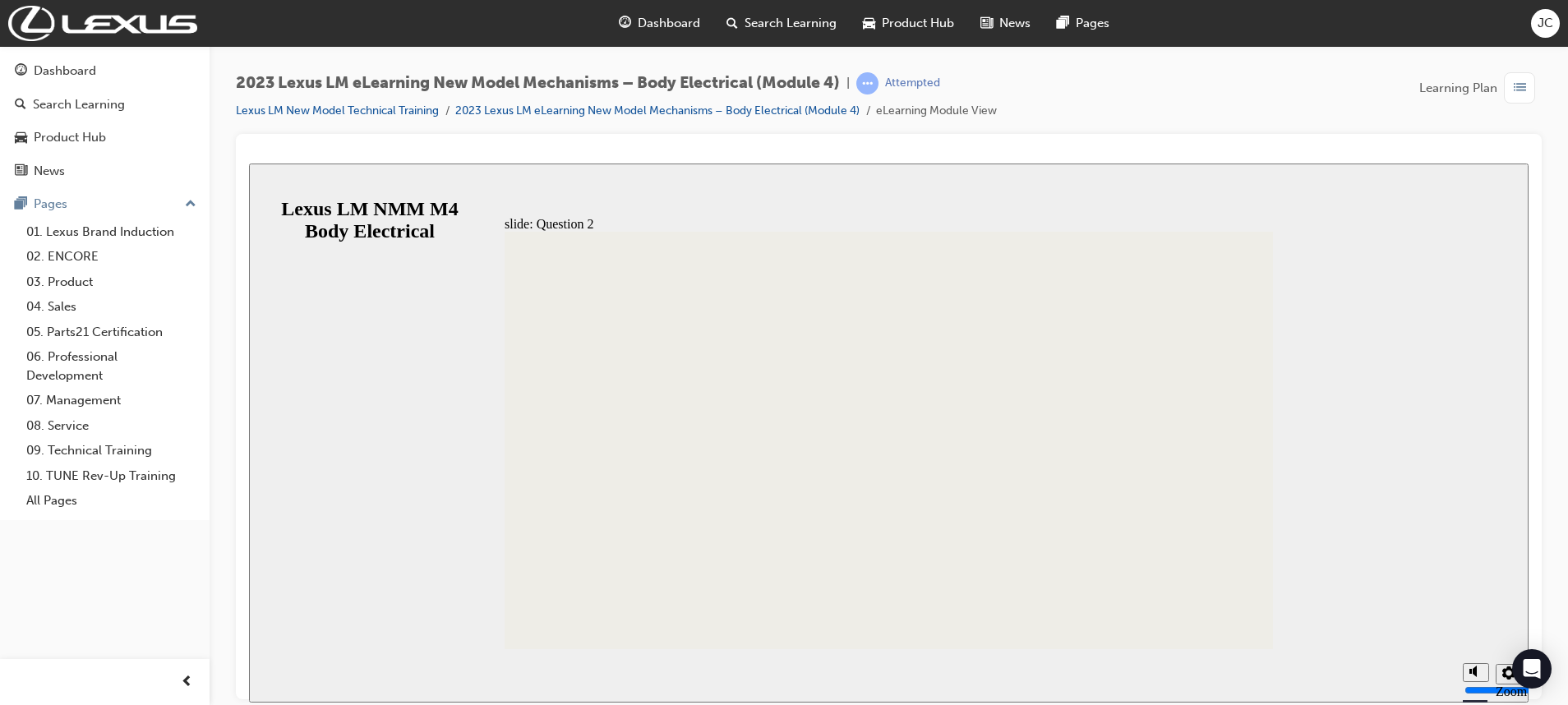
radio input "true"
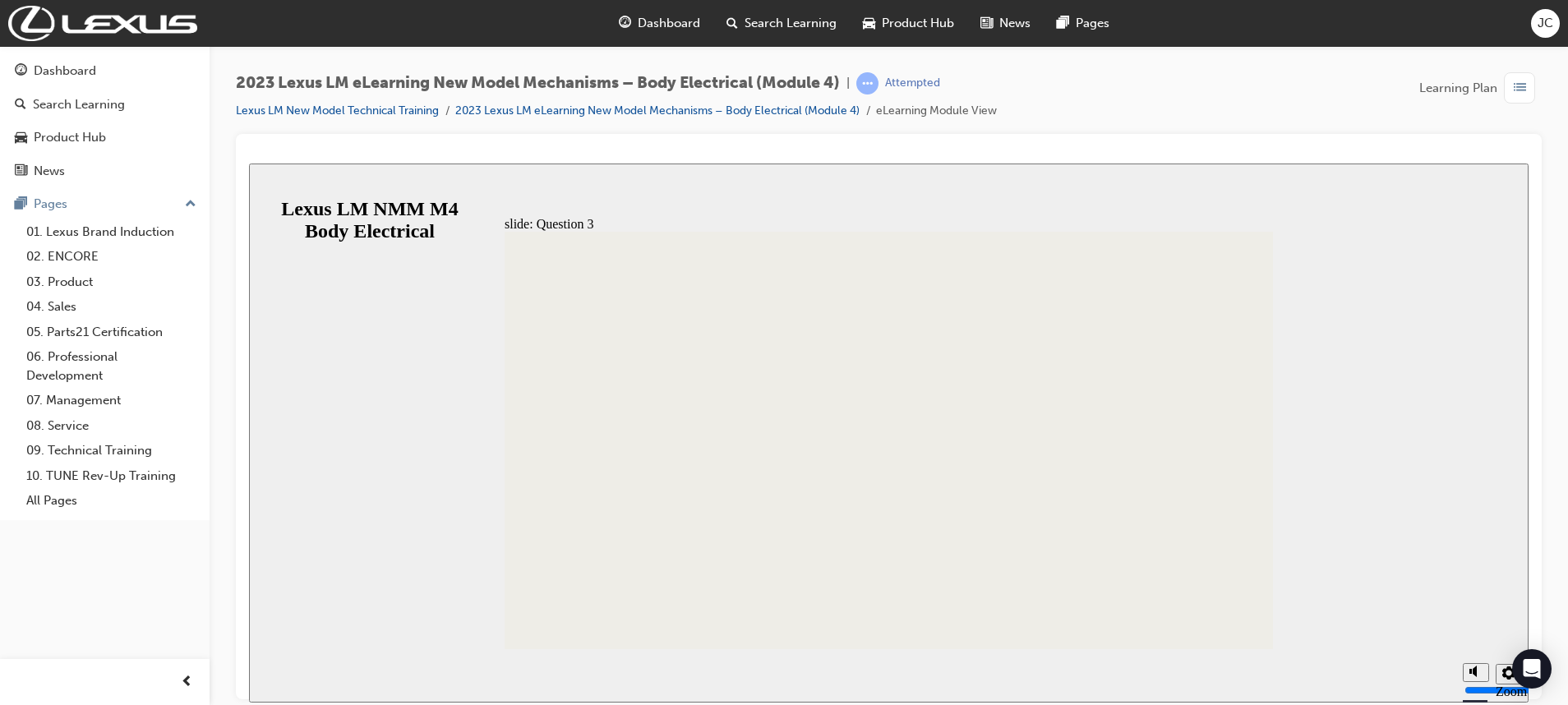
radio input "true"
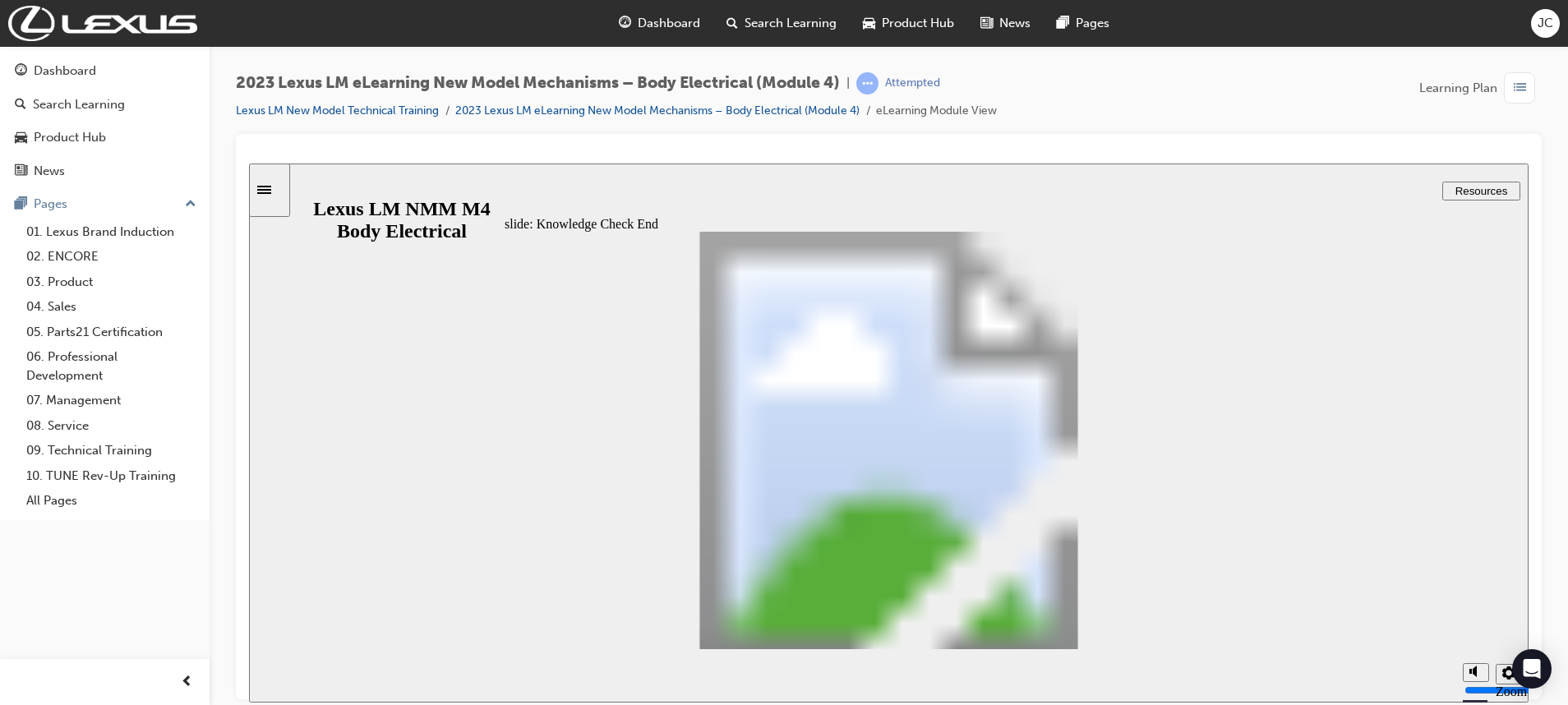
click at [274, 183] on div "Sidebar Toggle" at bounding box center [269, 189] width 28 height 12
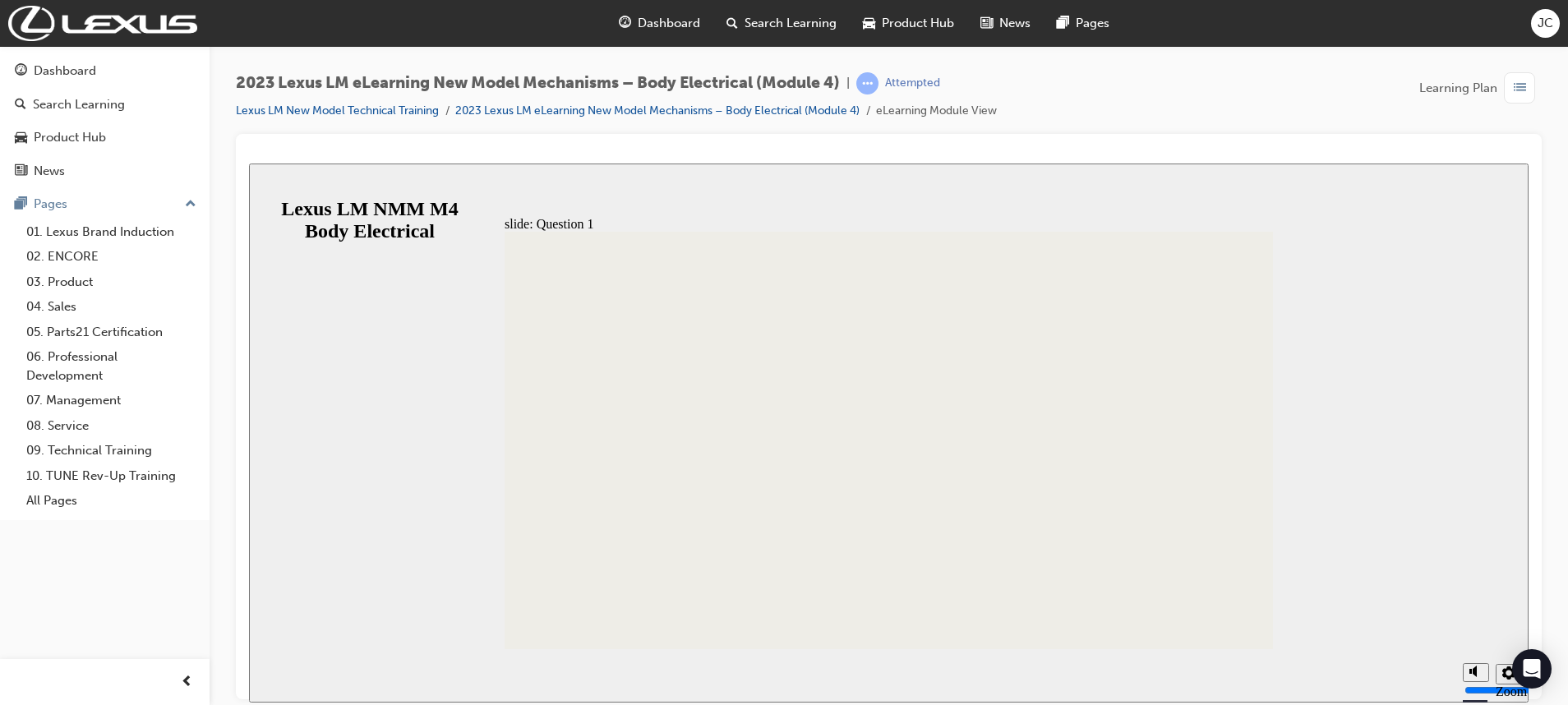
radio input "true"
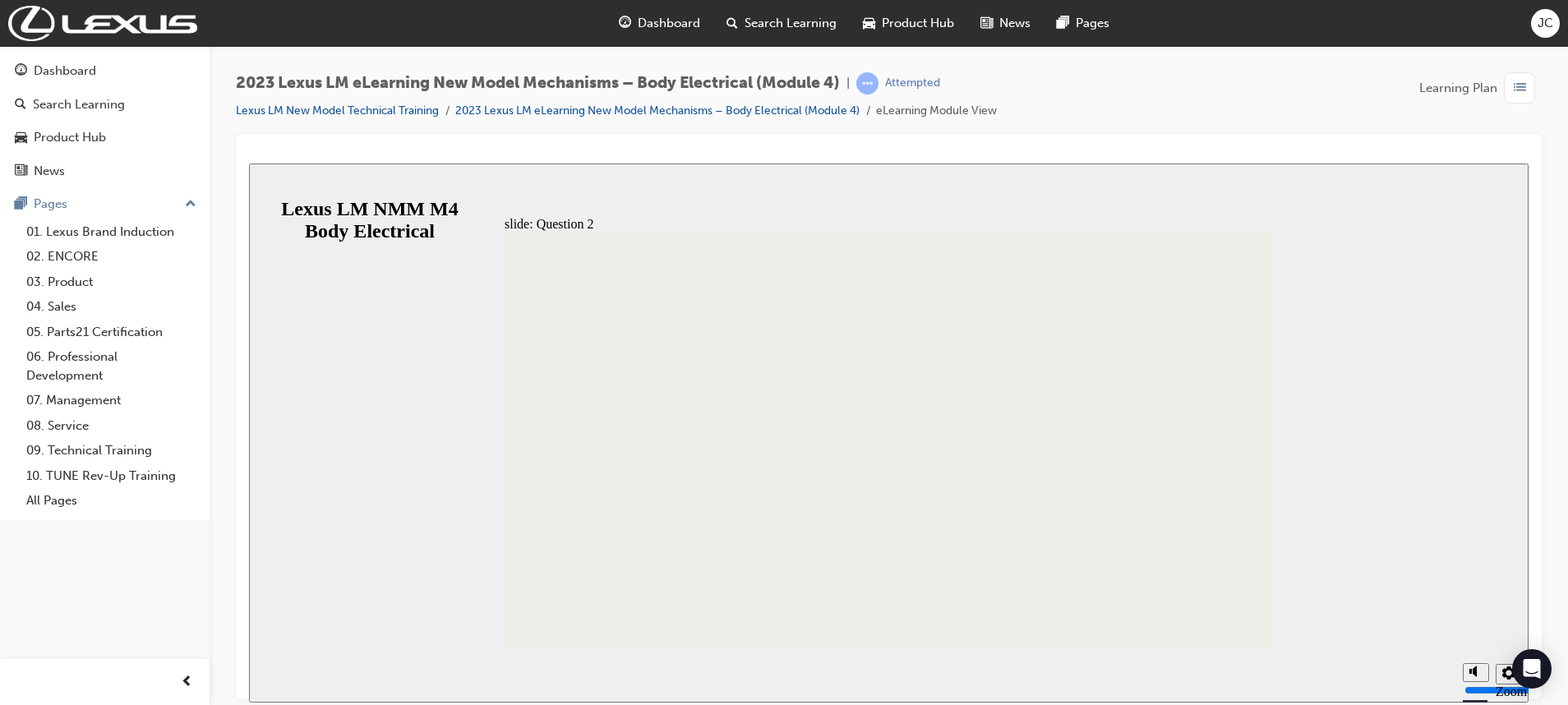
radio input "true"
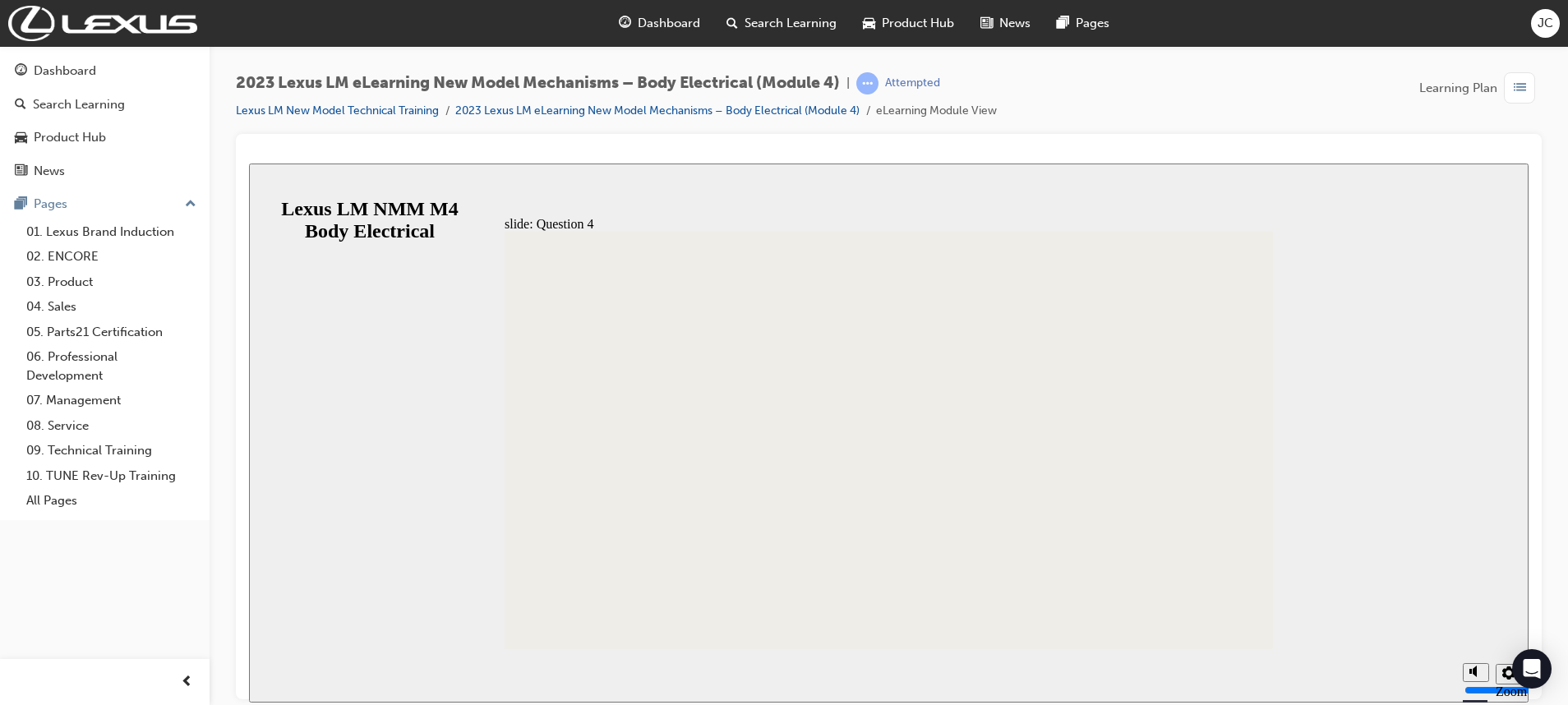
radio input "true"
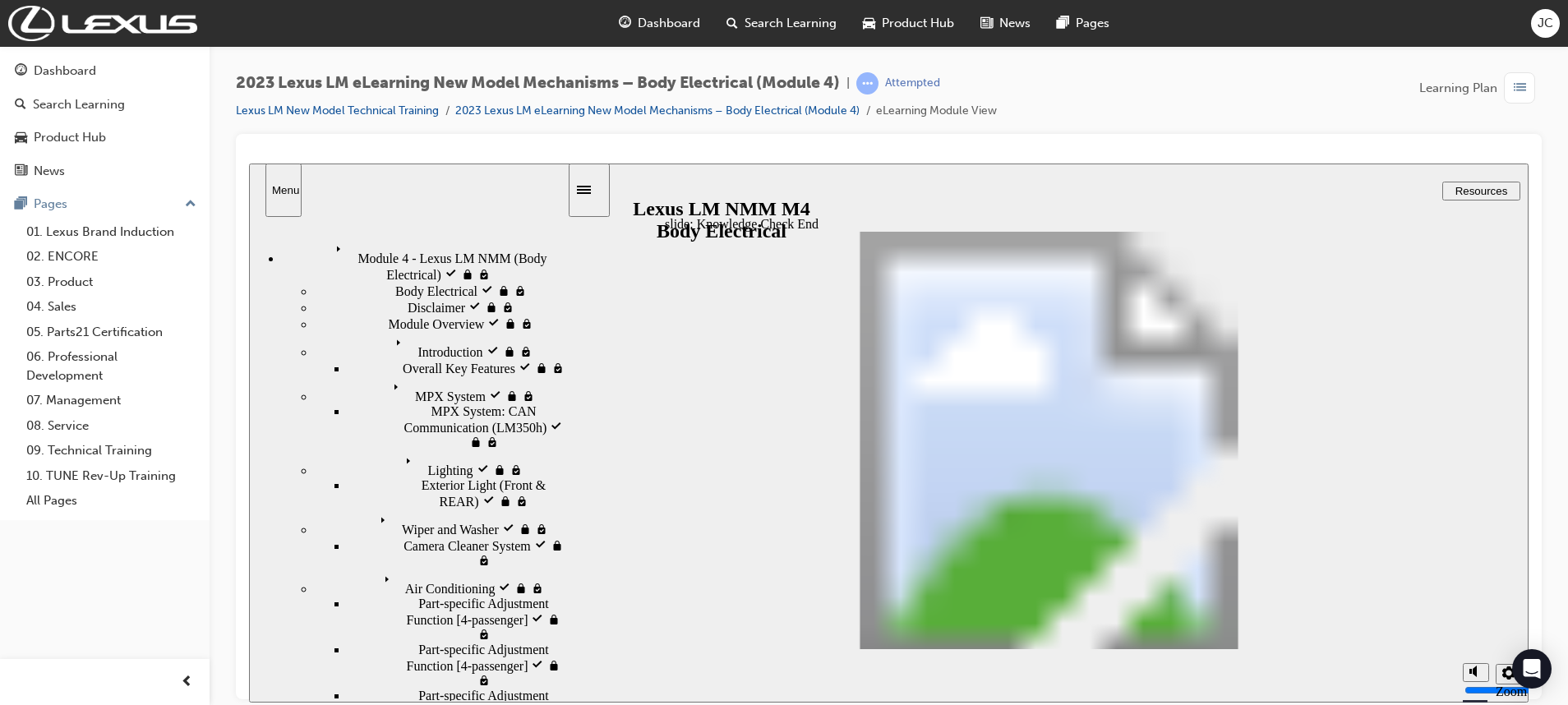
click at [43, 66] on div "Dashboard" at bounding box center [65, 71] width 62 height 19
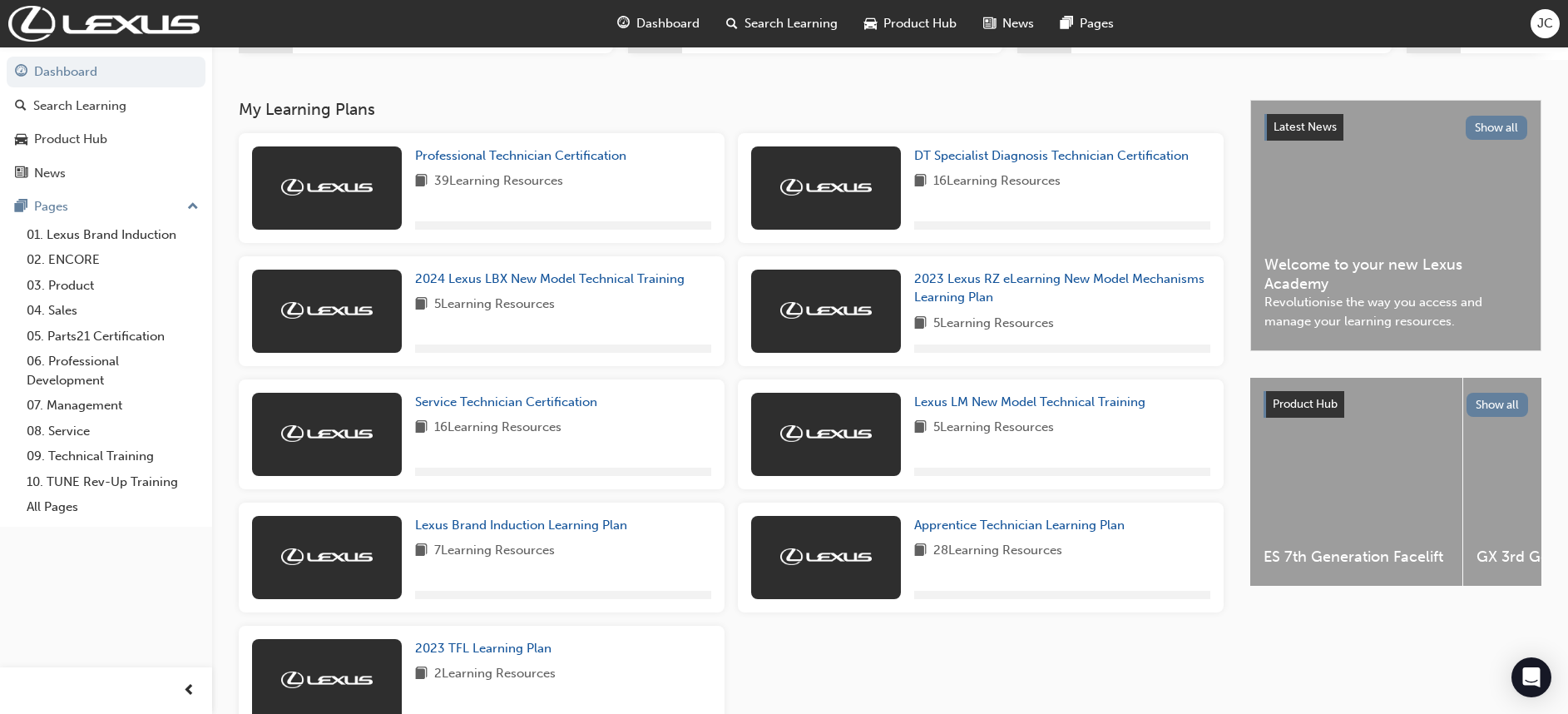
scroll to position [434, 0]
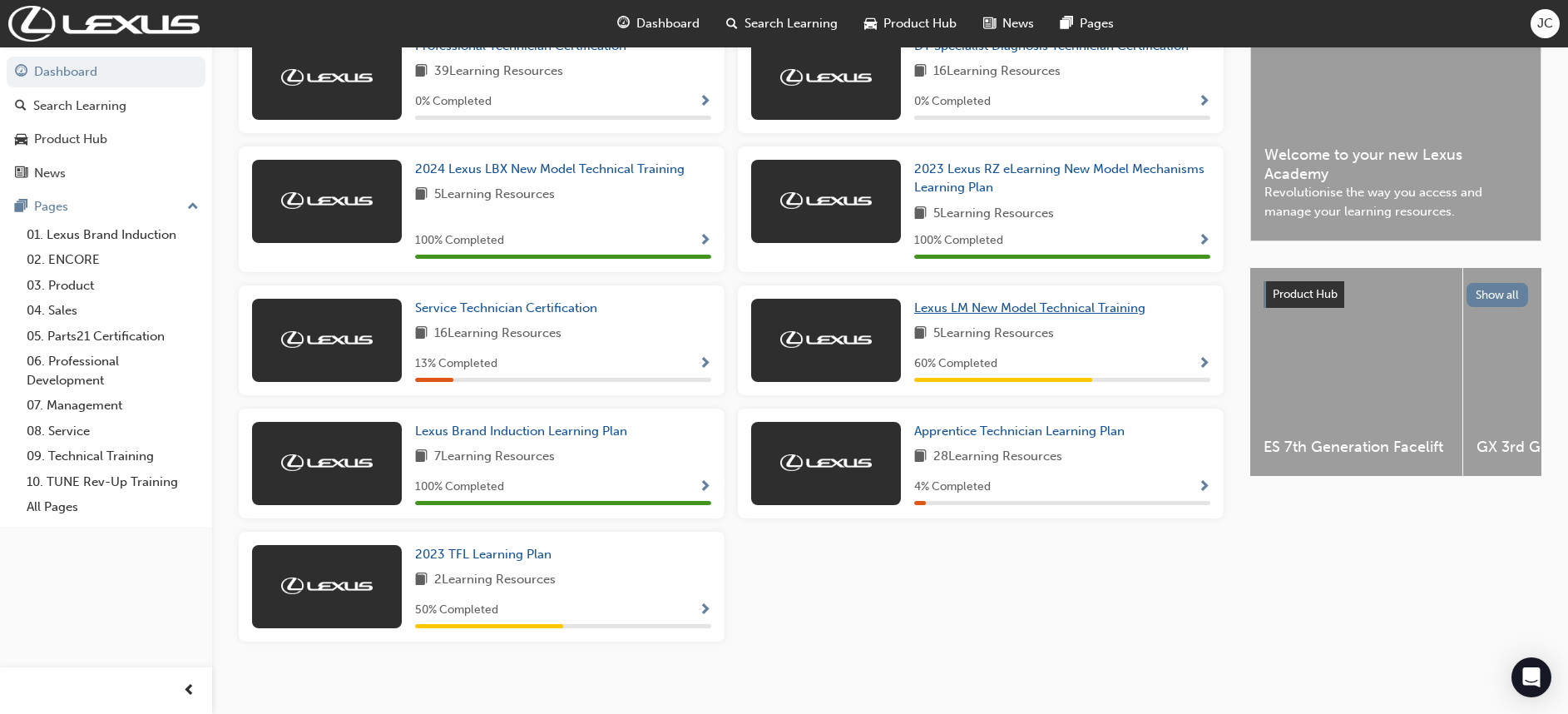
click at [978, 312] on span "Lexus LM New Model Technical Training" at bounding box center [1029, 308] width 231 height 15
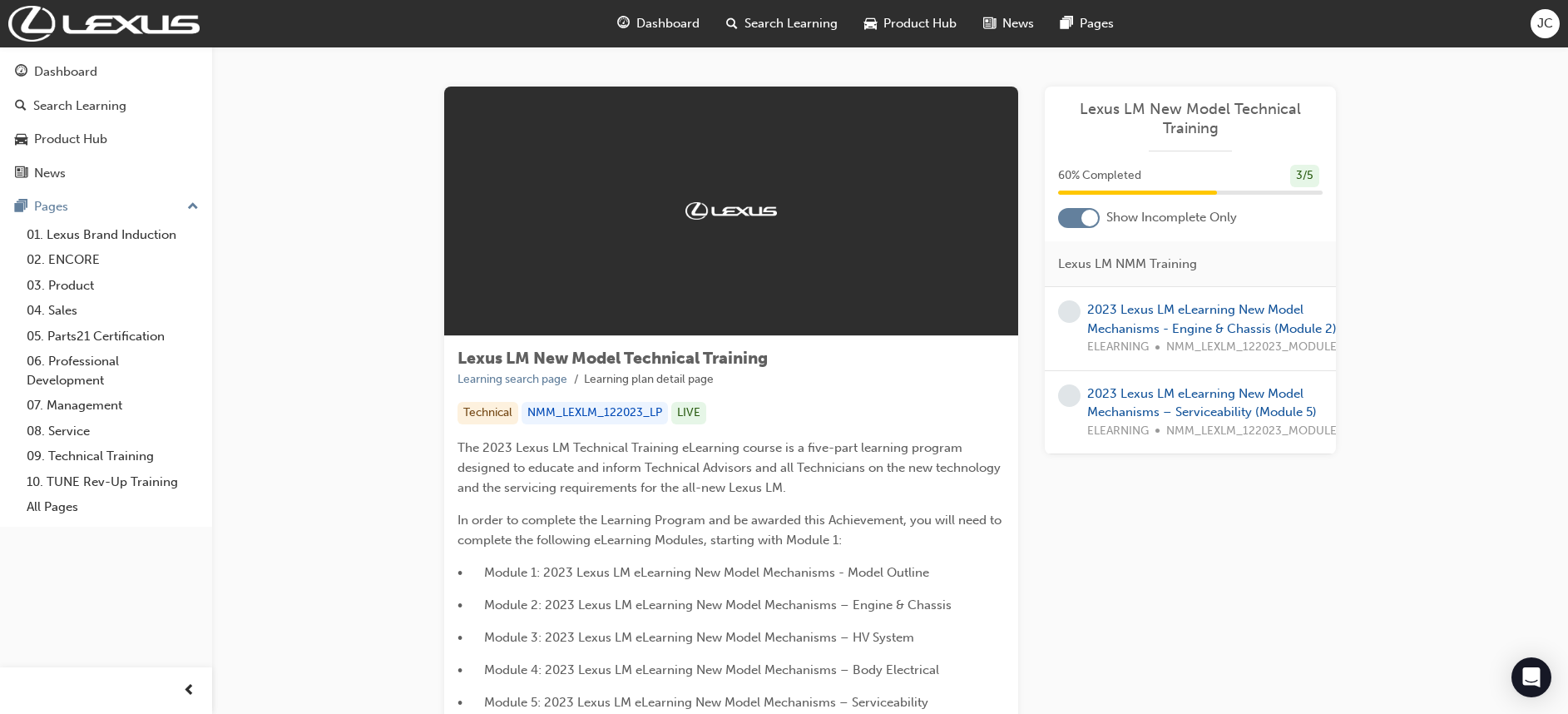
click at [1208, 317] on div "2023 Lexus LM eLearning New Model Mechanisms - Engine & Chassis (Module 2) ELEA…" at bounding box center [1219, 328] width 263 height 56
click at [1180, 306] on link "2023 Lexus LM eLearning New Model Mechanisms - Engine & Chassis (Module 2)" at bounding box center [1212, 319] width 250 height 35
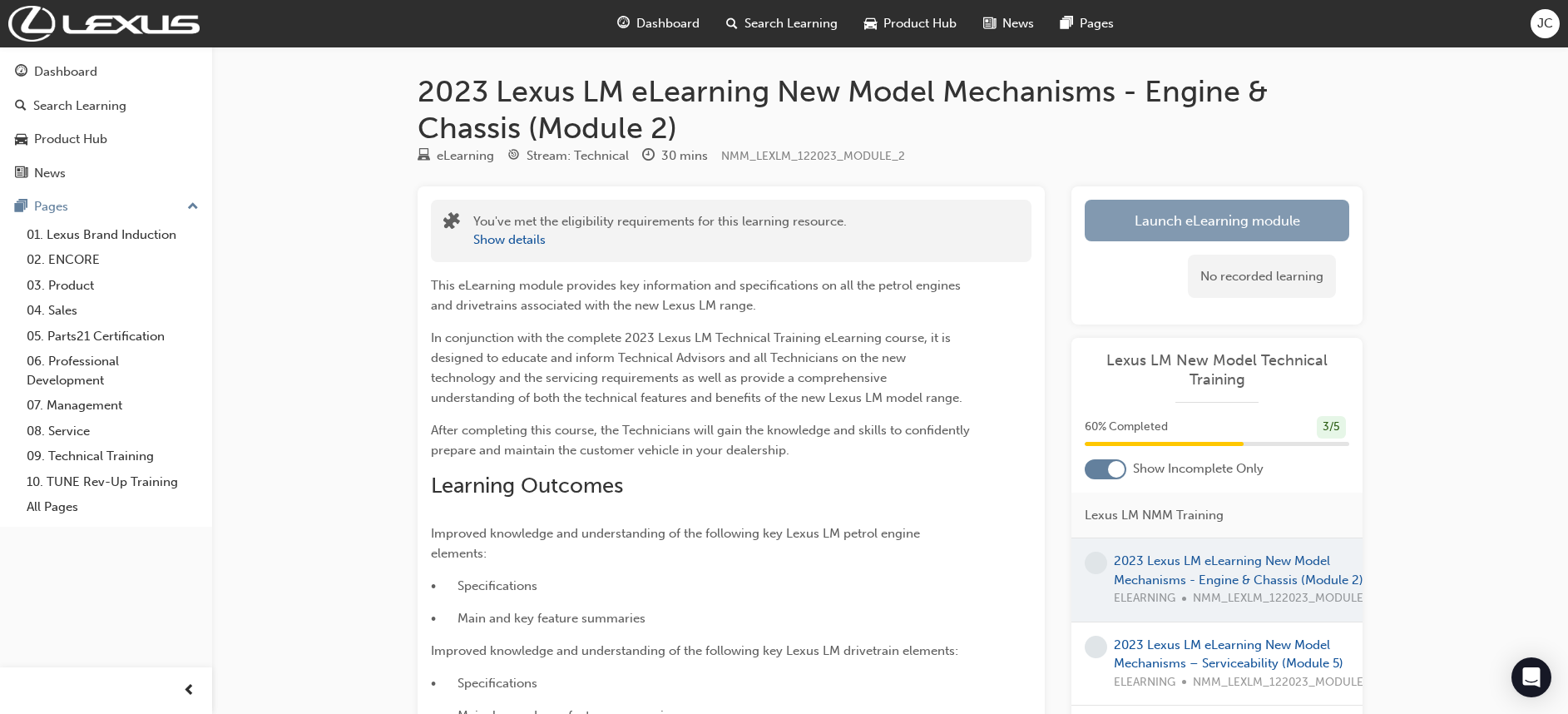
click at [1164, 221] on link "Launch eLearning module" at bounding box center [1217, 220] width 264 height 41
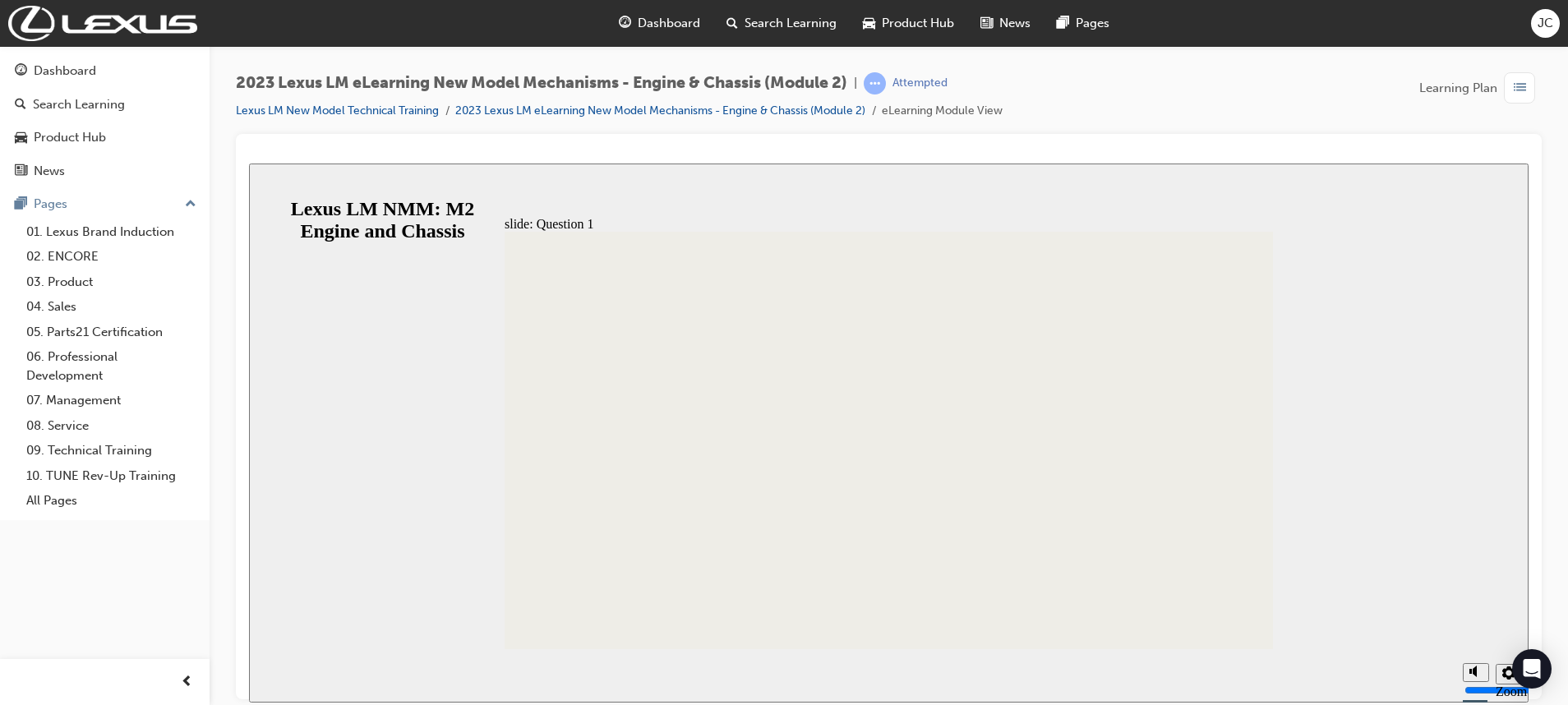
radio input "true"
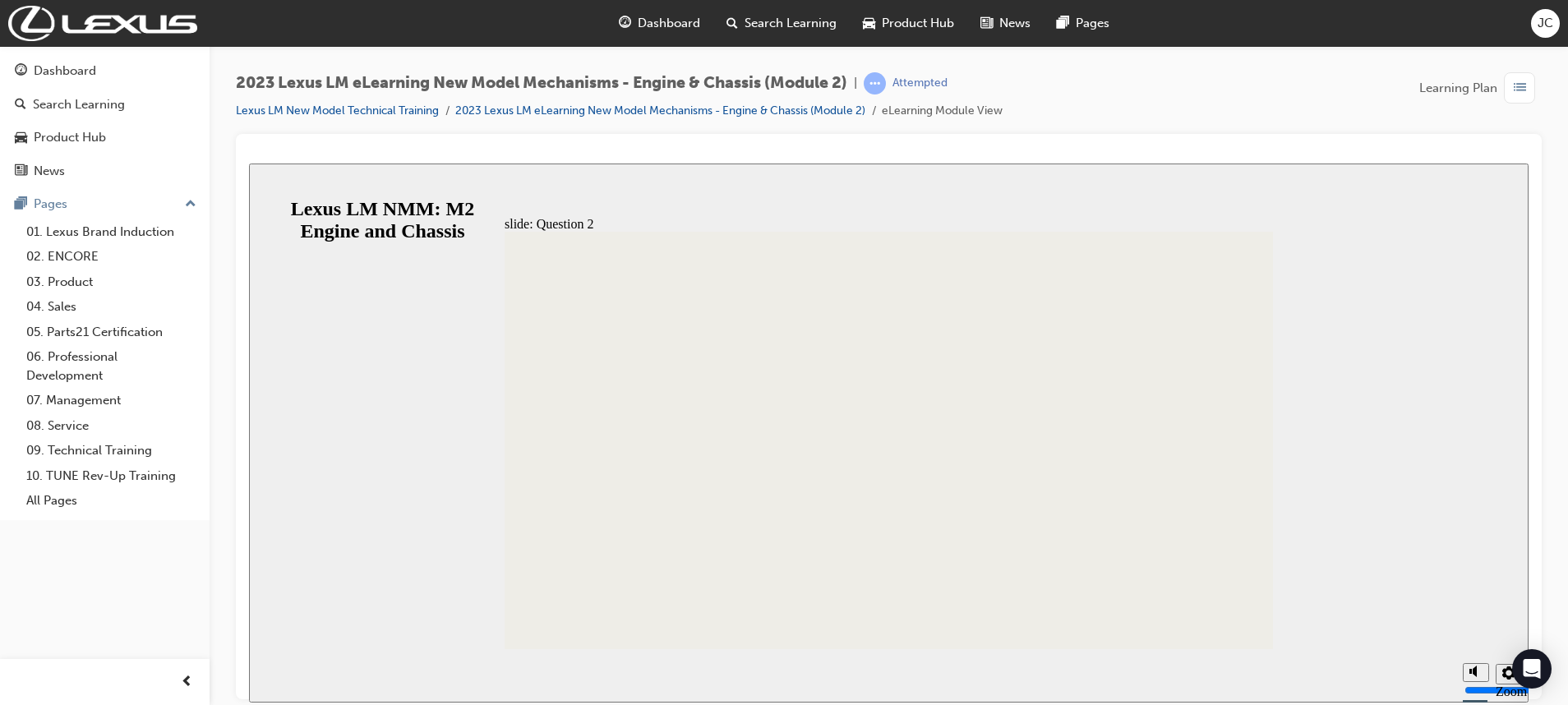
radio input "false"
radio input "true"
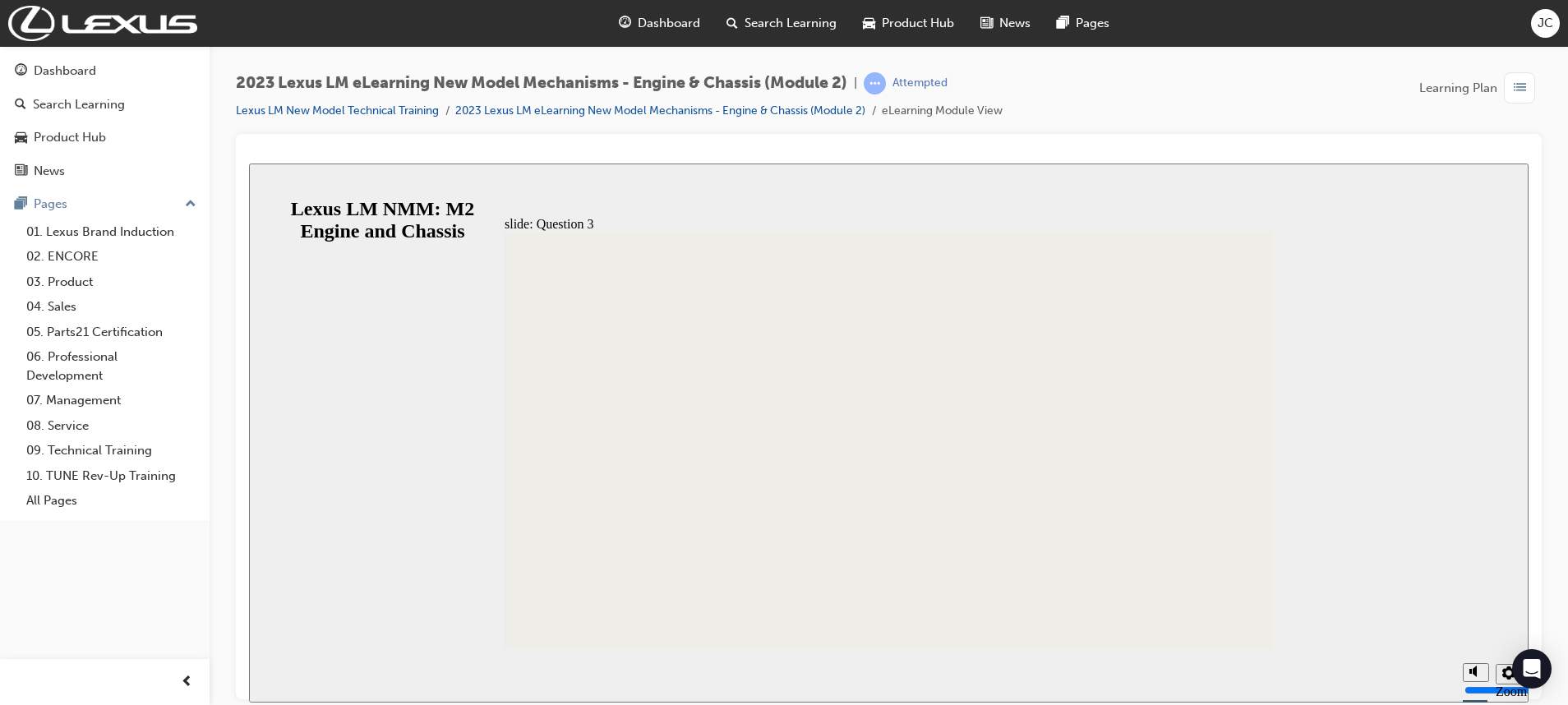
radio input "true"
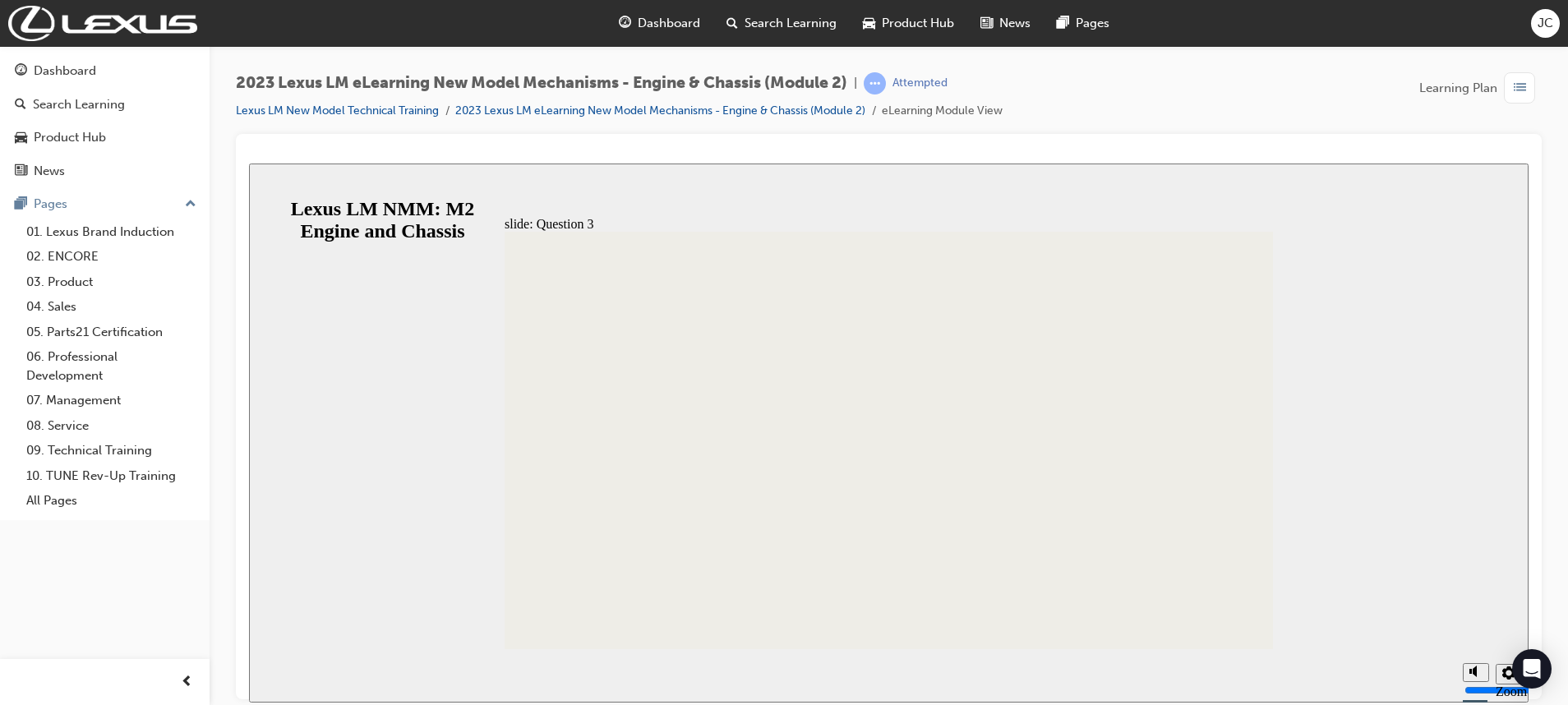
radio input "true"
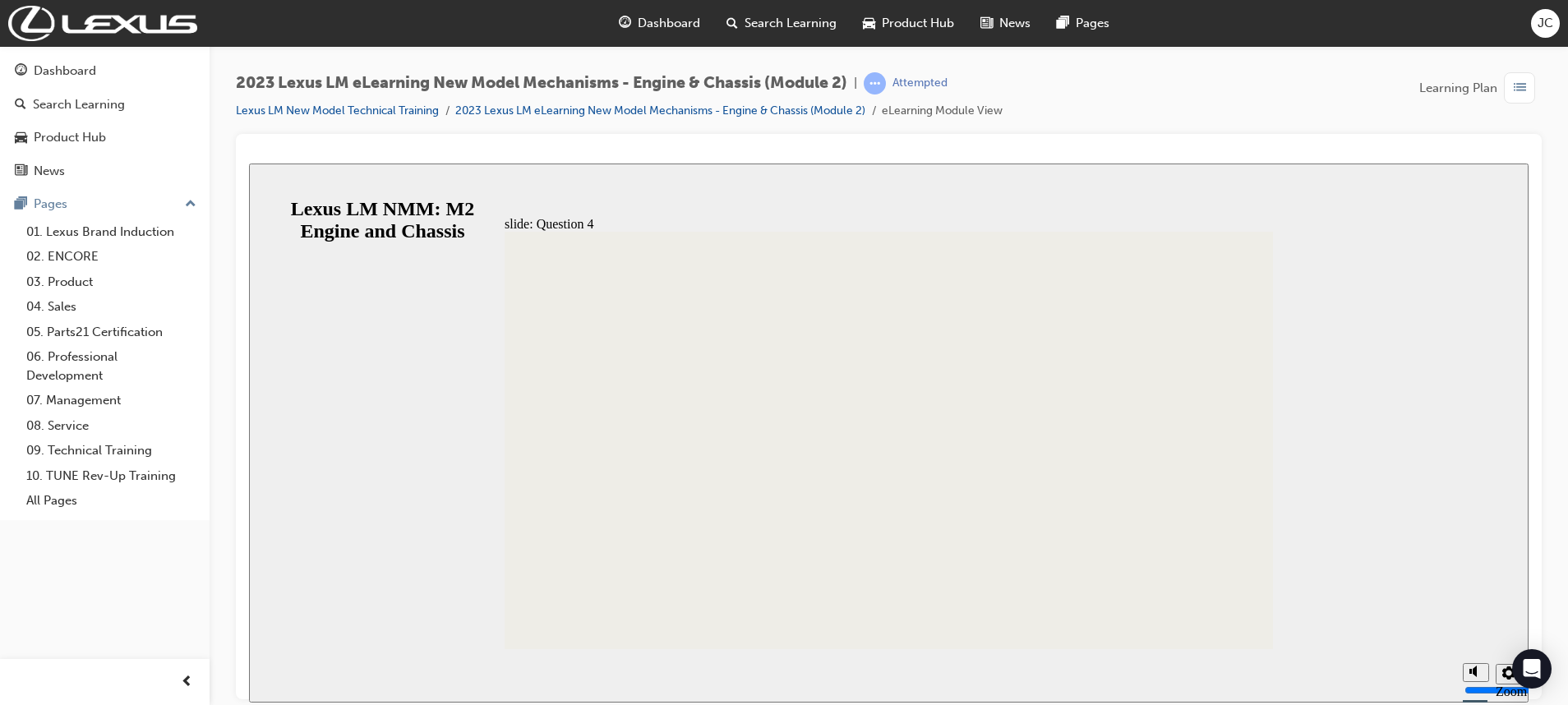
radio input "true"
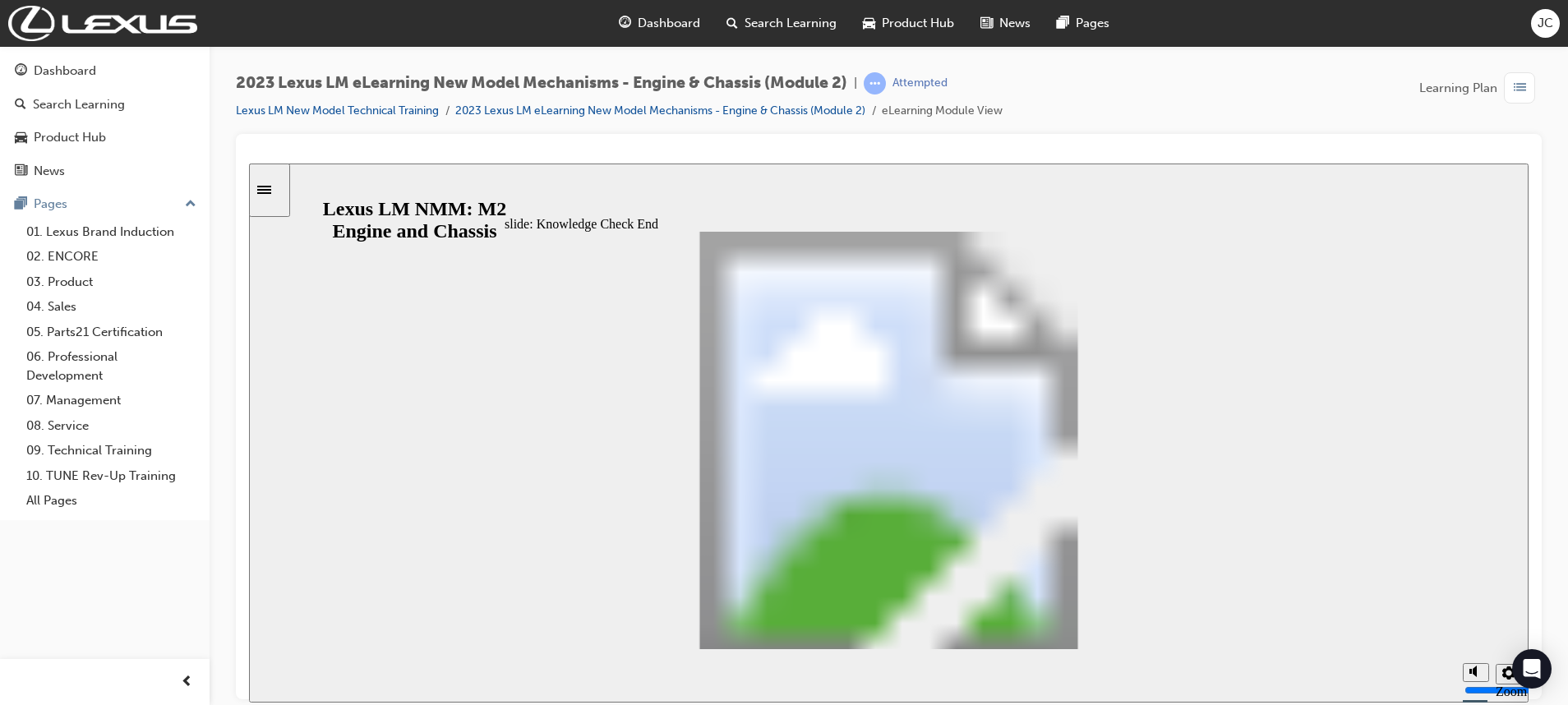
click at [55, 60] on link "Dashboard" at bounding box center [105, 71] width 196 height 31
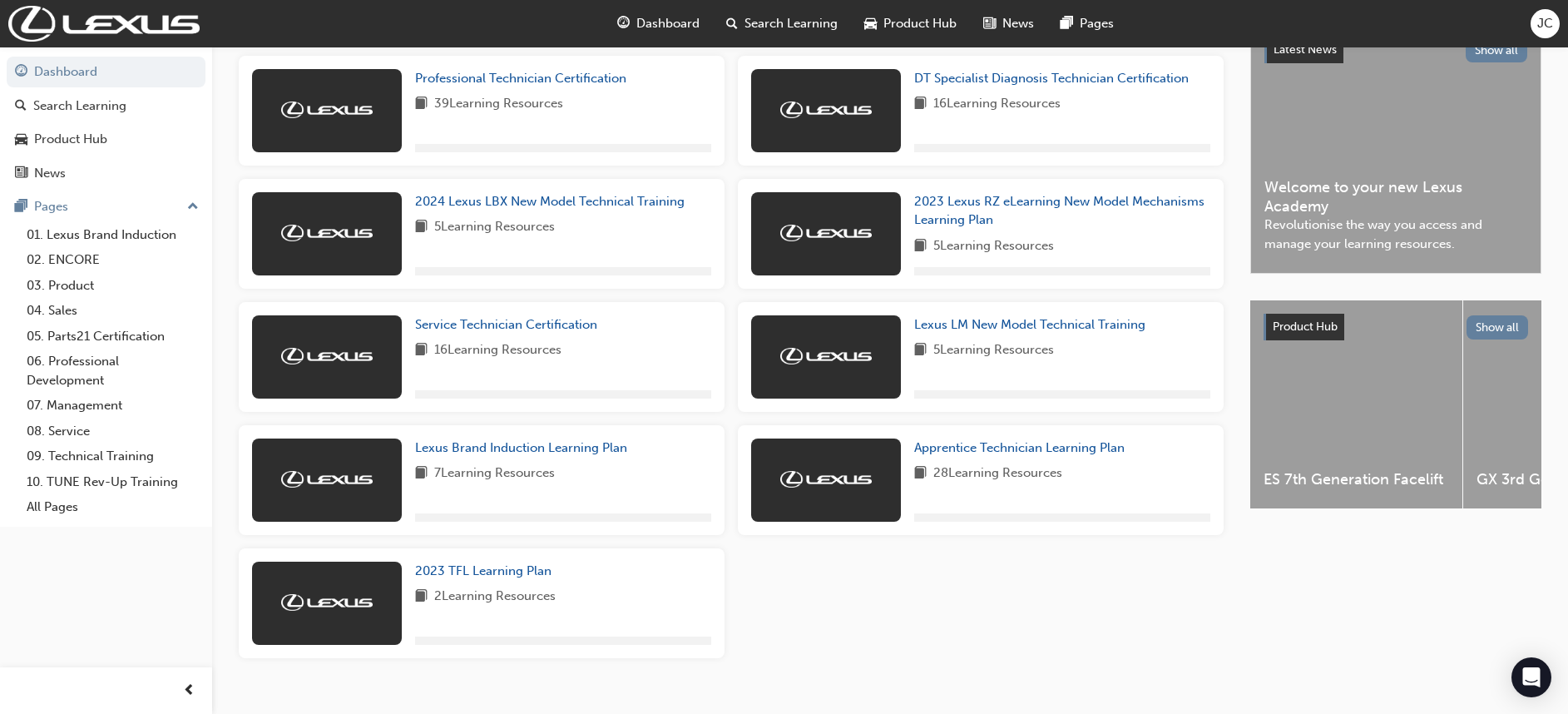
scroll to position [406, 0]
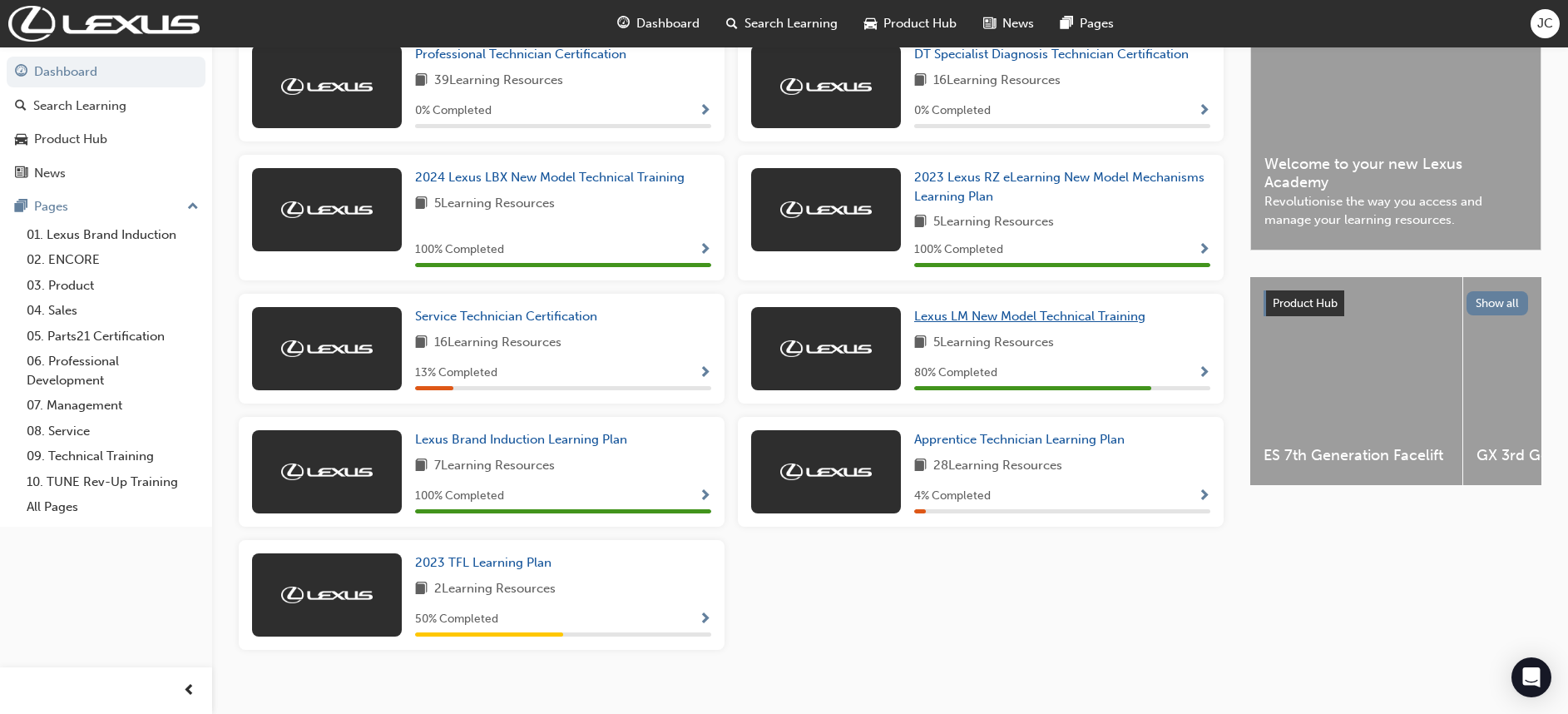
click at [986, 326] on link "Lexus LM New Model Technical Training" at bounding box center [1033, 317] width 238 height 19
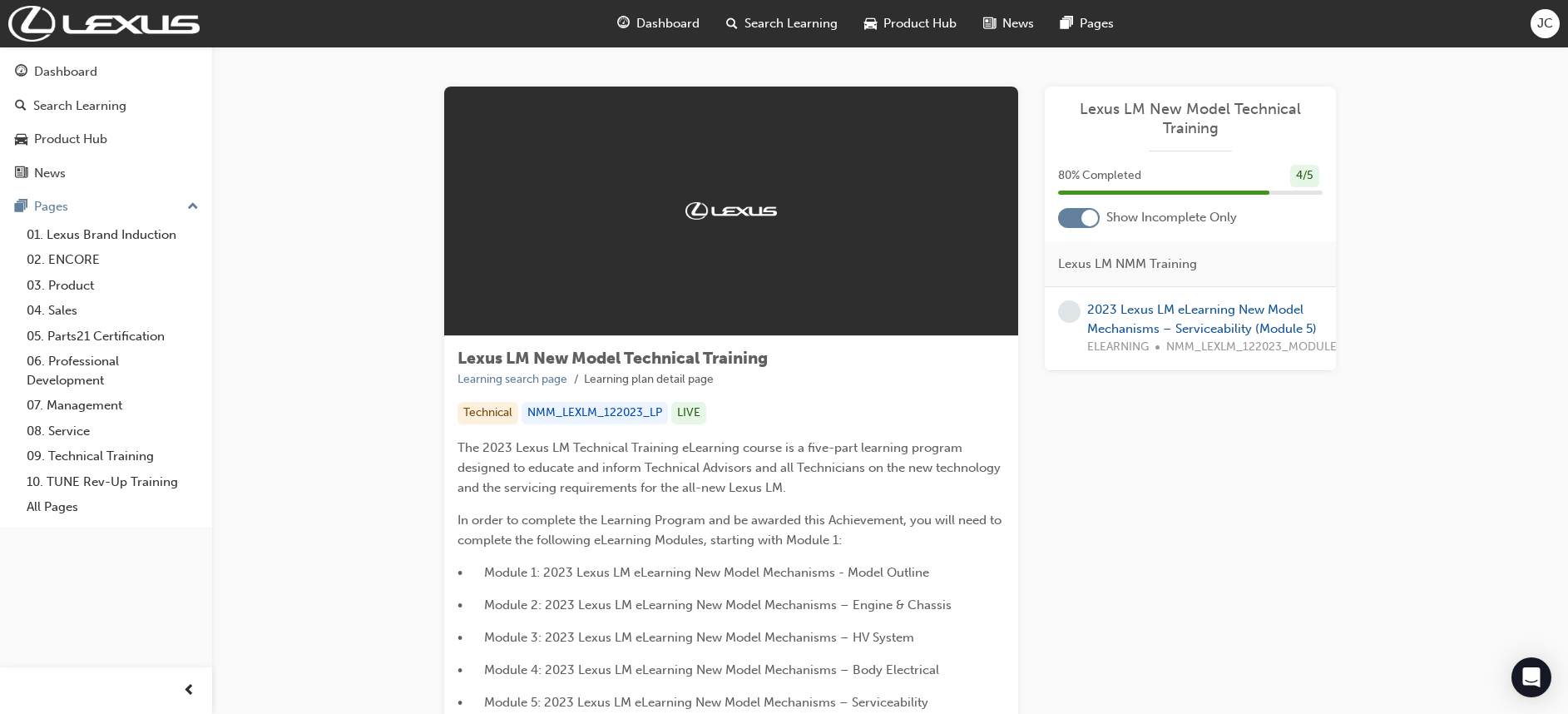
click at [1116, 318] on div "2023 Lexus LM eLearning New Model Mechanisms – Serviceability (Module 5) ELEARN…" at bounding box center [1219, 328] width 263 height 56
click at [1112, 310] on link "2023 Lexus LM eLearning New Model Mechanisms – Serviceability (Module 5)" at bounding box center [1202, 319] width 230 height 35
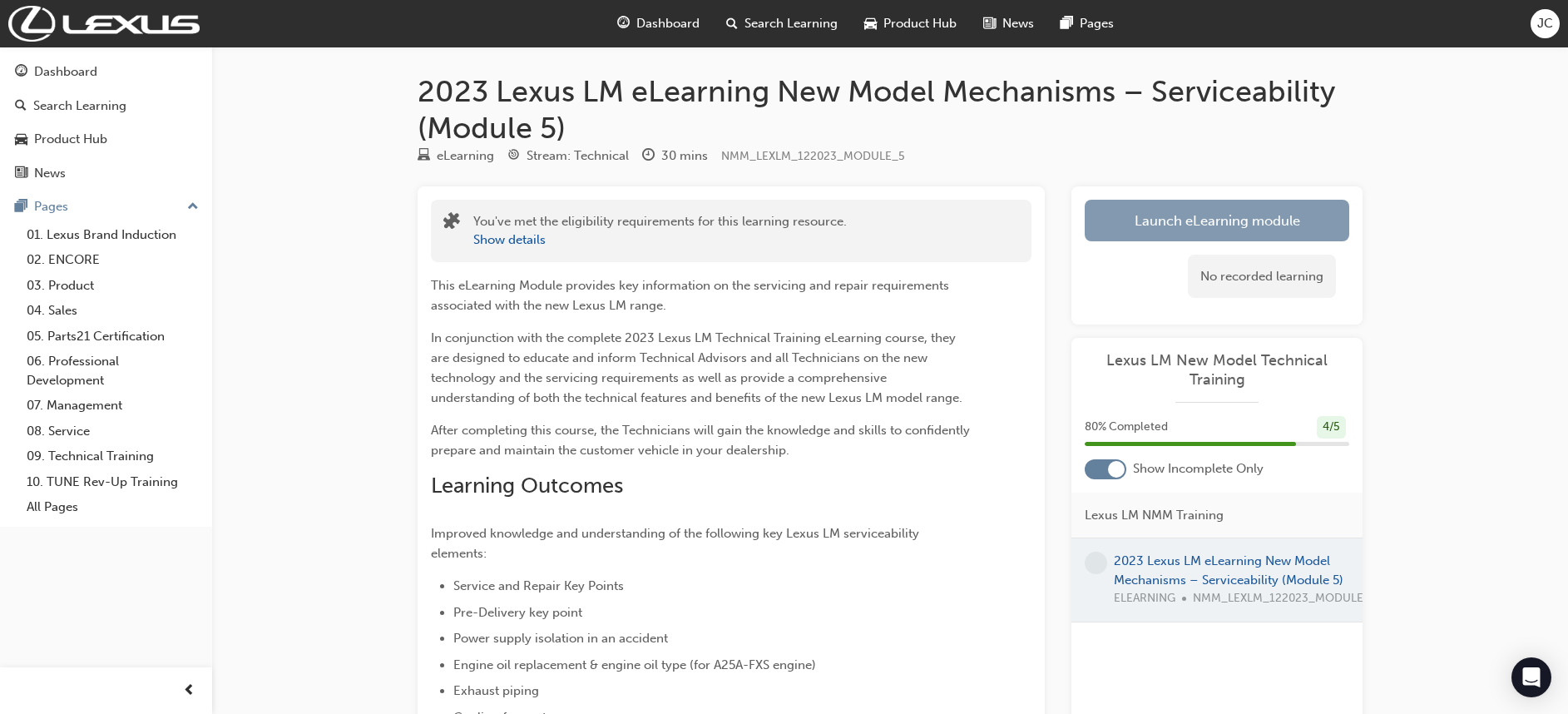
click at [1184, 215] on link "Launch eLearning module" at bounding box center [1217, 220] width 264 height 41
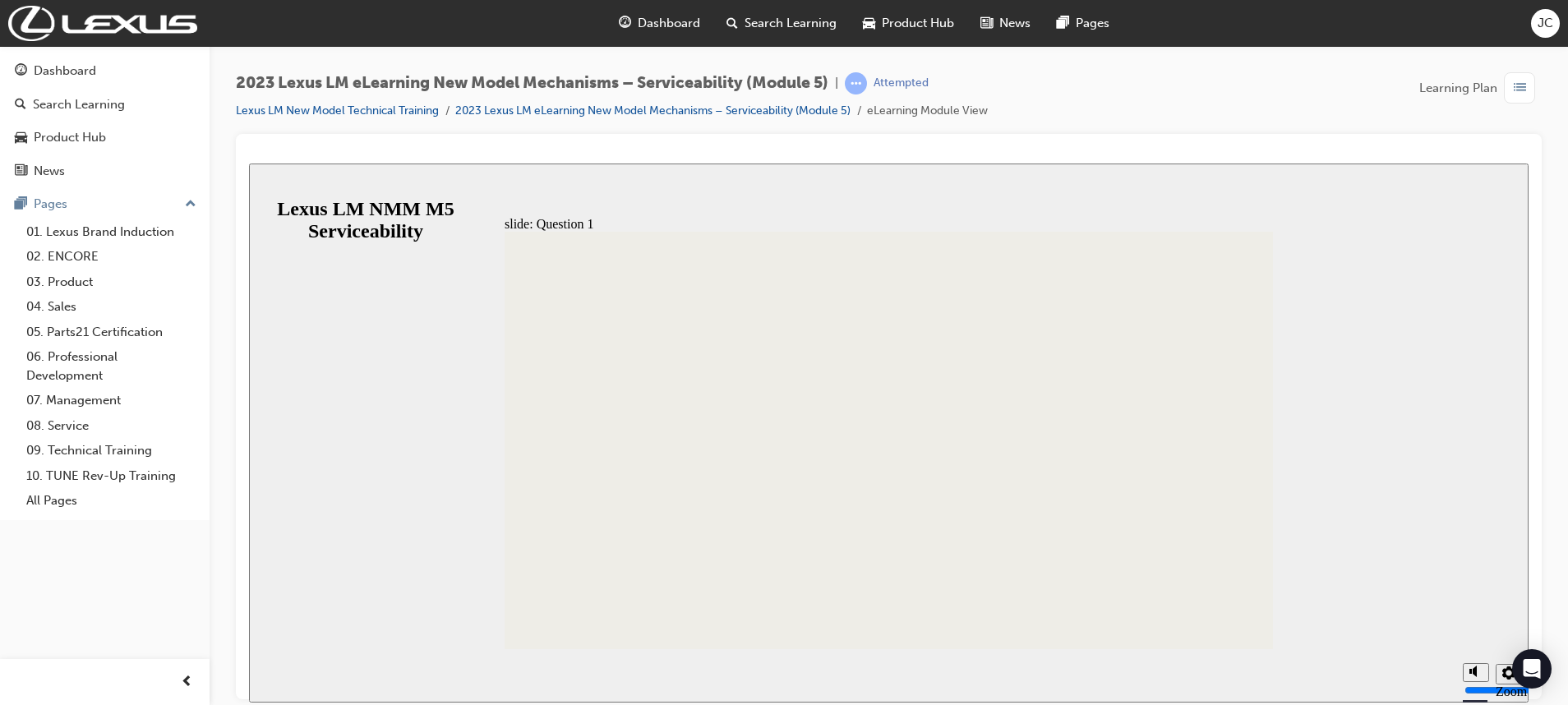
radio input "false"
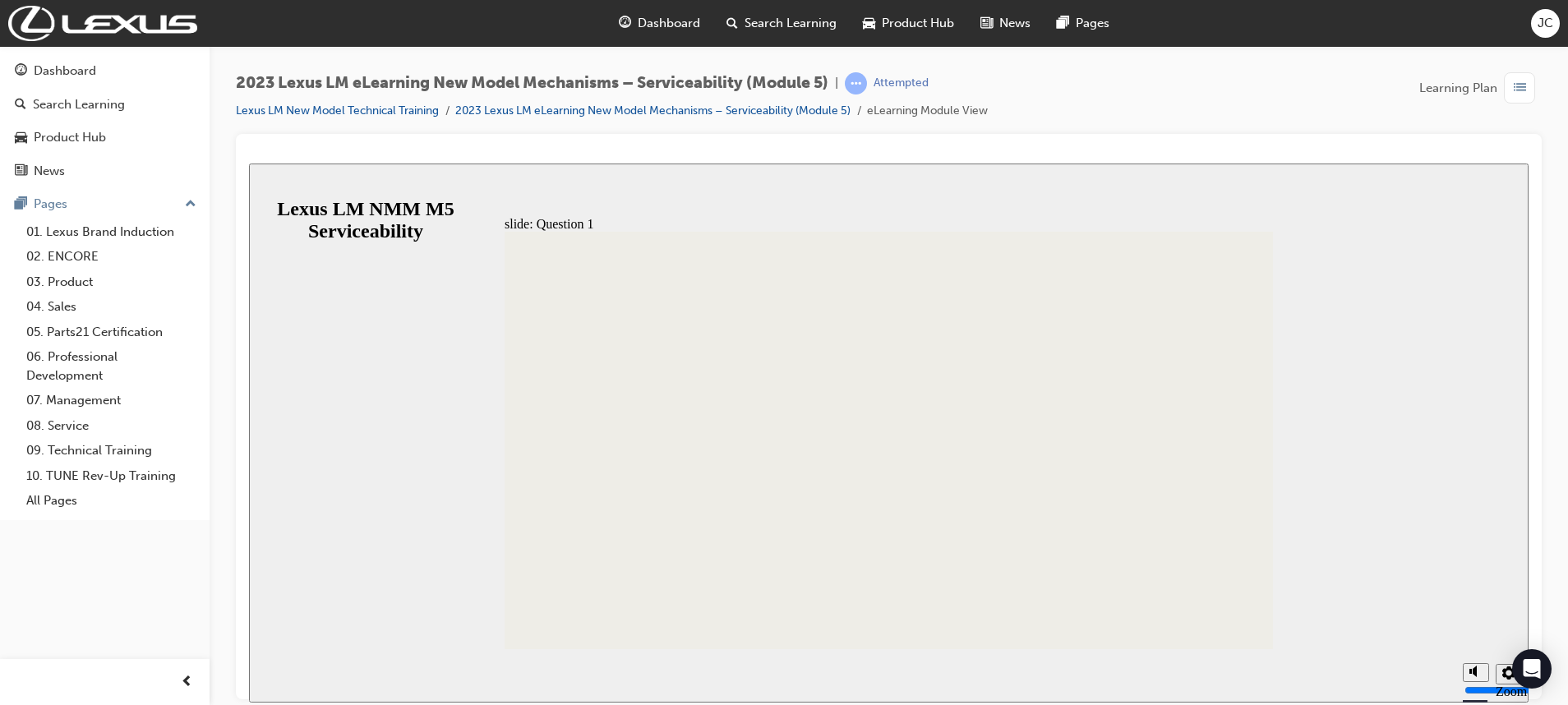
radio input "true"
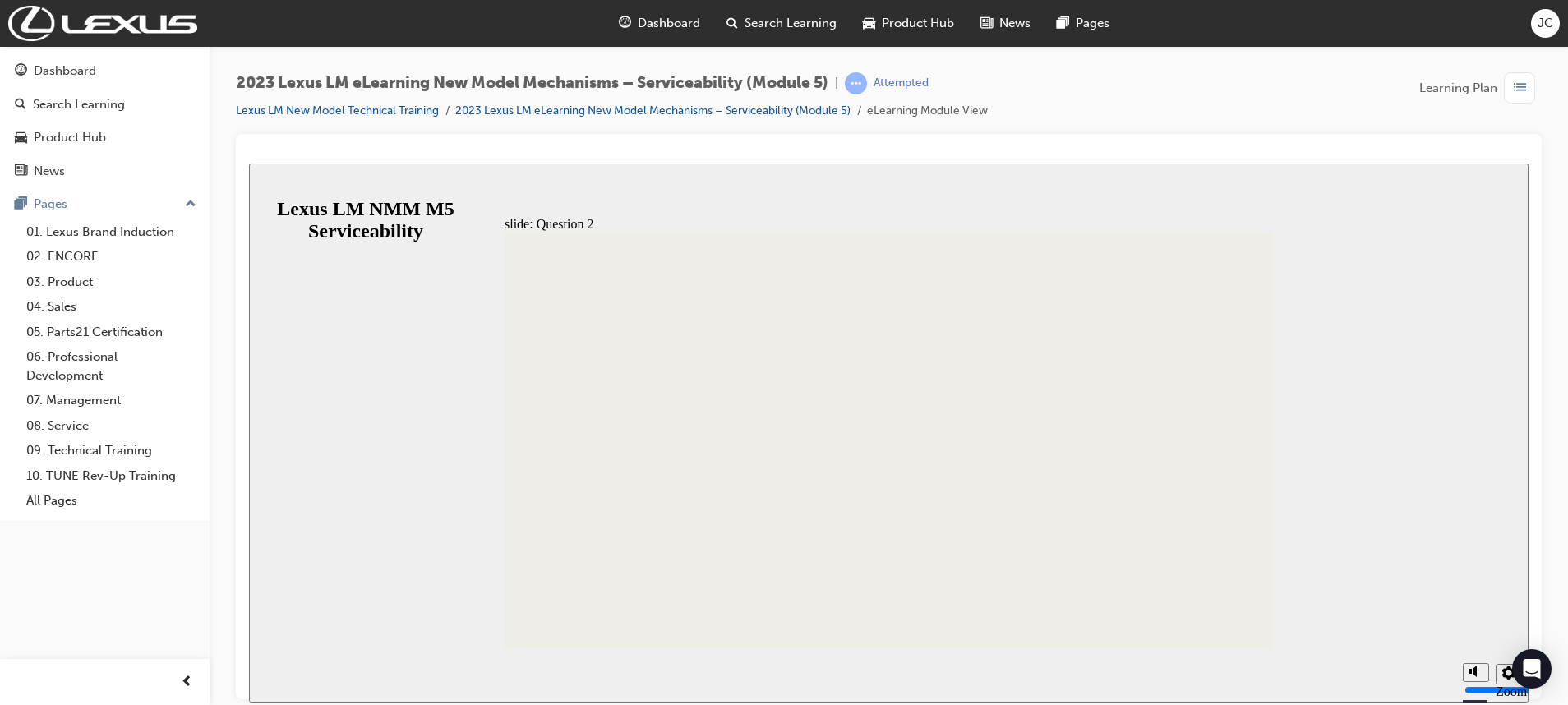
radio input "false"
radio input "true"
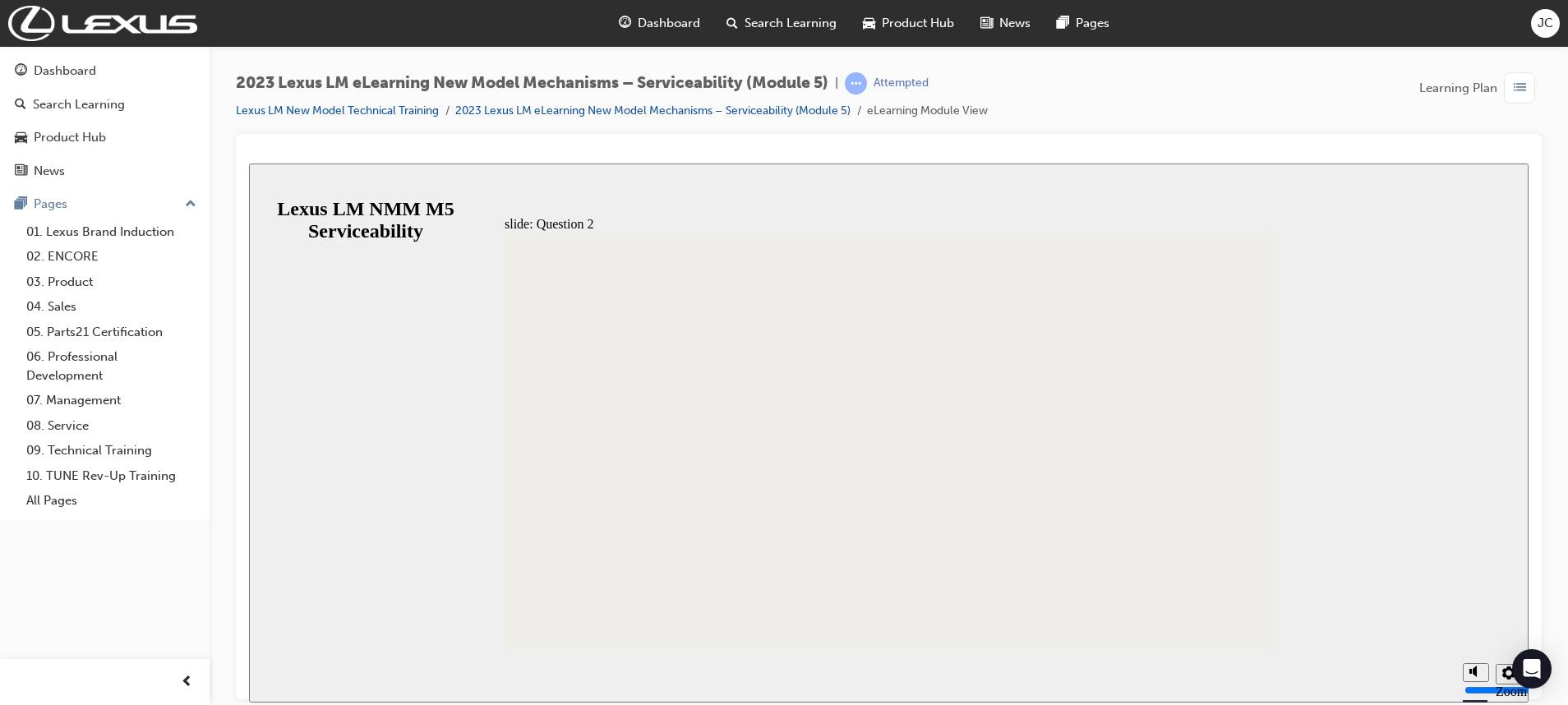
checkbox input "true"
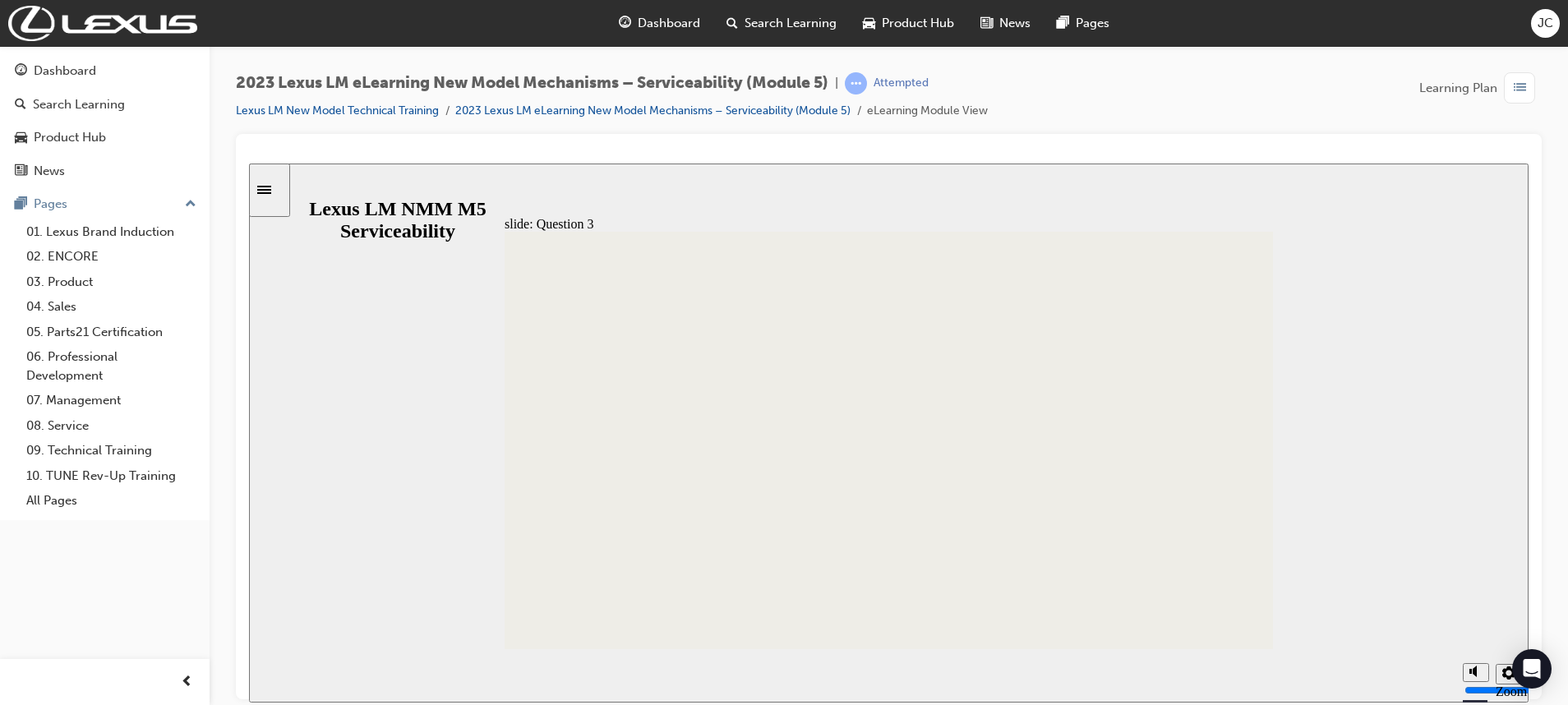
drag, startPoint x: 754, startPoint y: 401, endPoint x: 760, endPoint y: 378, distance: 23.8
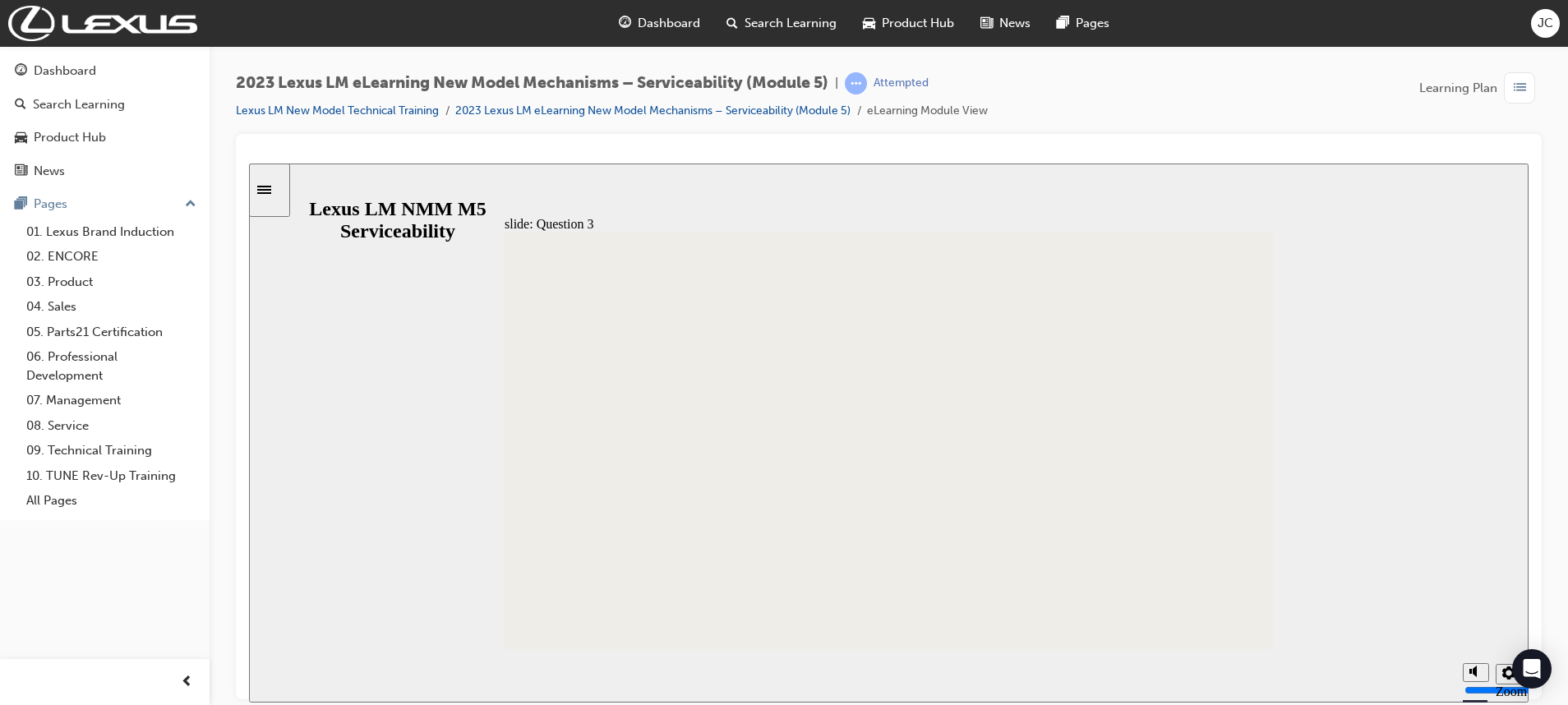
checkbox input "true"
radio input "true"
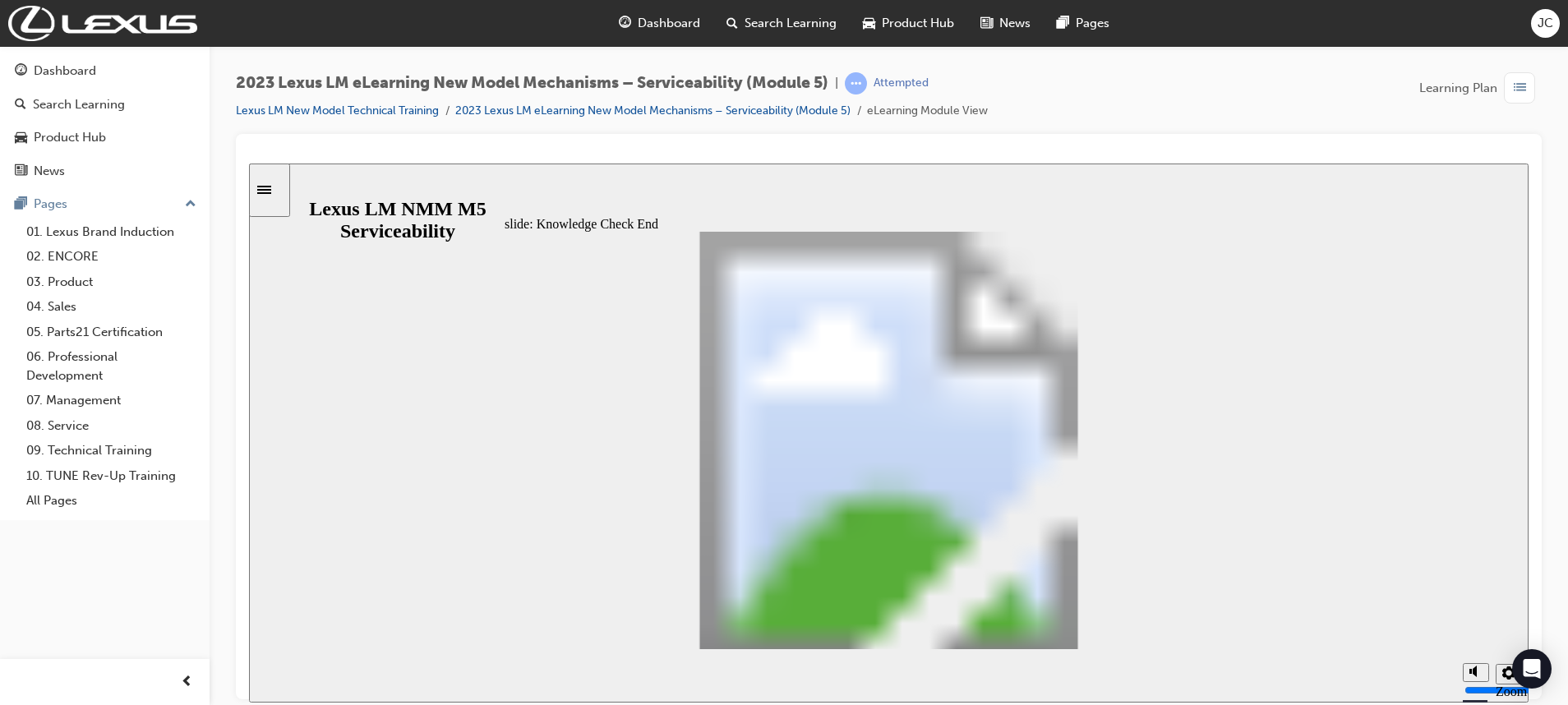
click at [282, 187] on icon "Sidebar Toggle" at bounding box center [269, 188] width 25 height 10
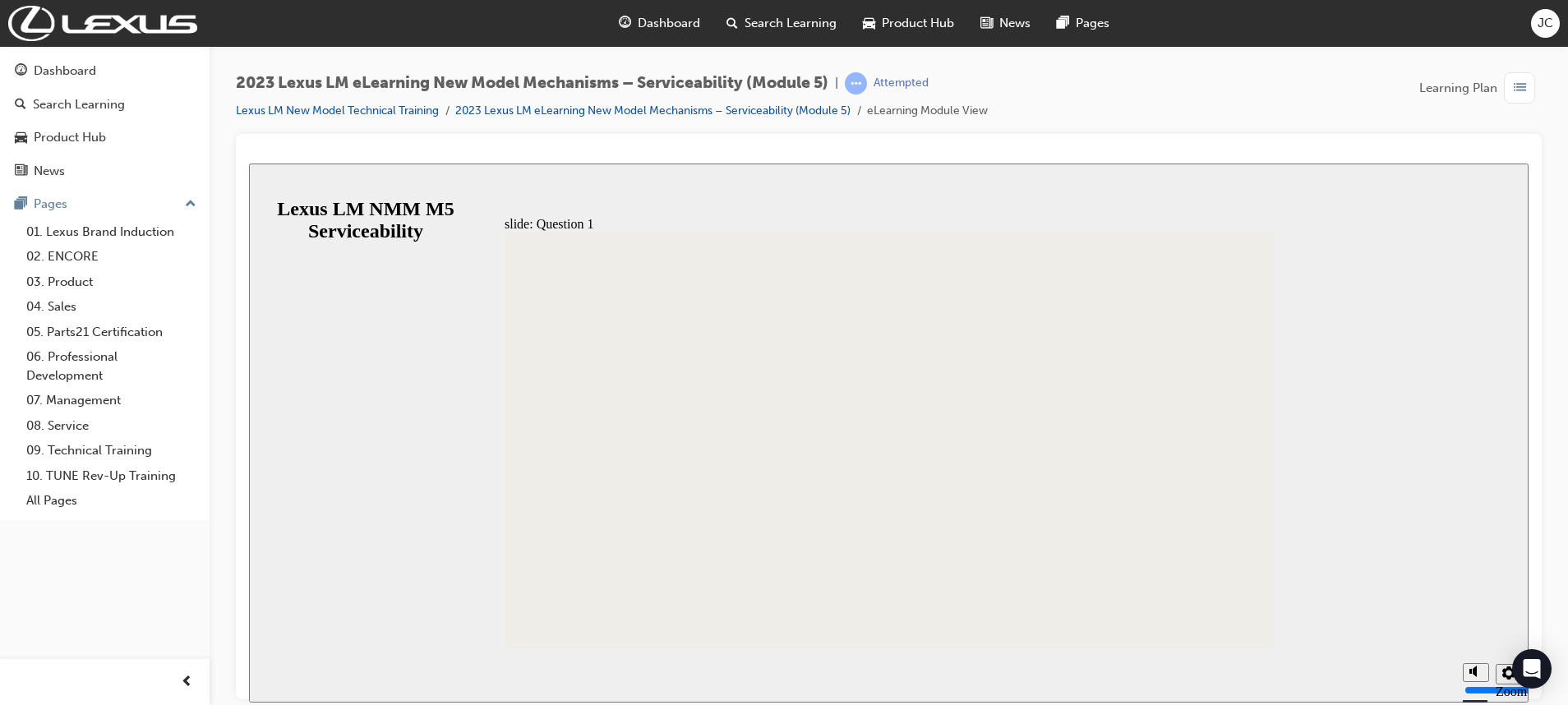
radio input "true"
drag, startPoint x: 834, startPoint y: 509, endPoint x: 828, endPoint y: 519, distance: 11.7
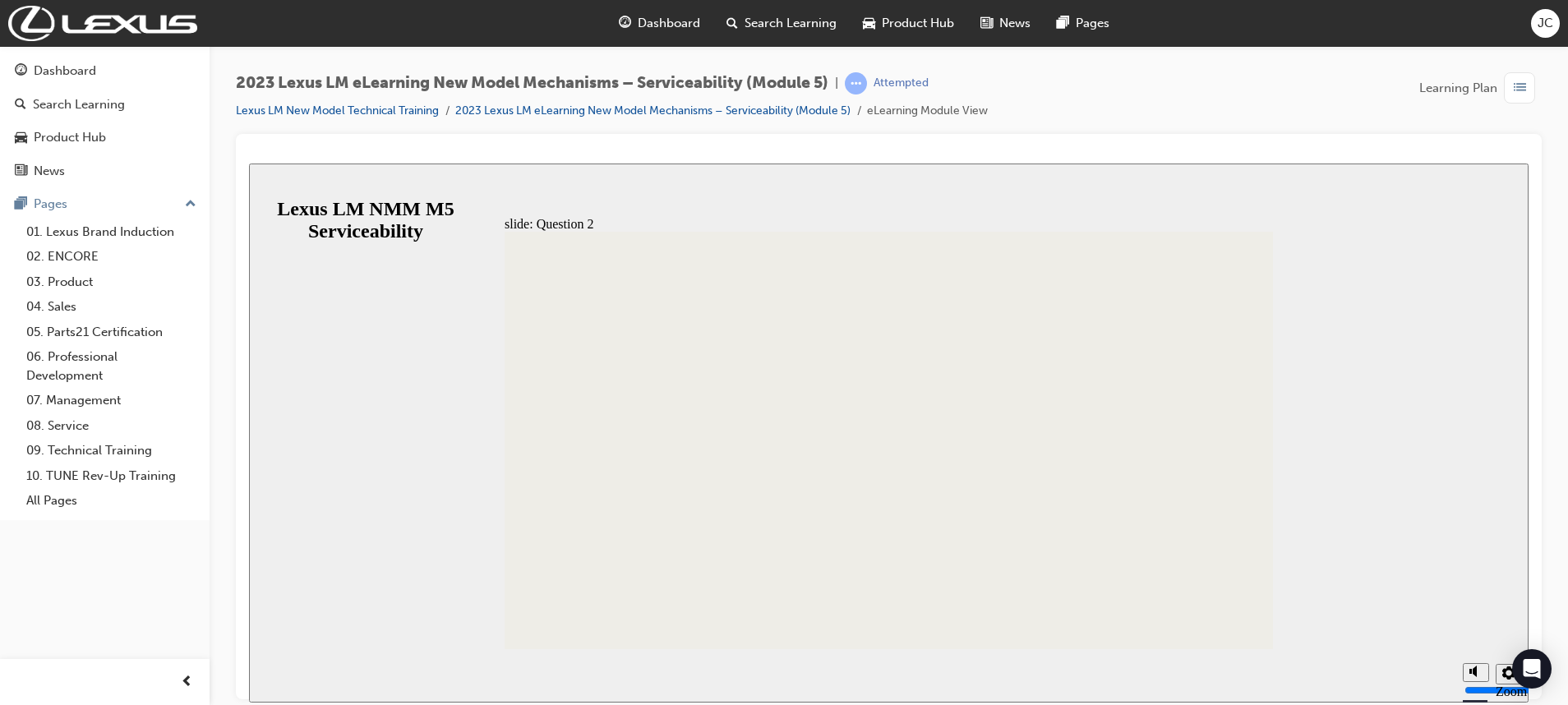
radio input "true"
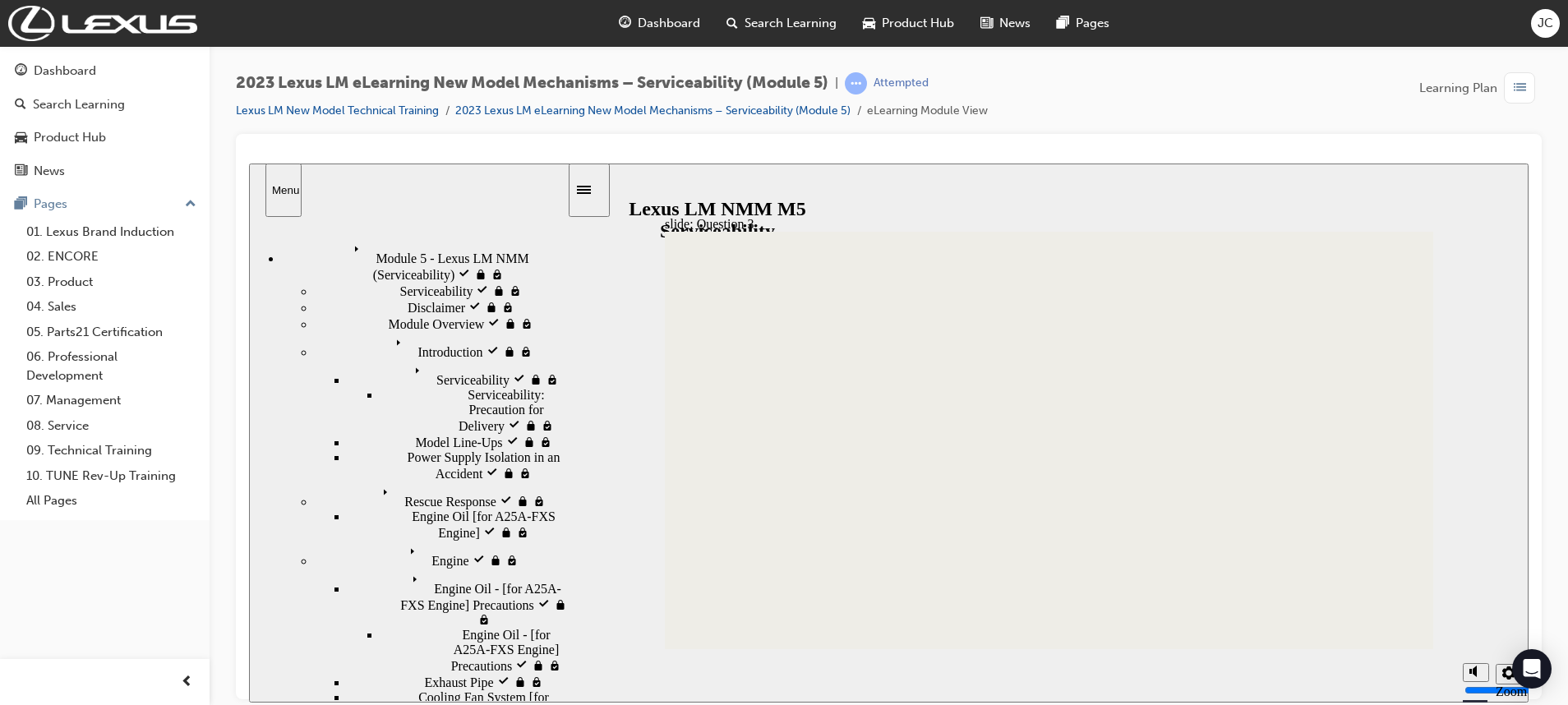
checkbox input "true"
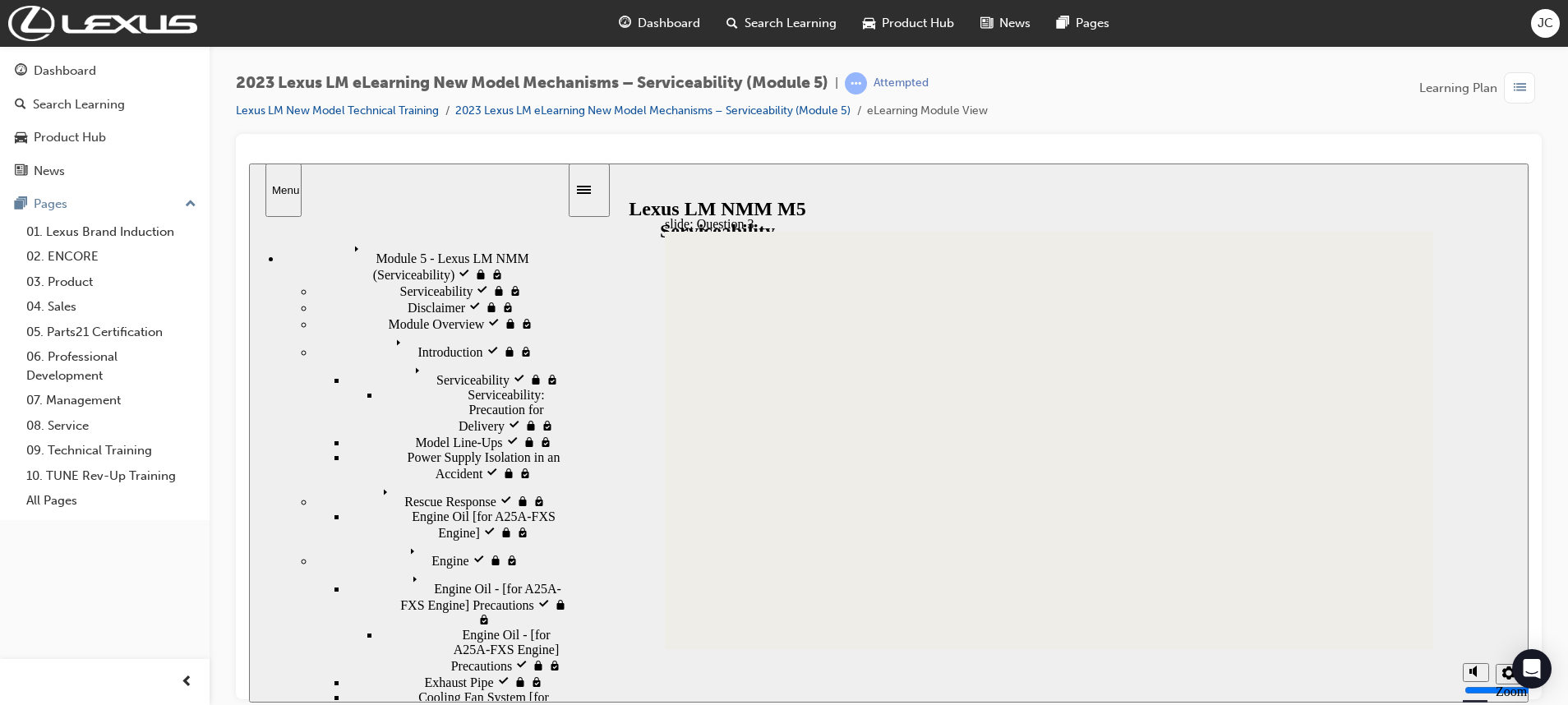
checkbox input "true"
checkbox input "false"
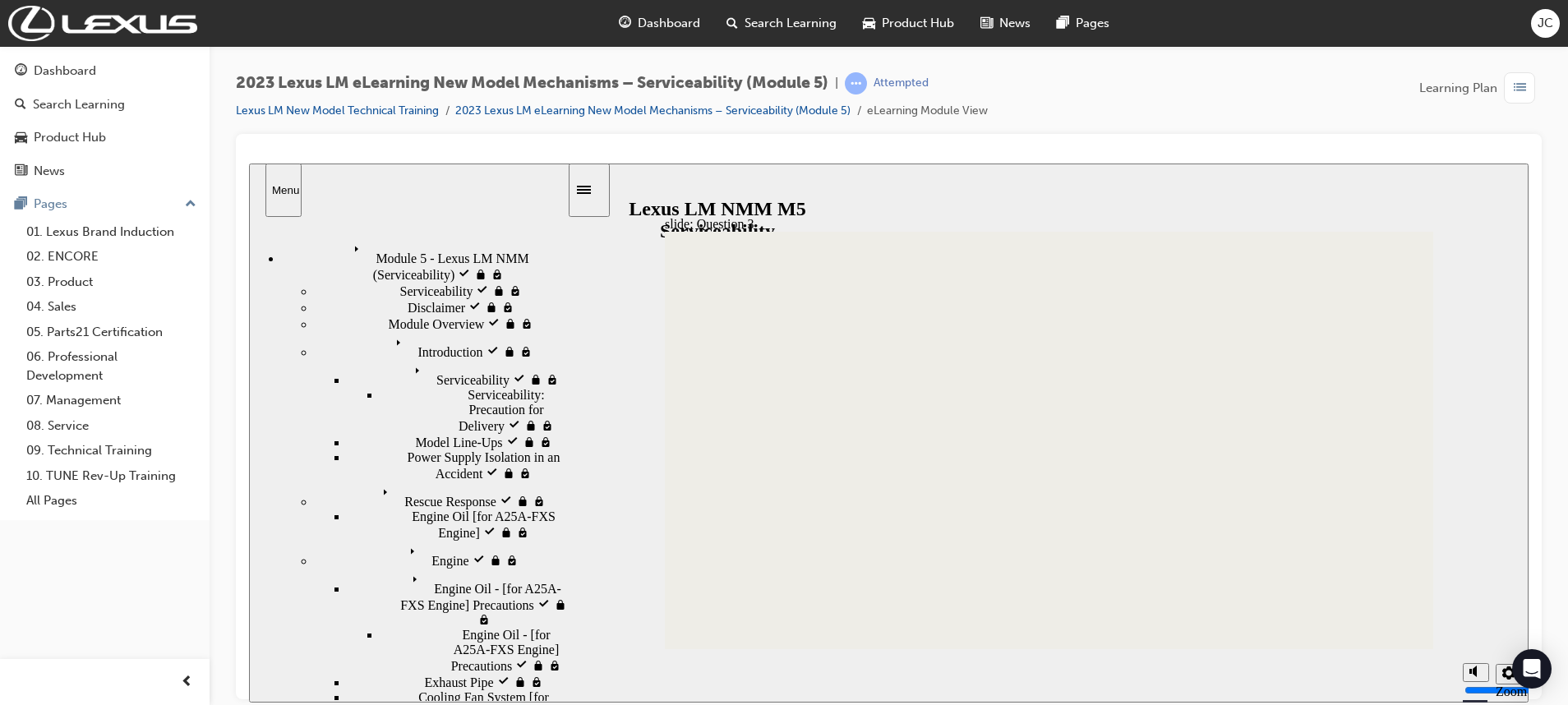
checkbox input "true"
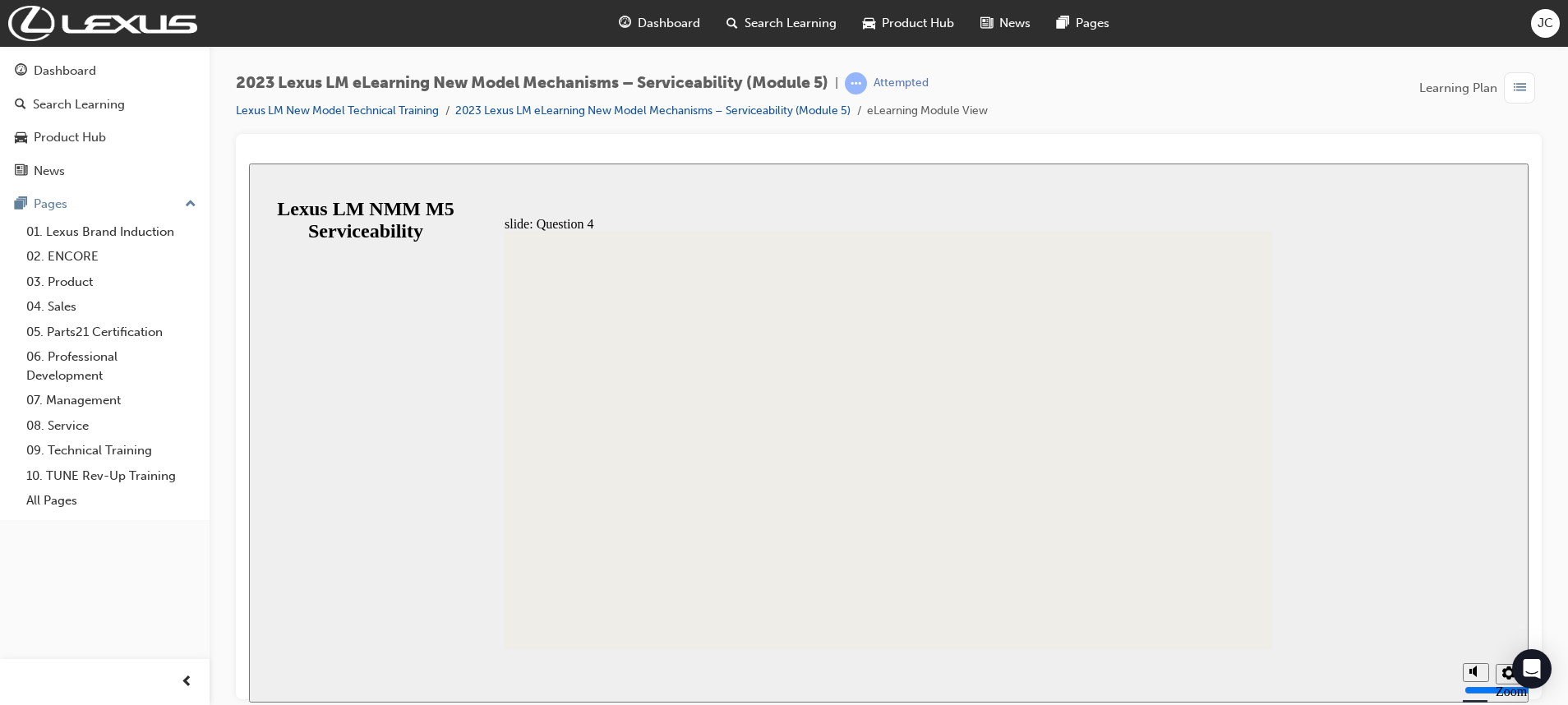
radio input "false"
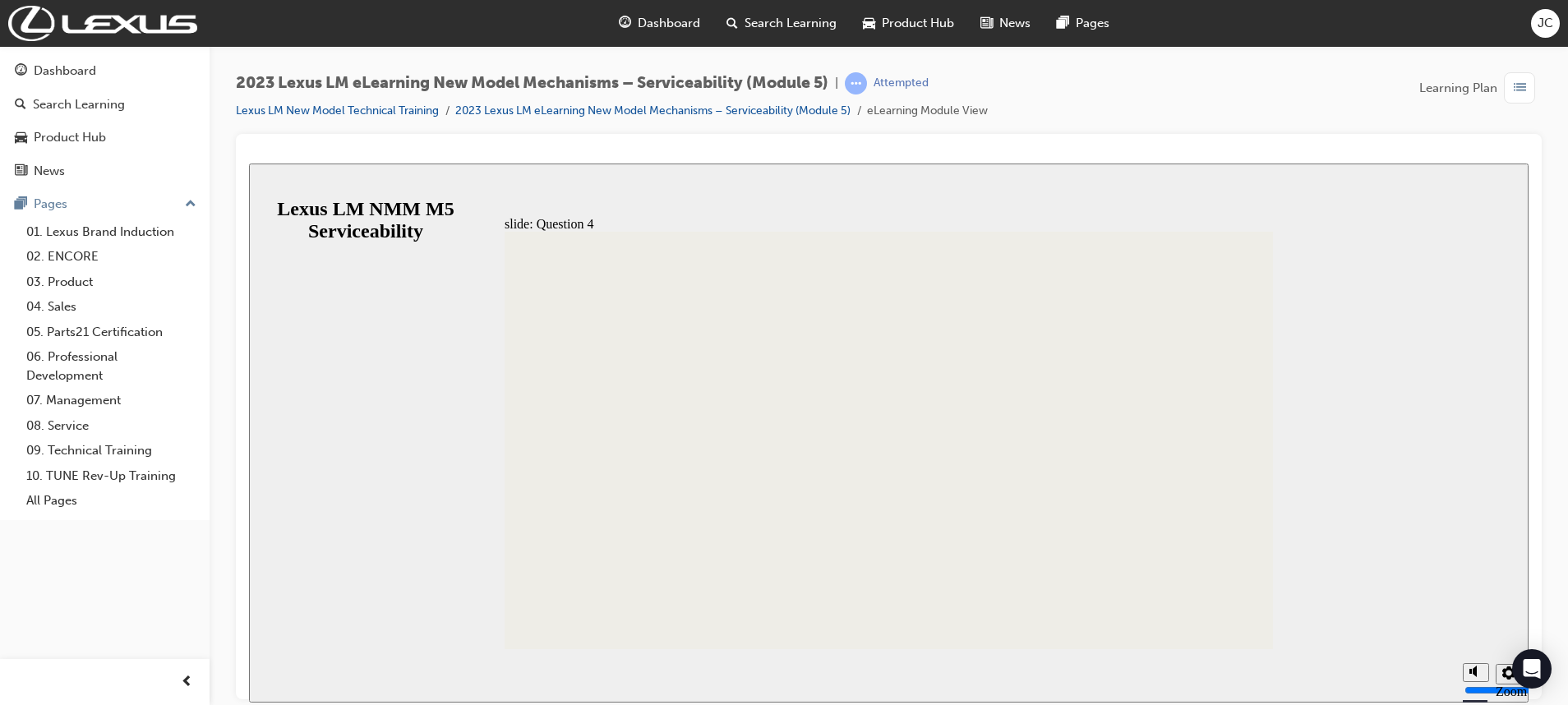
radio input "true"
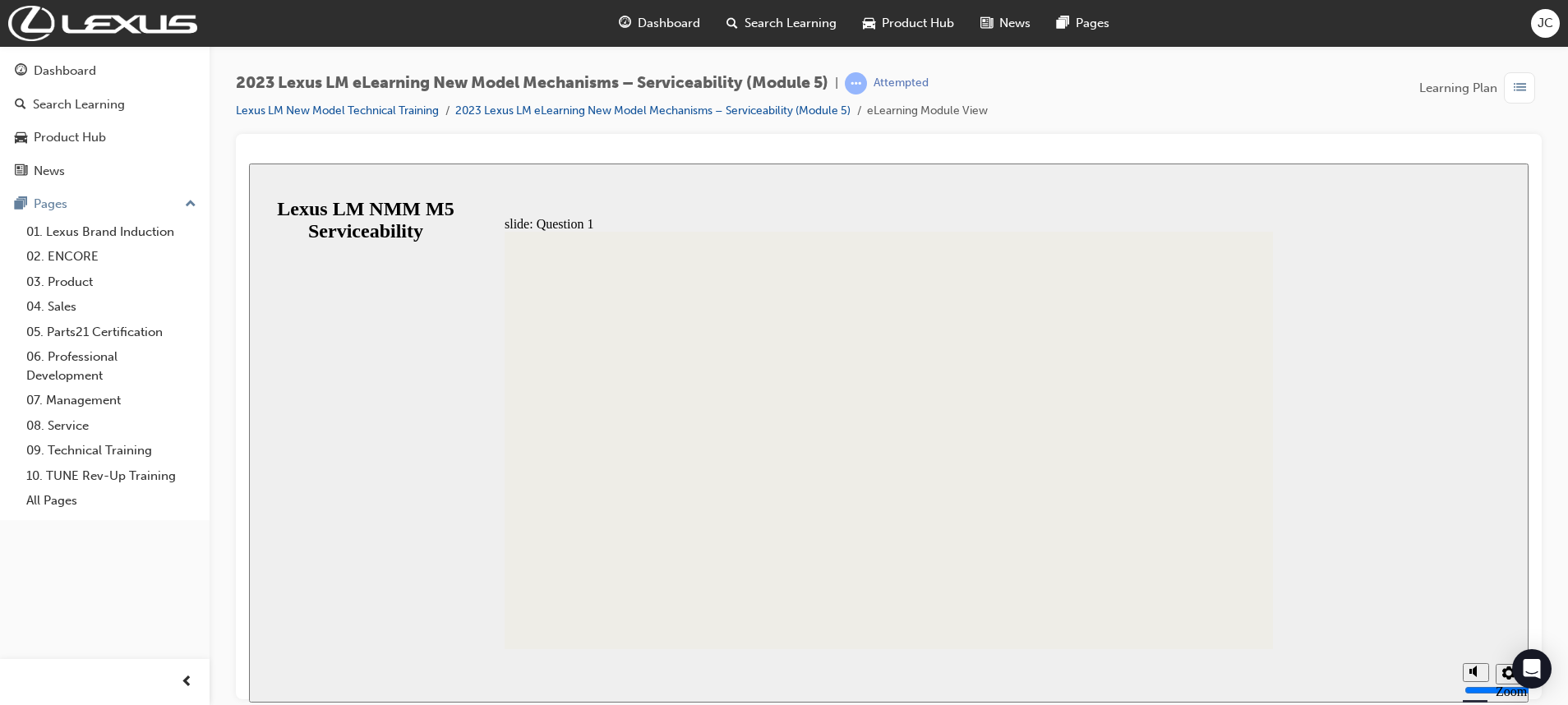
drag, startPoint x: 711, startPoint y: 409, endPoint x: 723, endPoint y: 408, distance: 12.0
radio input "true"
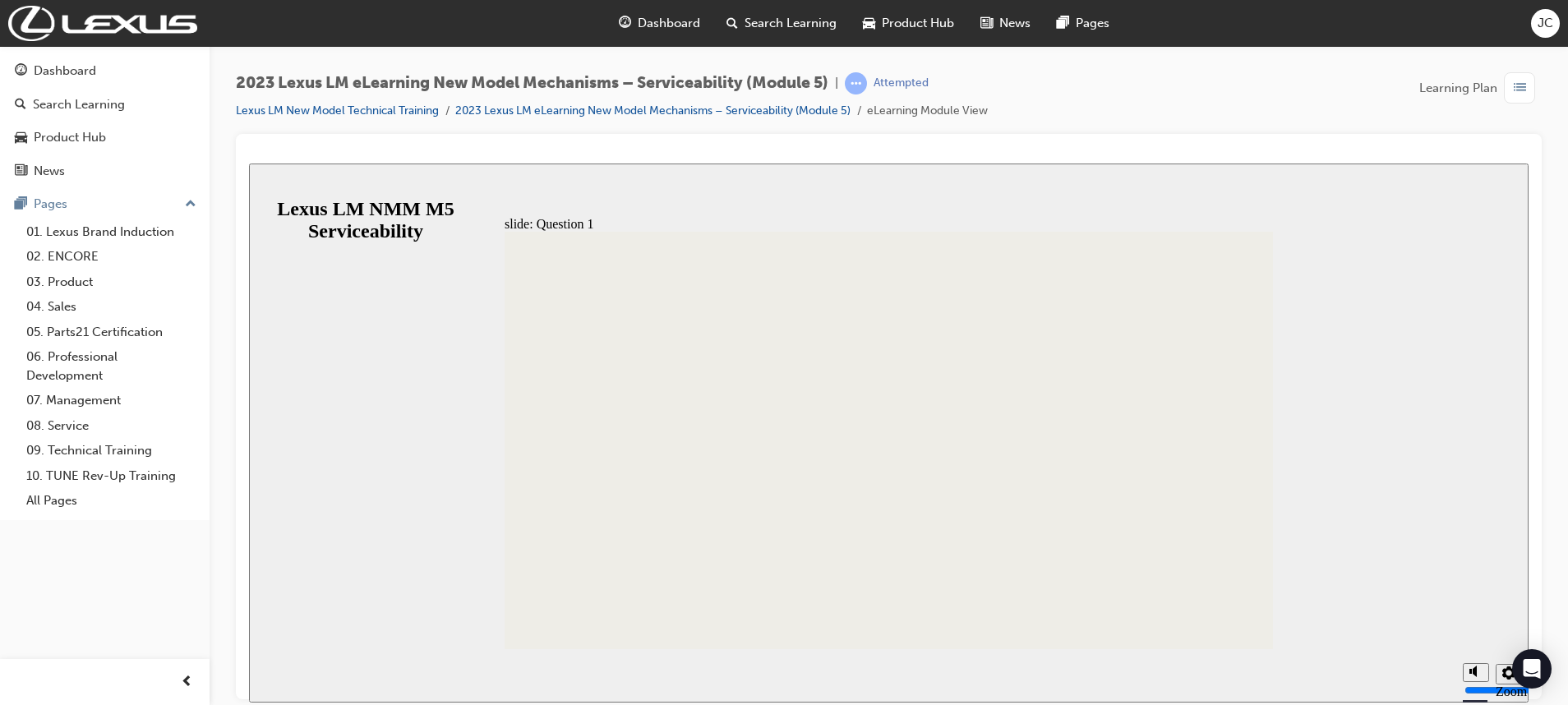
radio input "true"
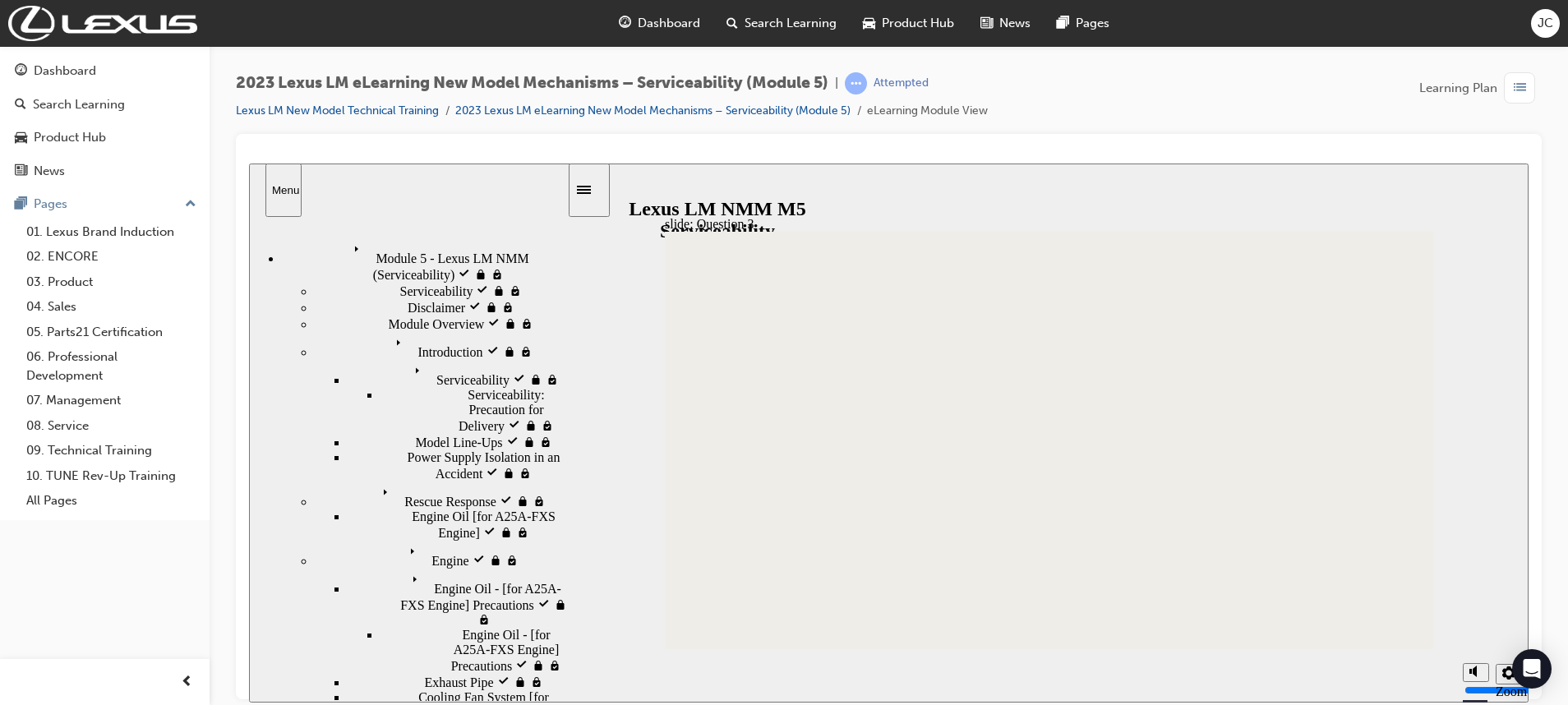
checkbox input "true"
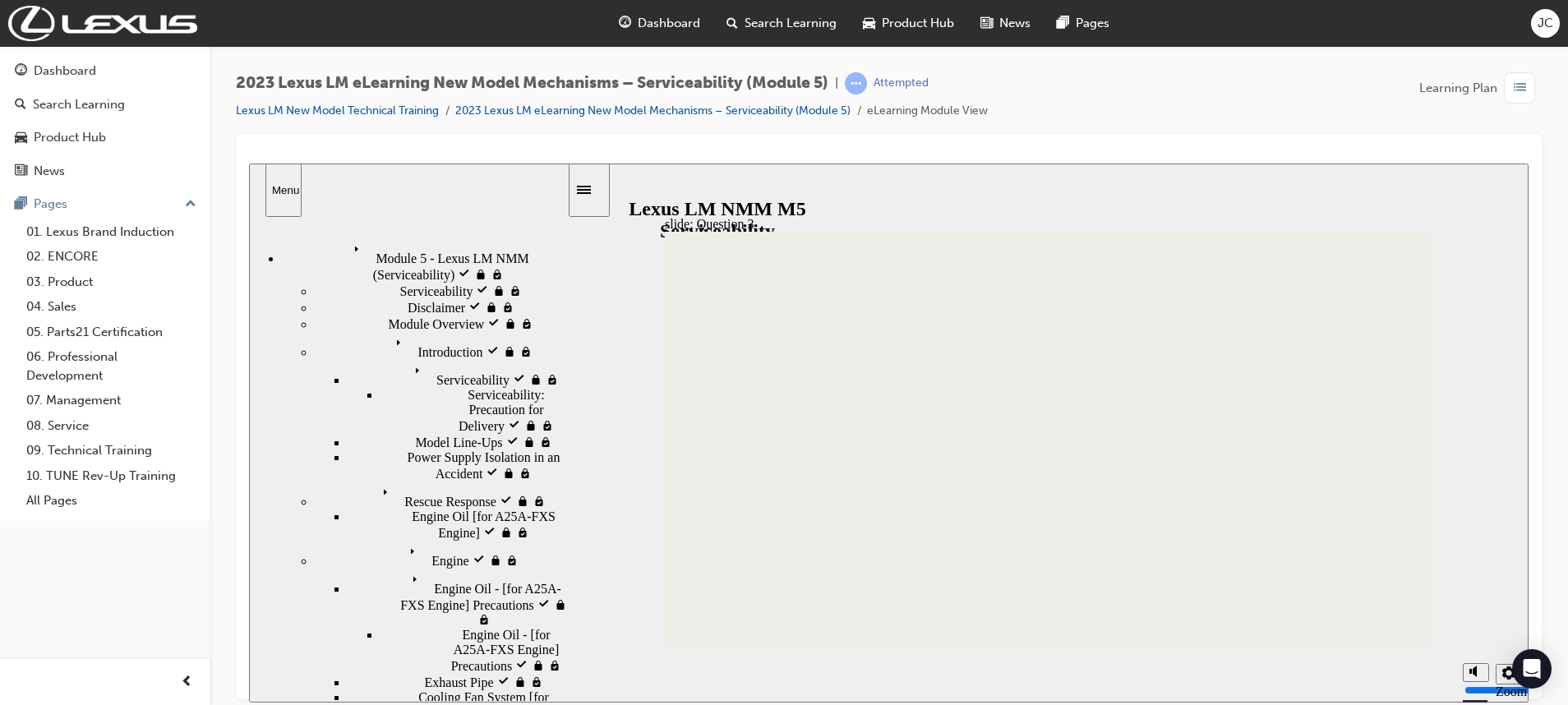
checkbox input "true"
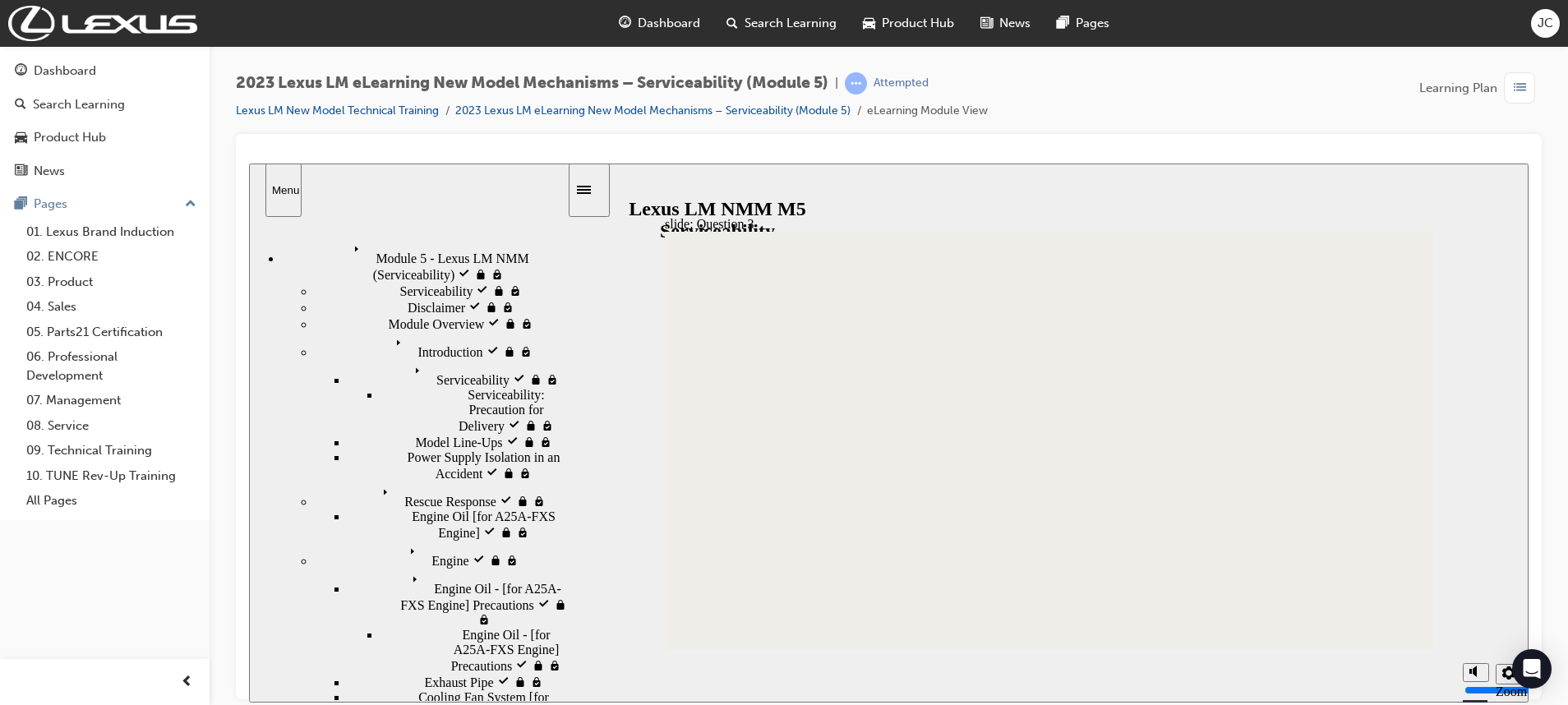
checkbox input "false"
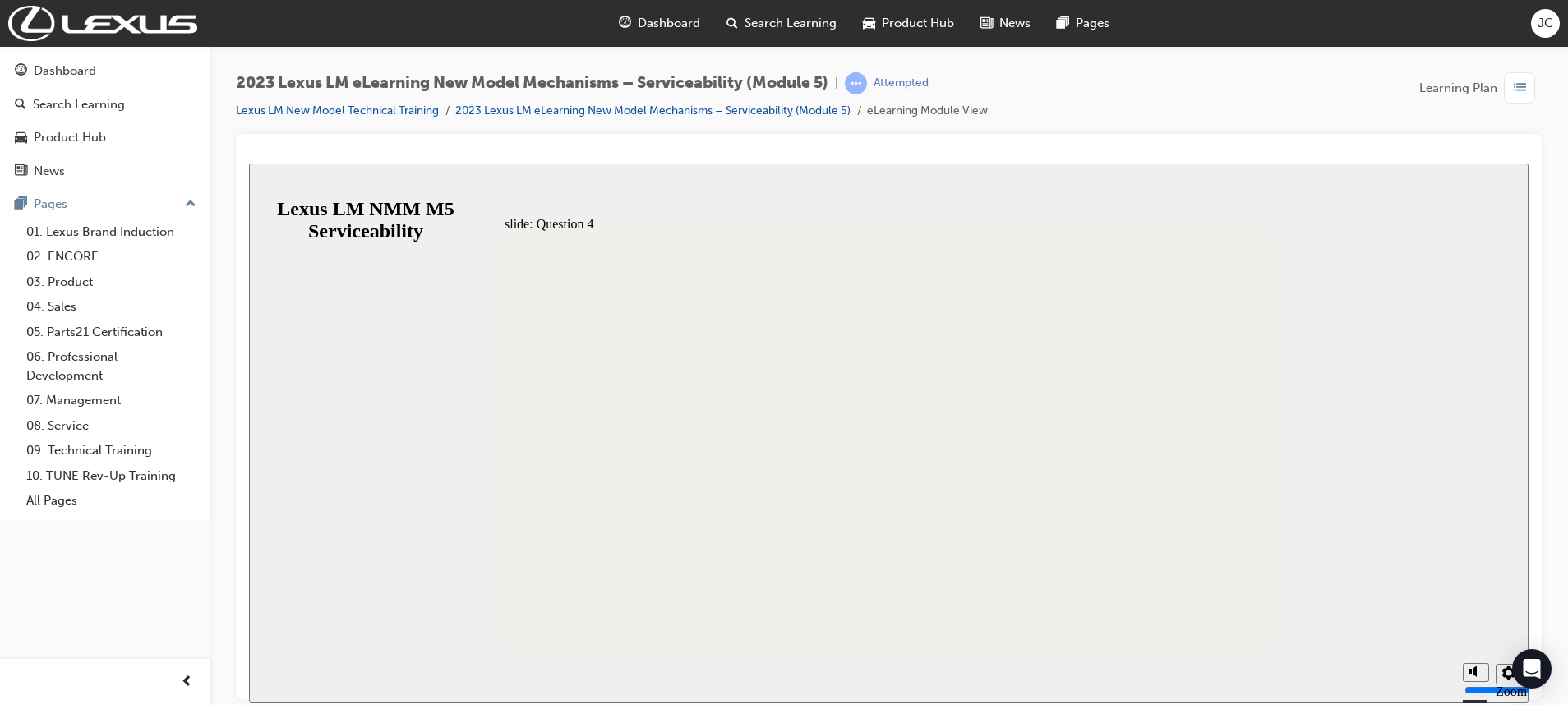
radio input "false"
radio input "true"
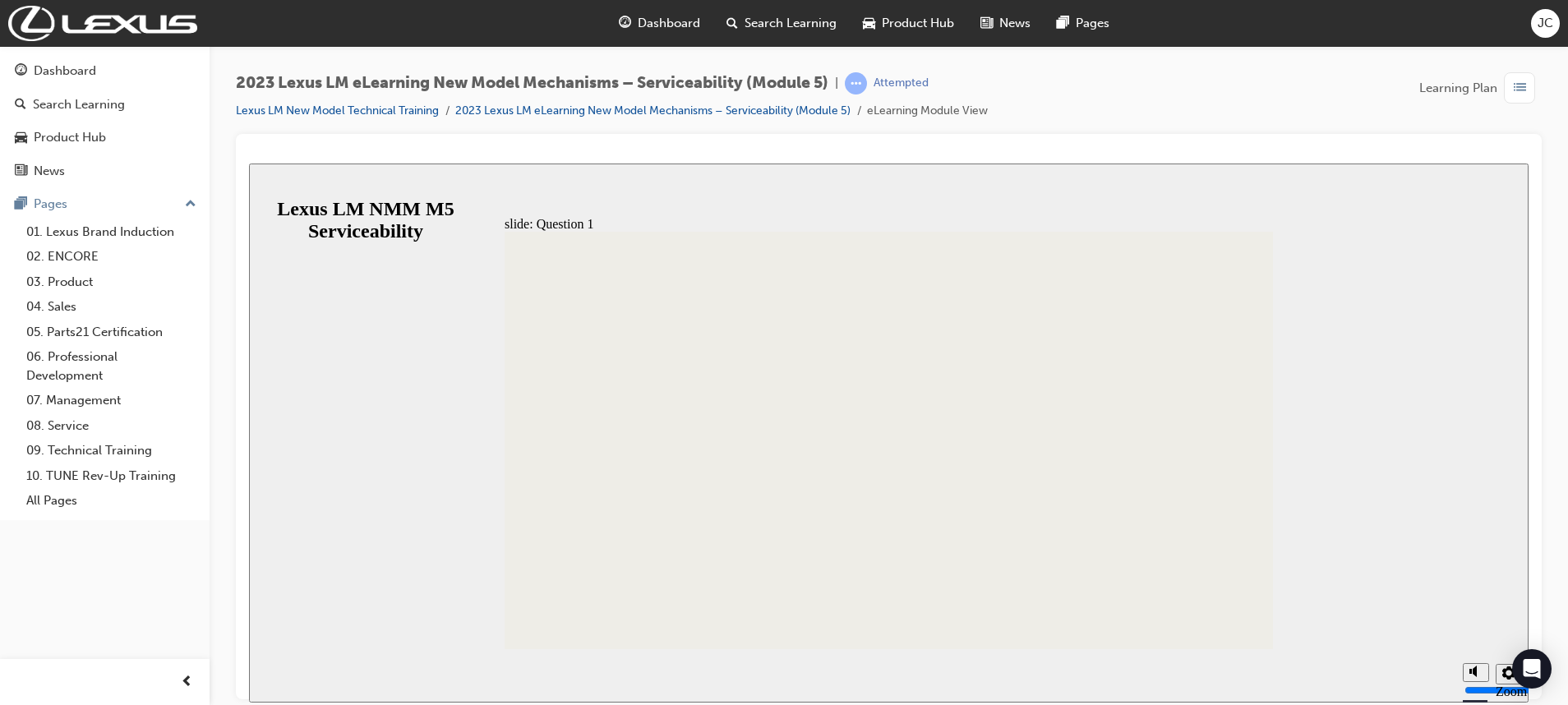
radio input "false"
radio input "true"
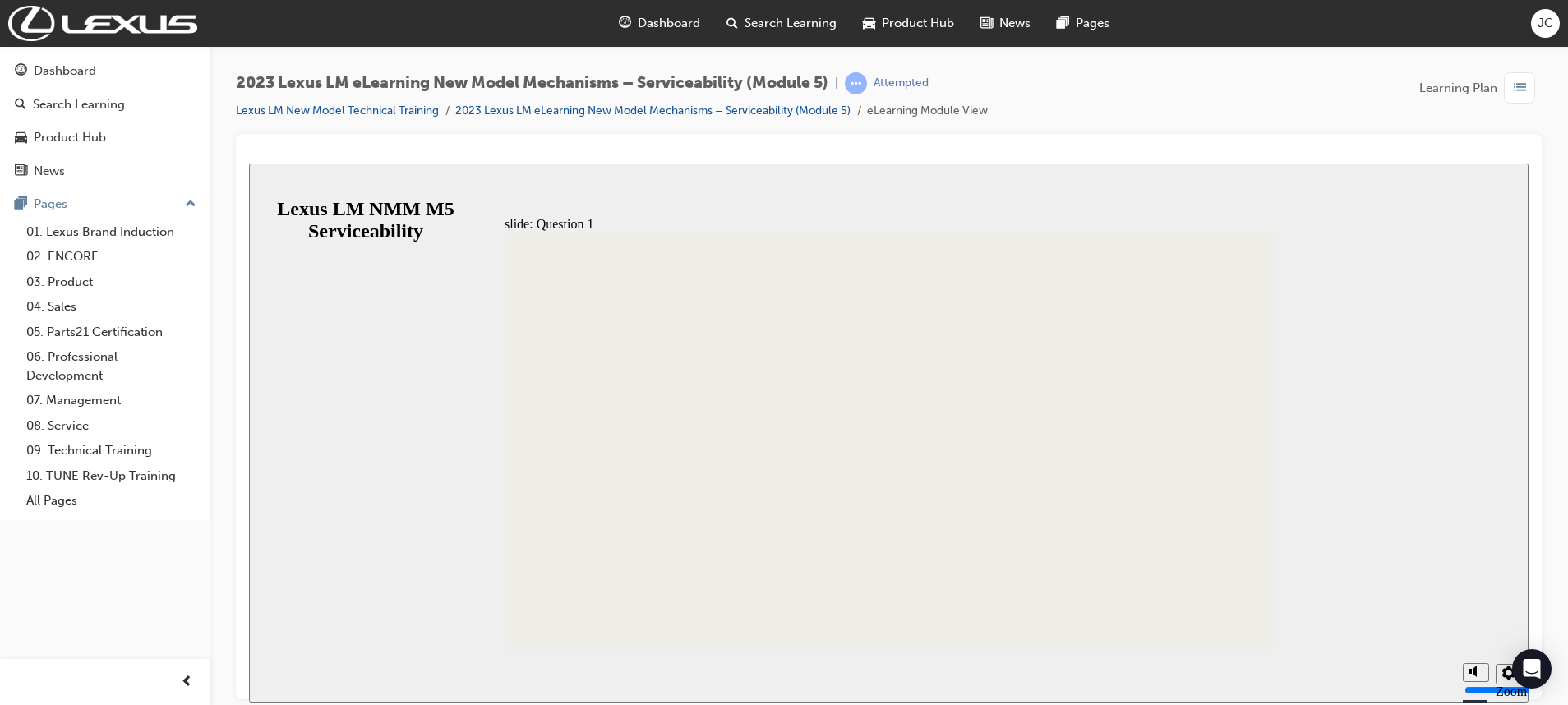
radio input "true"
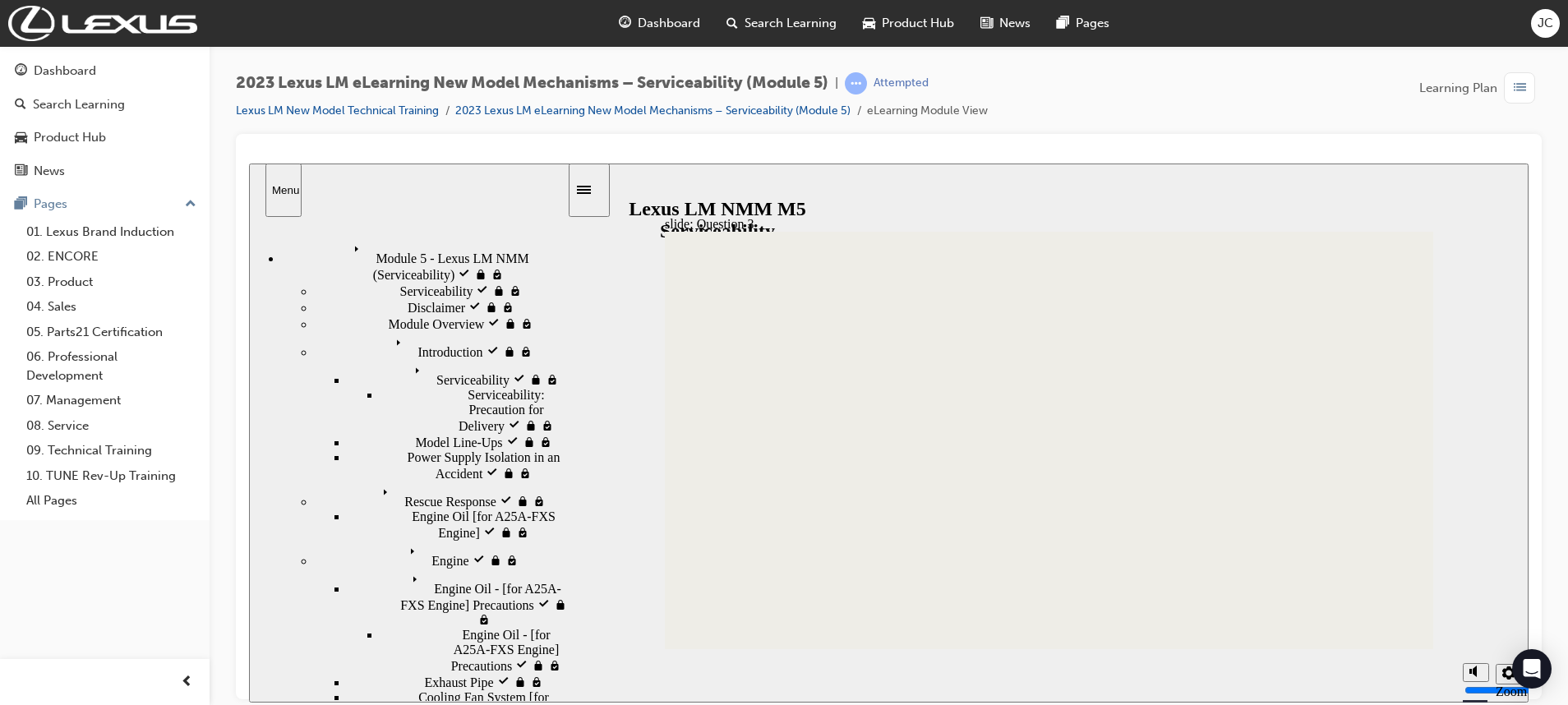
drag, startPoint x: 945, startPoint y: 385, endPoint x: 938, endPoint y: 402, distance: 18.4
checkbox input "true"
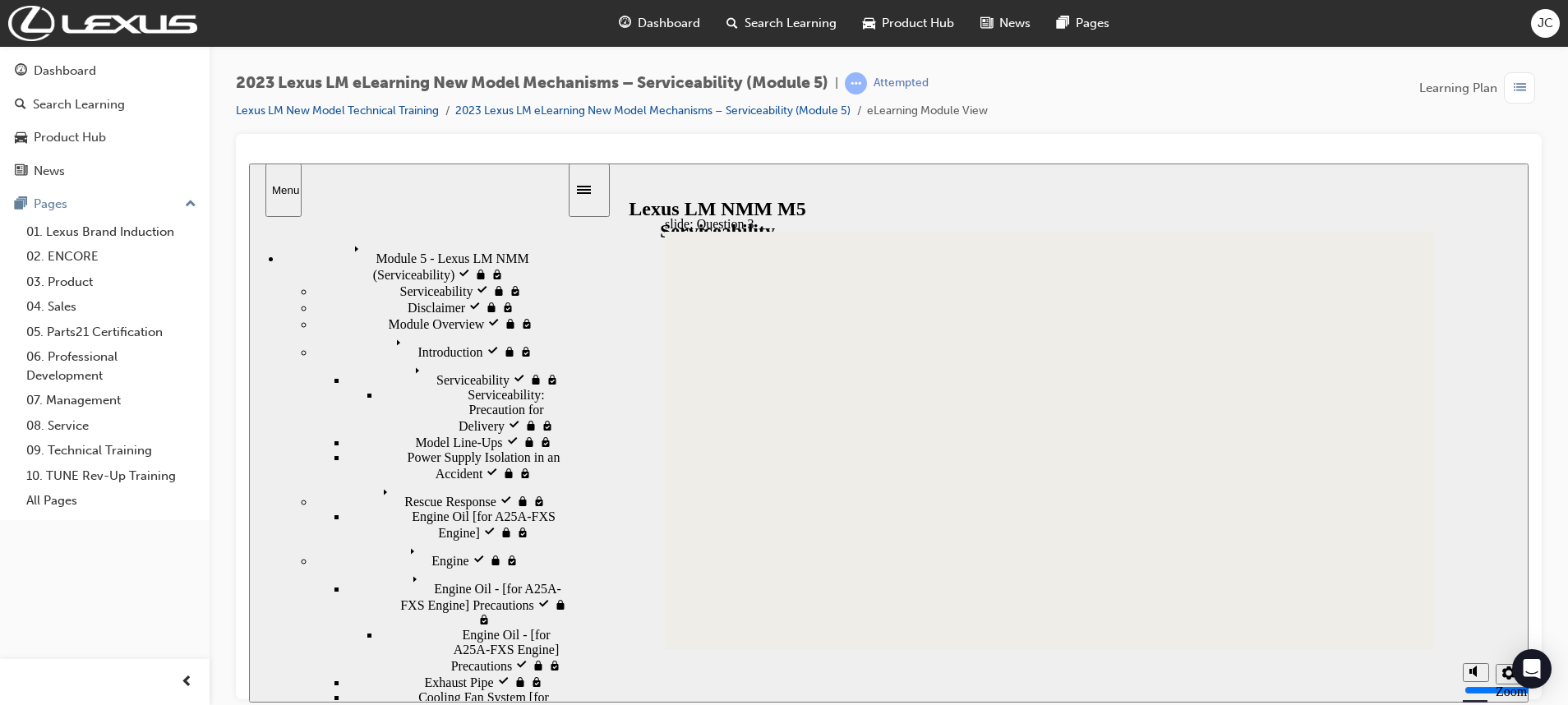
checkbox input "true"
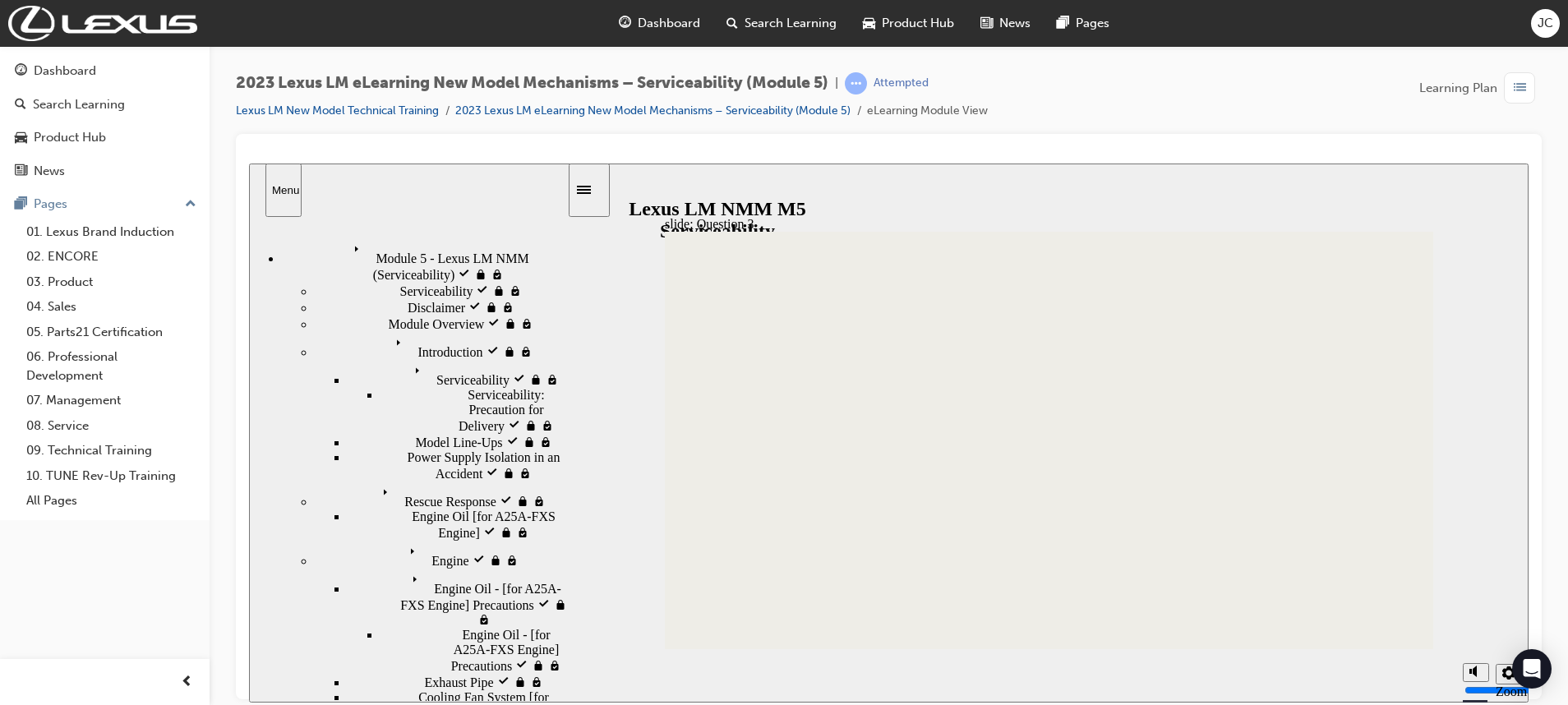
drag, startPoint x: 1023, startPoint y: 525, endPoint x: 950, endPoint y: 520, distance: 73.2
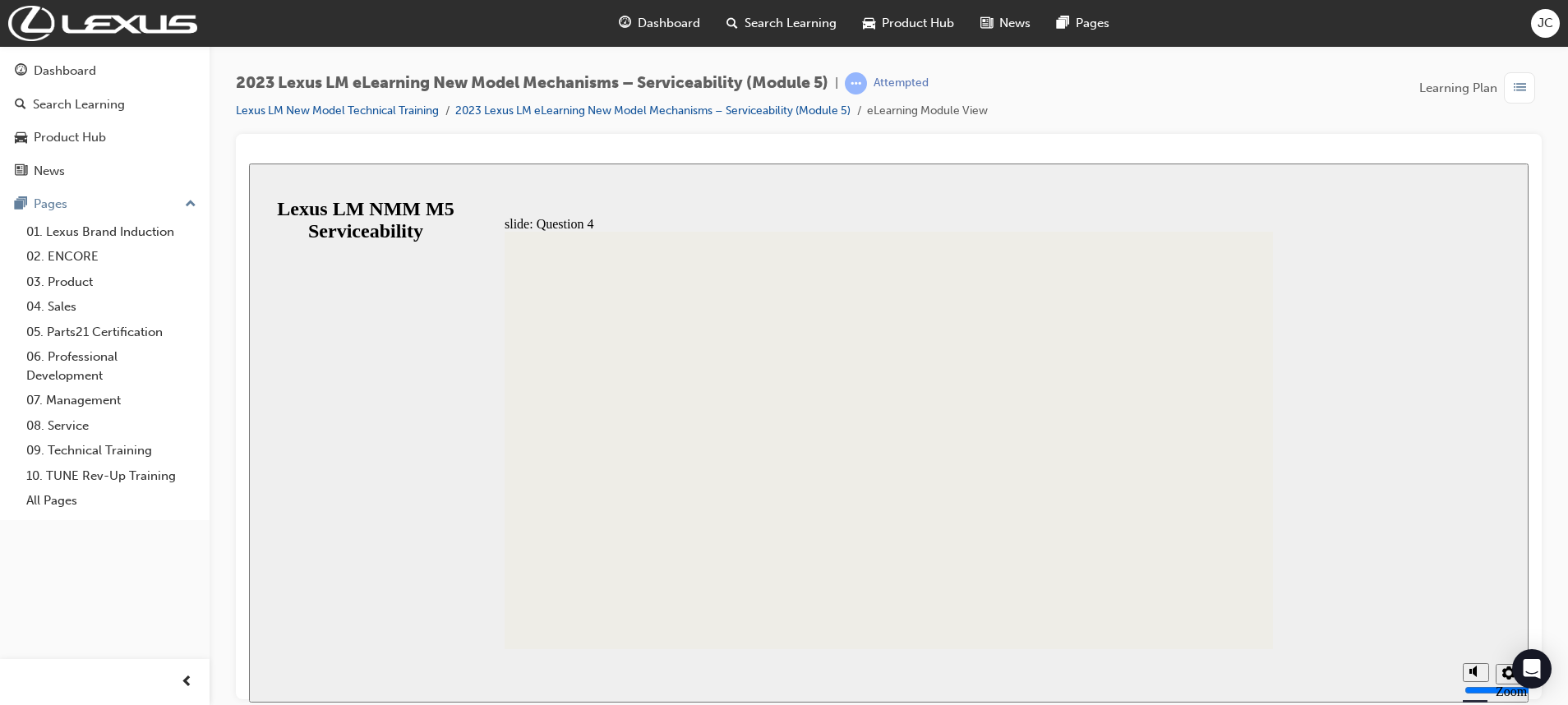
radio input "true"
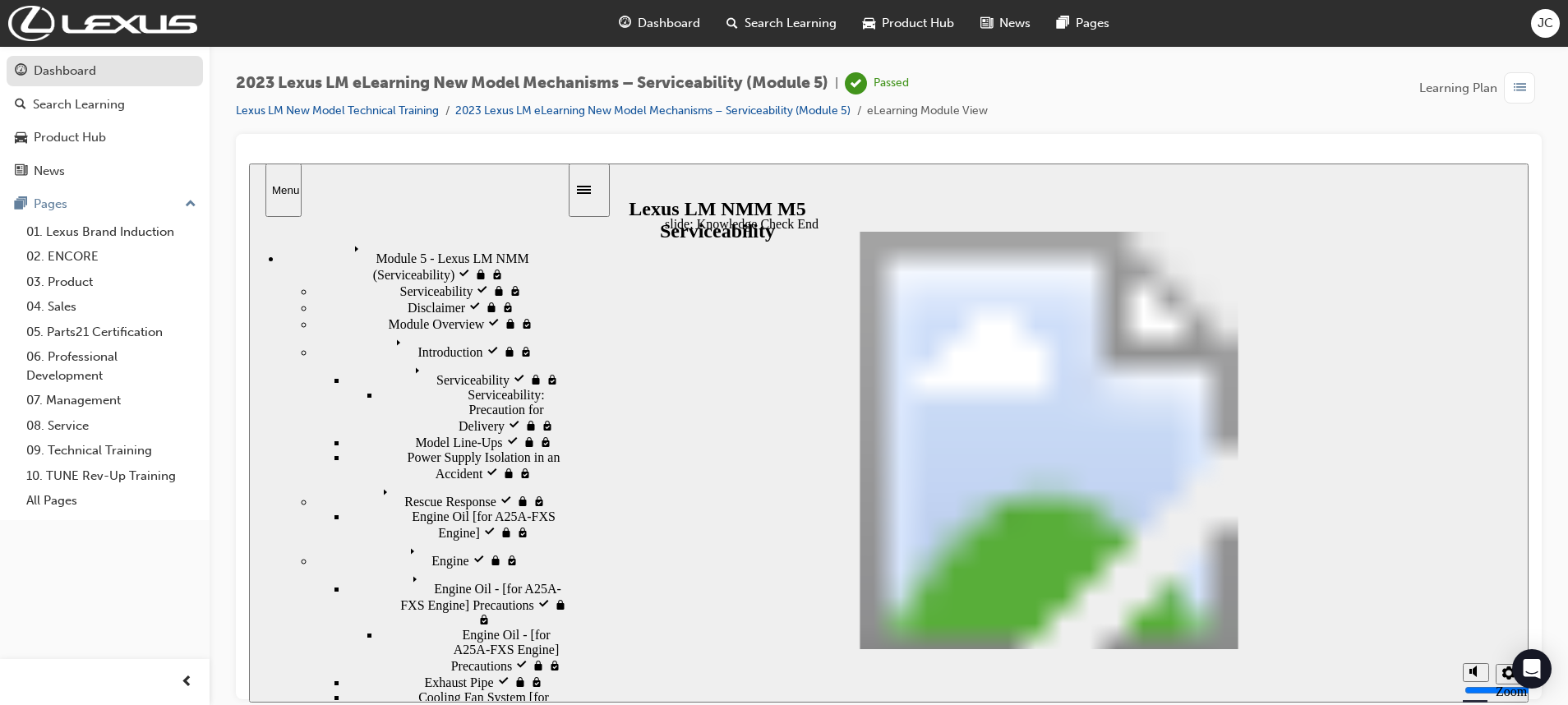
click at [59, 80] on div "Dashboard" at bounding box center [65, 71] width 62 height 19
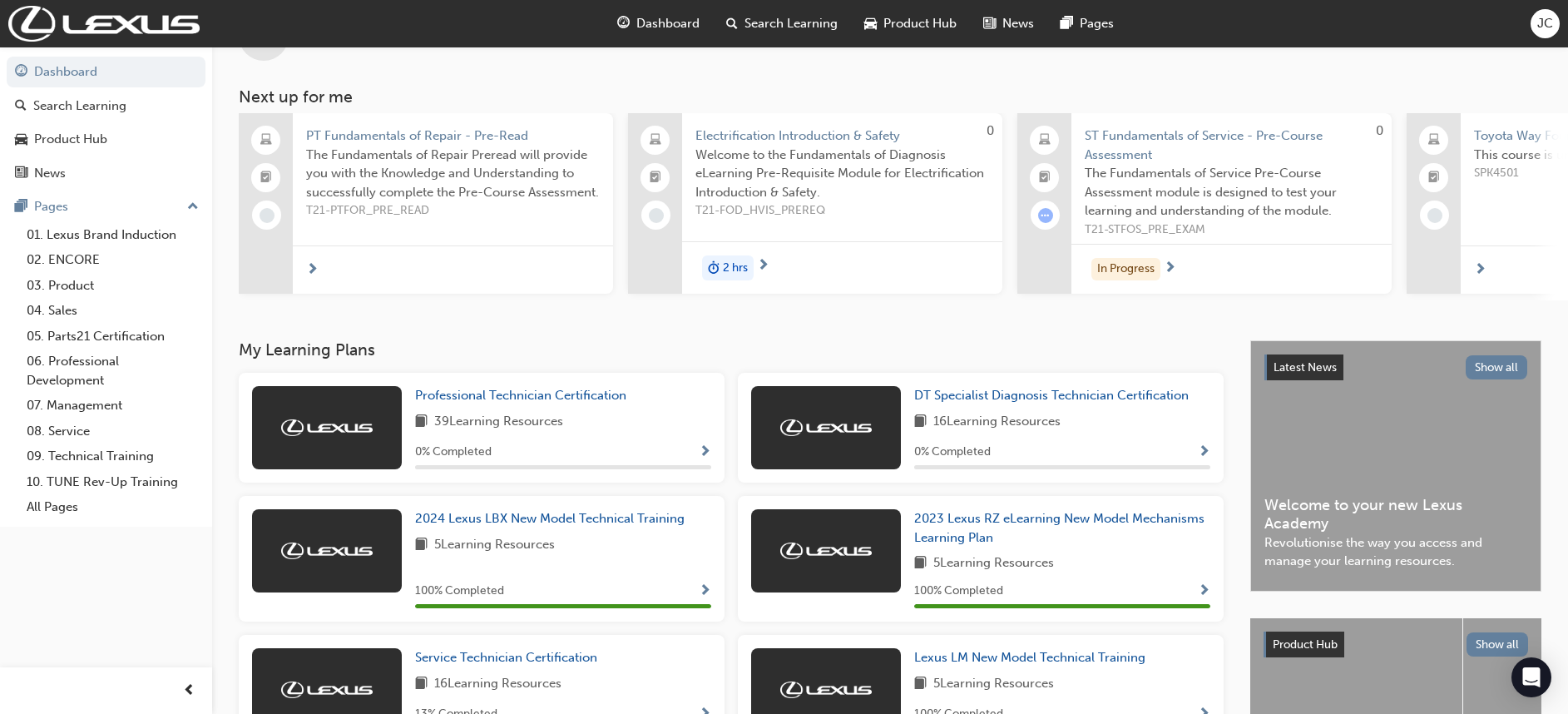
scroll to position [50, 0]
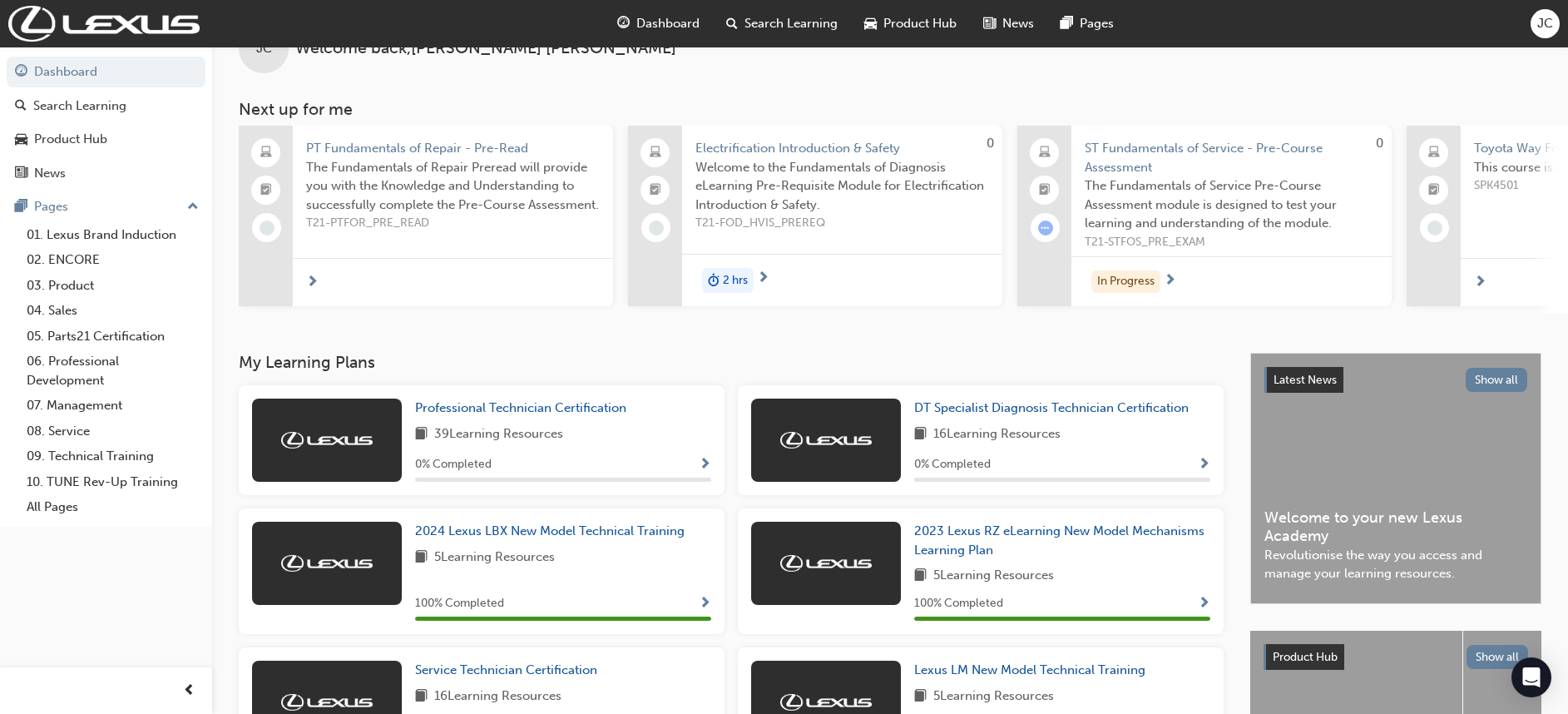
click at [456, 367] on h3 "My Learning Plans" at bounding box center [731, 362] width 985 height 19
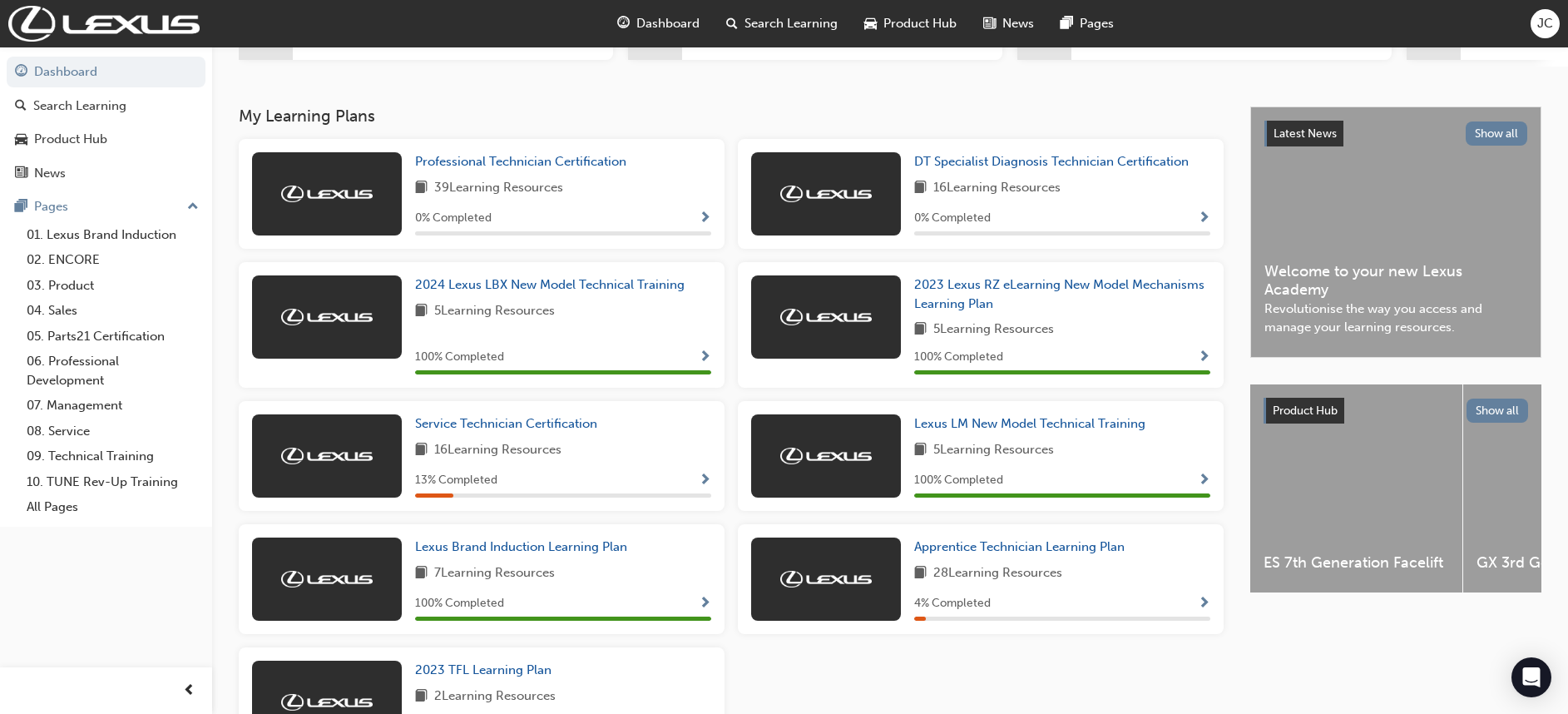
scroll to position [428, 0]
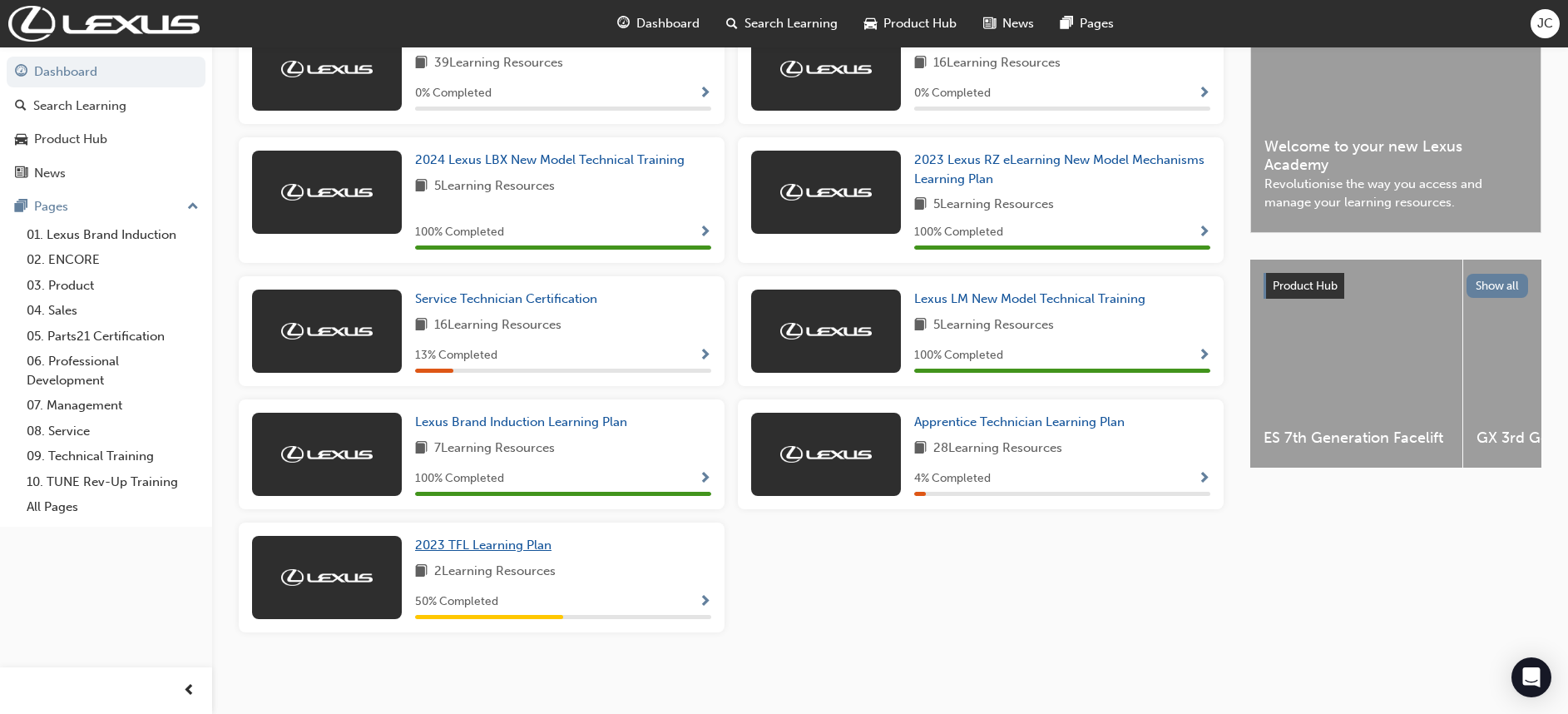
click at [497, 551] on span "2023 TFL Learning Plan" at bounding box center [483, 545] width 136 height 15
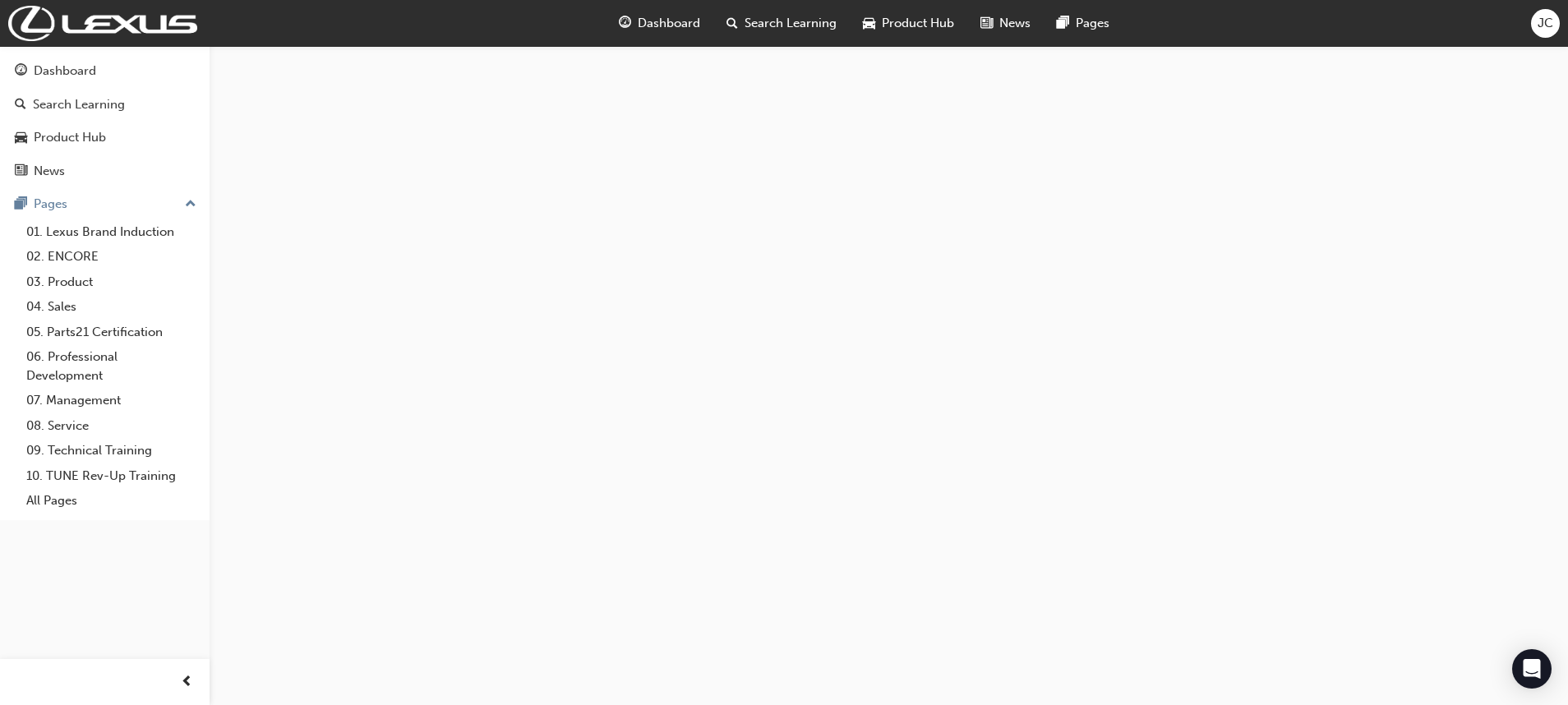
click at [491, 544] on div at bounding box center [784, 352] width 1568 height 705
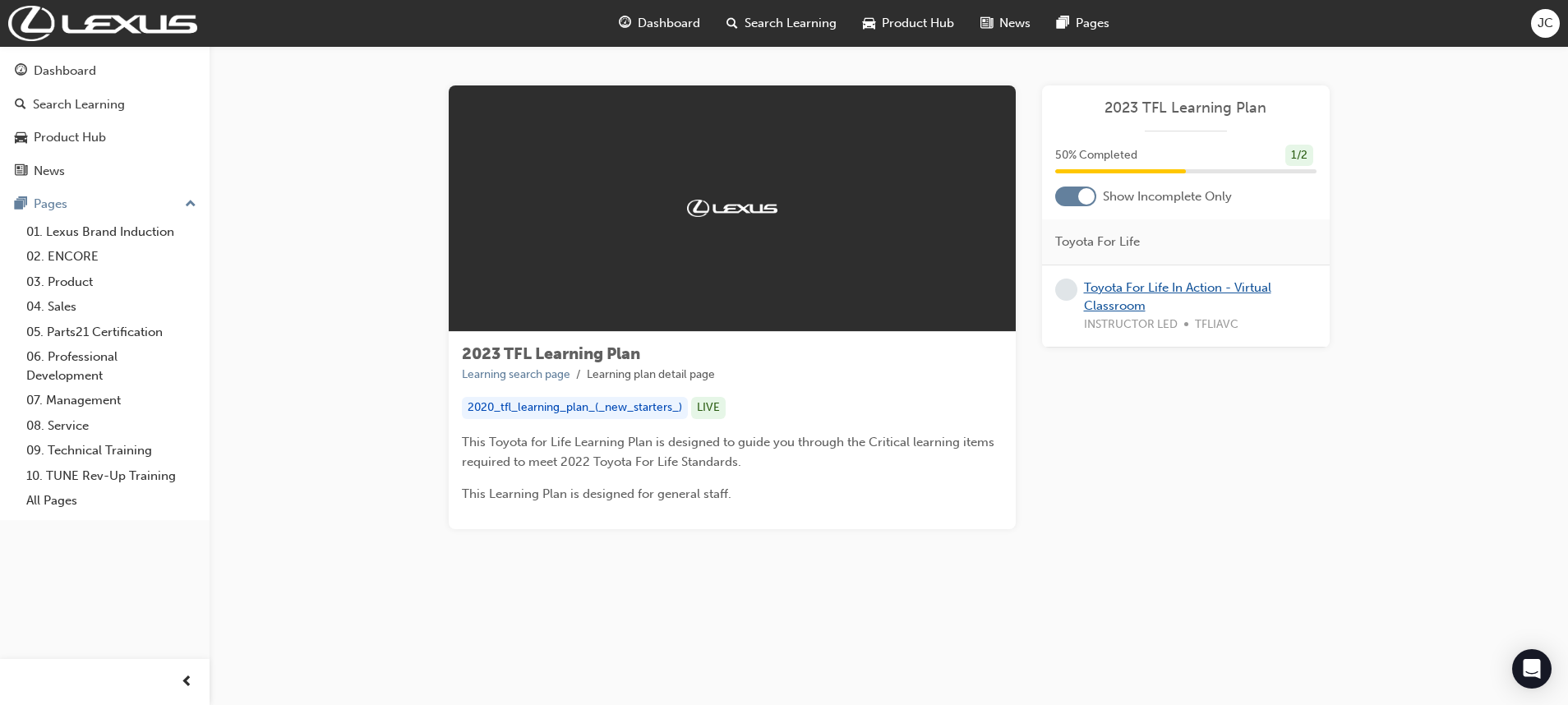
click at [1143, 282] on link "Toyota For Life In Action - Virtual Classroom" at bounding box center [1177, 297] width 187 height 34
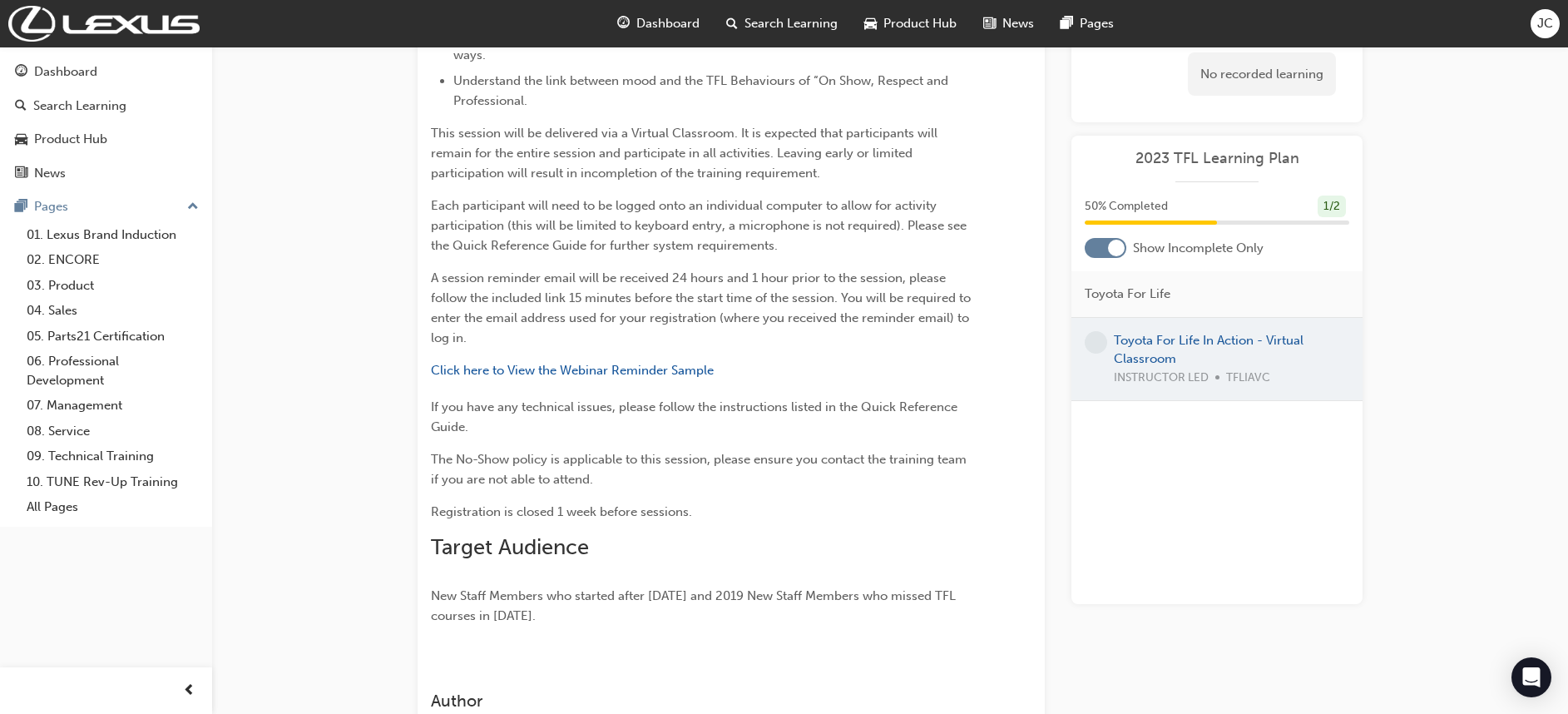
scroll to position [462, 0]
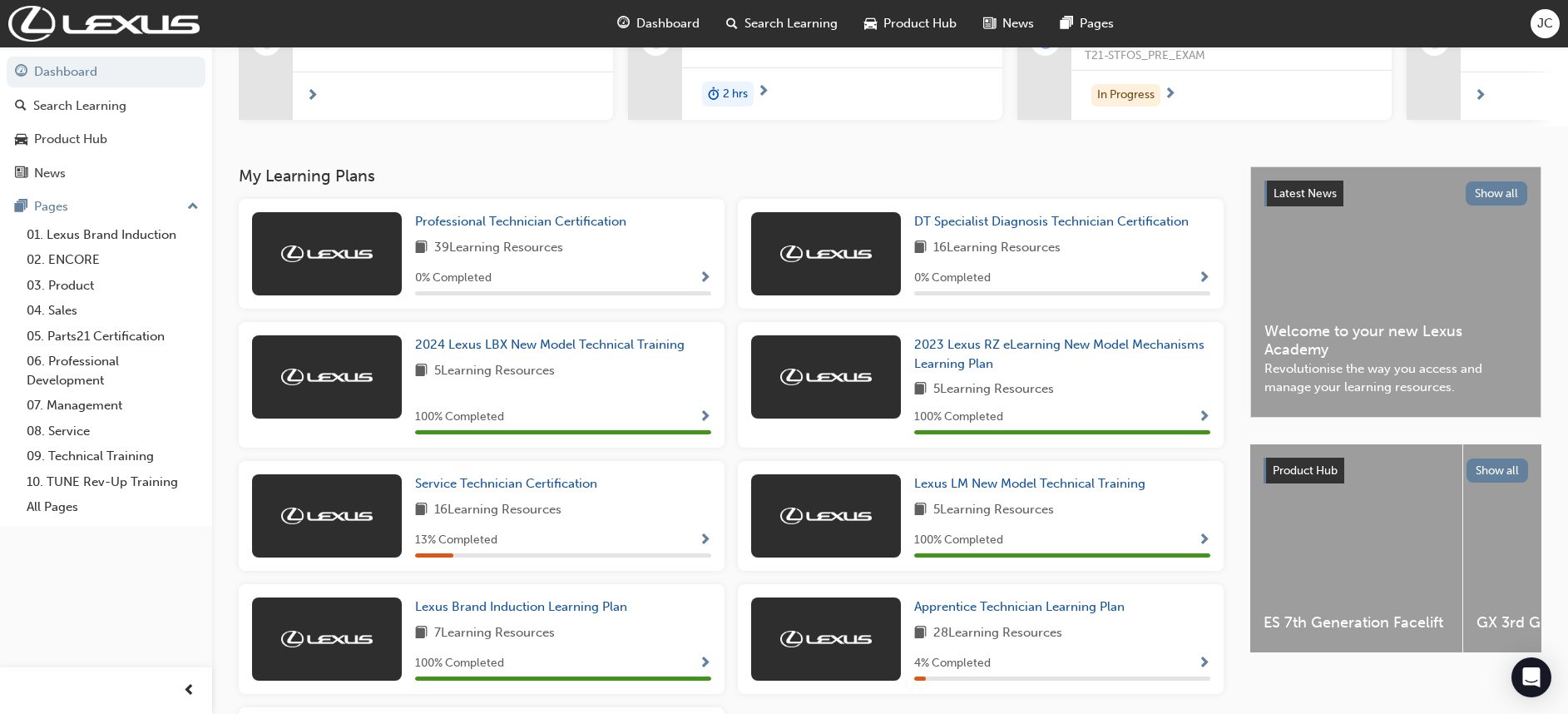
scroll to position [235, 0]
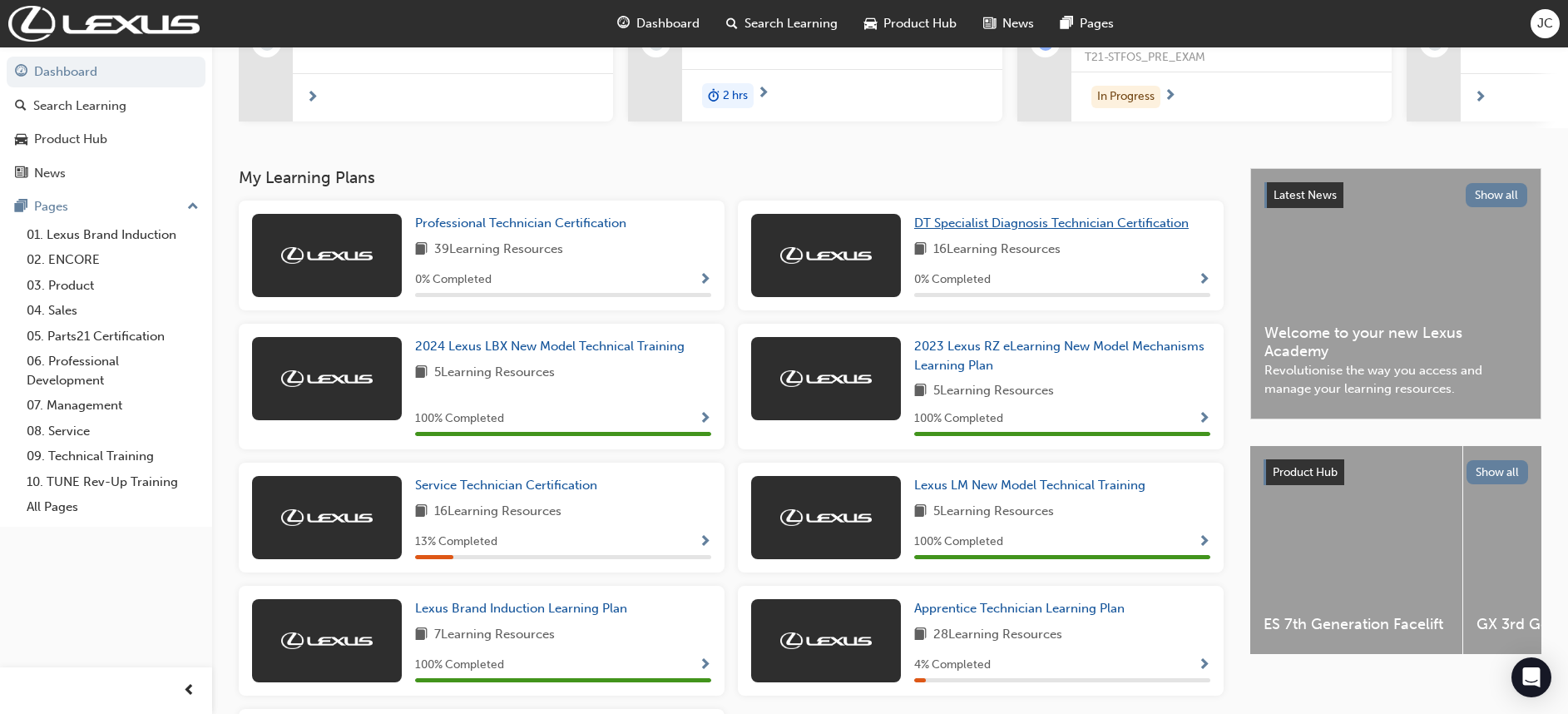
click at [944, 226] on span "DT Specialist Diagnosis Technician Certification" at bounding box center [1051, 223] width 274 height 15
